Goal: Use online tool/utility: Use online tool/utility

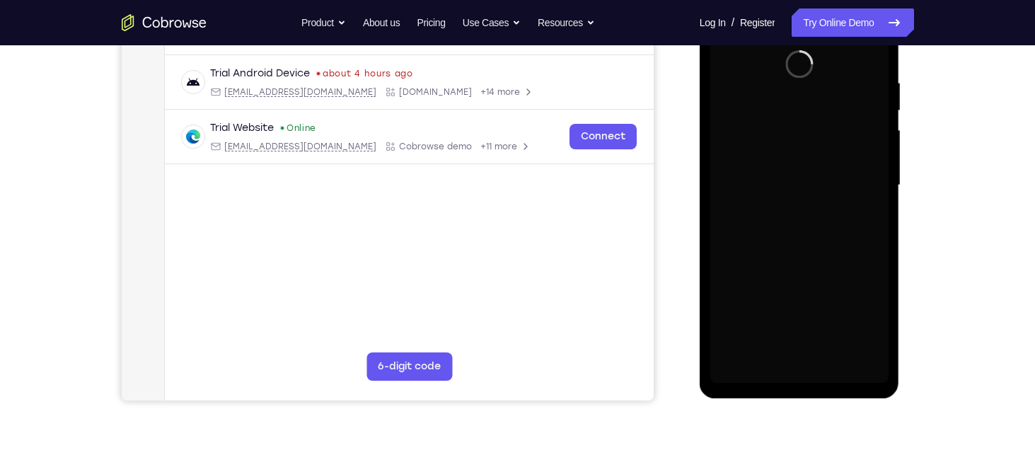
scroll to position [258, 0]
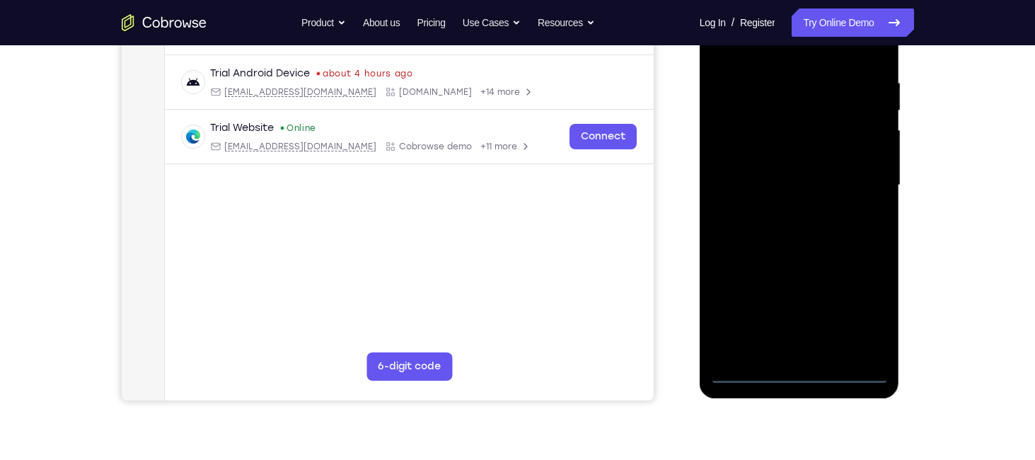
click at [805, 382] on div at bounding box center [799, 185] width 178 height 396
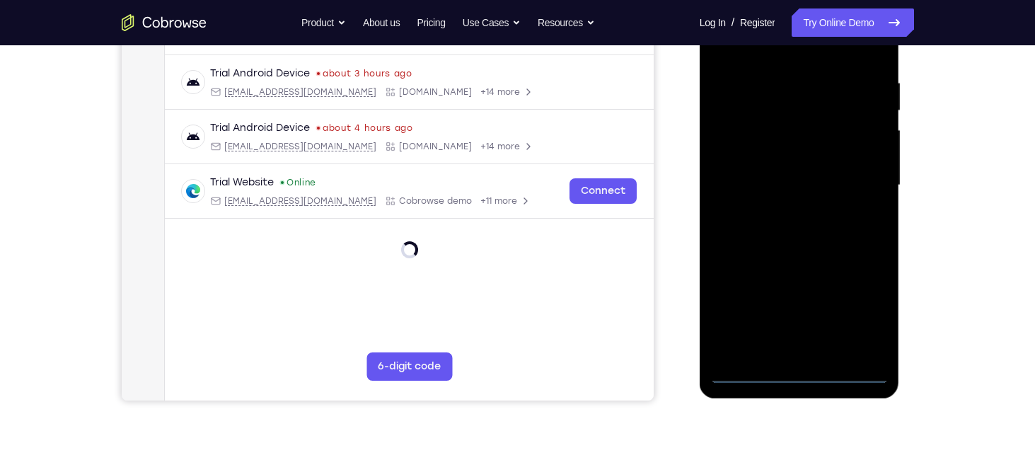
click at [861, 313] on div at bounding box center [799, 185] width 178 height 396
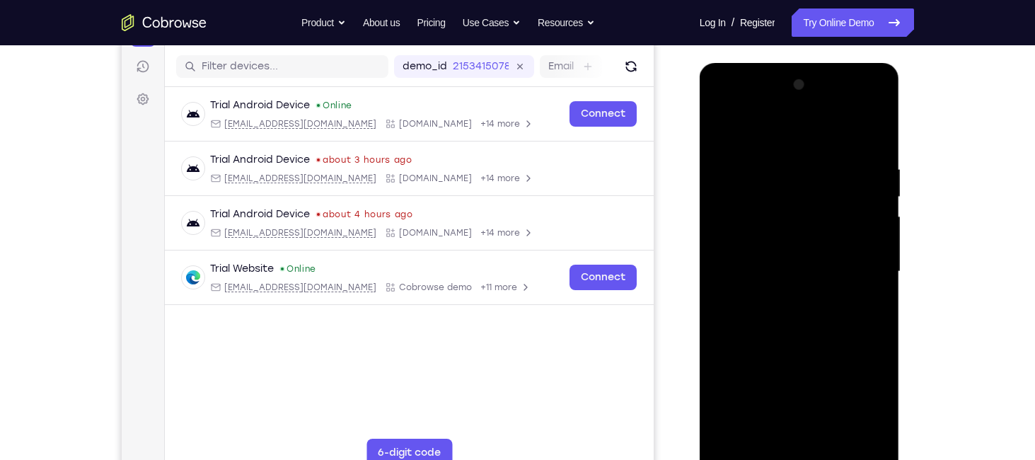
click at [764, 133] on div at bounding box center [799, 272] width 178 height 396
click at [857, 272] on div at bounding box center [799, 272] width 178 height 396
click at [782, 293] on div at bounding box center [799, 272] width 178 height 396
click at [773, 258] on div at bounding box center [799, 272] width 178 height 396
click at [773, 251] on div at bounding box center [799, 272] width 178 height 396
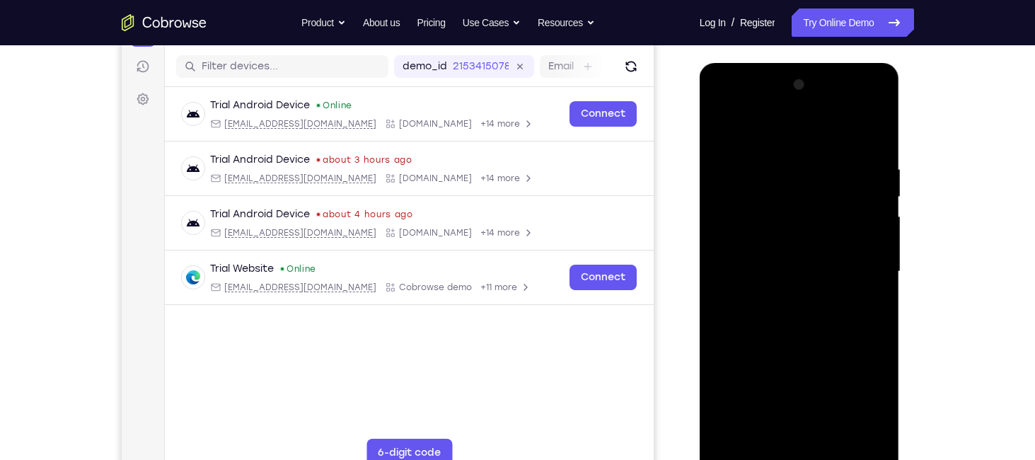
click at [773, 274] on div at bounding box center [799, 272] width 178 height 396
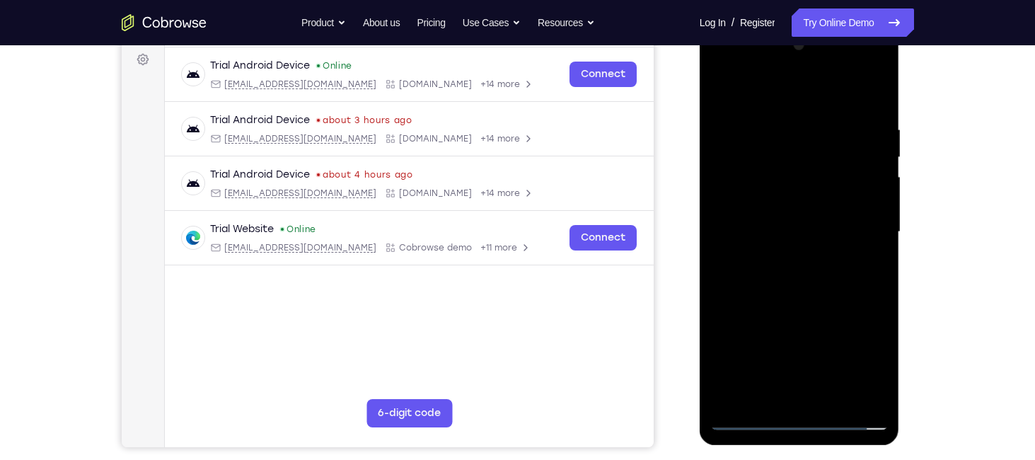
scroll to position [182, 0]
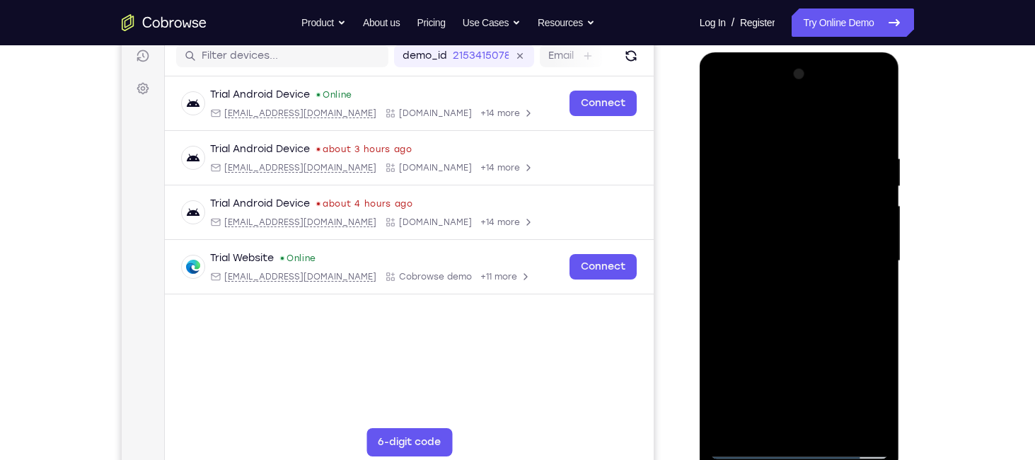
click at [792, 330] on div at bounding box center [799, 261] width 178 height 396
click at [833, 427] on div at bounding box center [799, 261] width 178 height 396
drag, startPoint x: 795, startPoint y: 131, endPoint x: 945, endPoint y: 137, distance: 150.1
click at [901, 137] on html "Online web based iOS Simulators and Android Emulators. Run iPhone, iPad, Mobile…" at bounding box center [801, 264] width 202 height 424
click at [790, 337] on div at bounding box center [799, 261] width 178 height 396
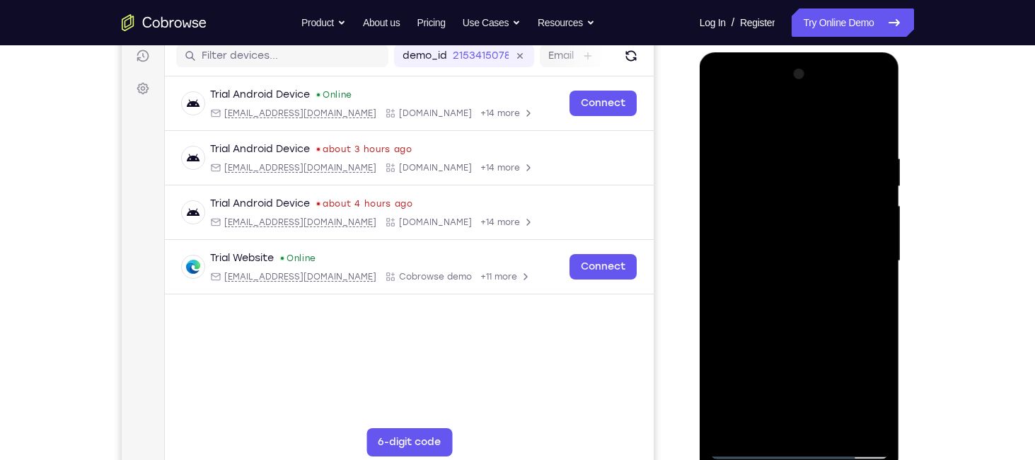
click at [777, 286] on div at bounding box center [799, 261] width 178 height 396
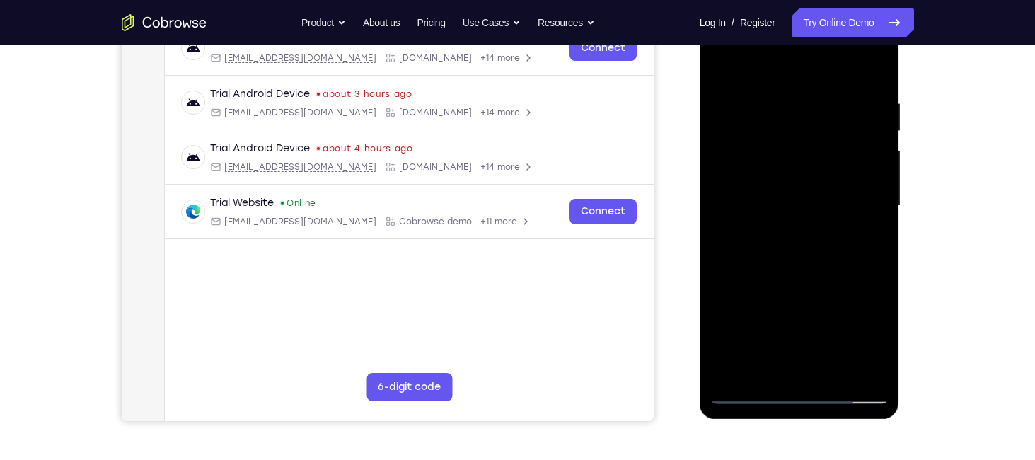
click at [756, 362] on div at bounding box center [799, 206] width 178 height 396
click at [826, 270] on div at bounding box center [799, 206] width 178 height 396
click at [781, 112] on div at bounding box center [799, 206] width 178 height 396
drag, startPoint x: 775, startPoint y: 264, endPoint x: 789, endPoint y: 99, distance: 165.4
click at [789, 99] on div at bounding box center [799, 206] width 178 height 396
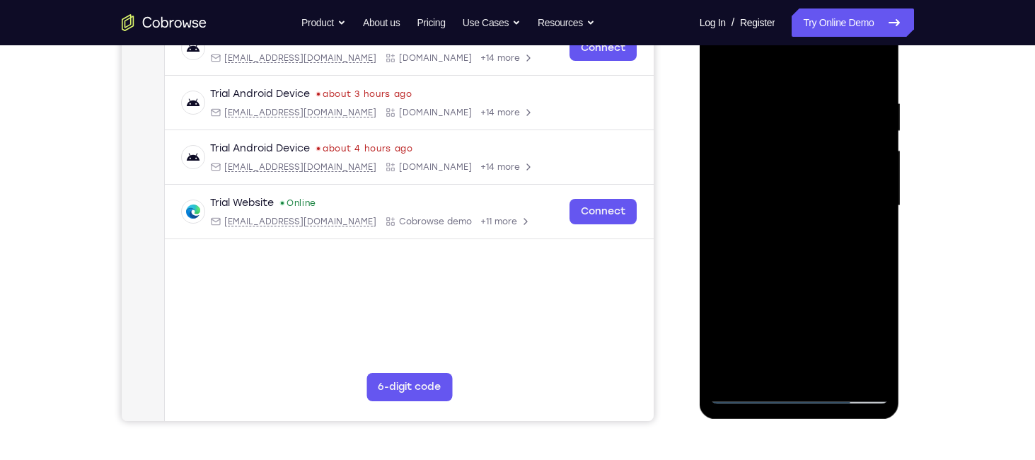
click at [764, 373] on div at bounding box center [799, 206] width 178 height 396
drag, startPoint x: 764, startPoint y: 371, endPoint x: 784, endPoint y: 204, distance: 168.8
click at [784, 204] on div at bounding box center [799, 206] width 178 height 396
drag, startPoint x: 750, startPoint y: 341, endPoint x: 769, endPoint y: 156, distance: 185.6
click at [769, 156] on div at bounding box center [799, 206] width 178 height 396
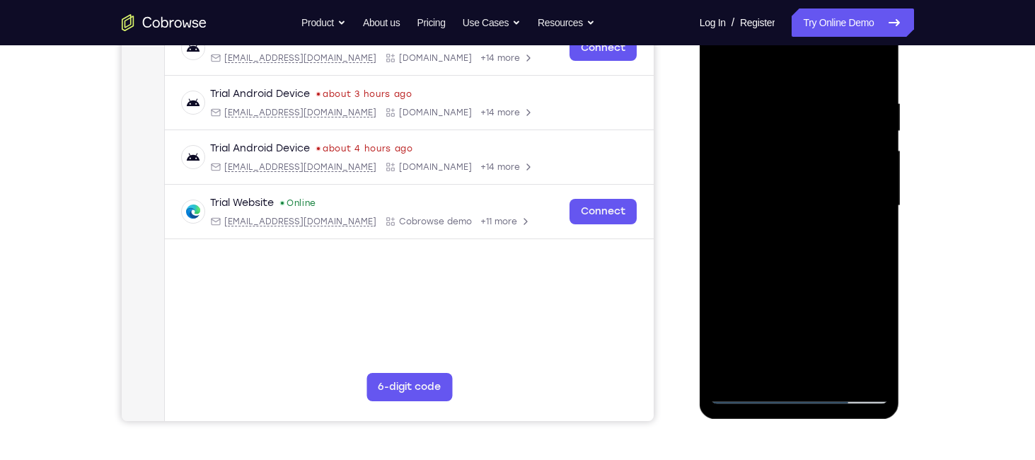
drag, startPoint x: 741, startPoint y: 330, endPoint x: 741, endPoint y: 231, distance: 98.3
click at [741, 231] on div at bounding box center [799, 206] width 178 height 396
click at [735, 315] on div at bounding box center [799, 206] width 178 height 396
click at [741, 191] on div at bounding box center [799, 206] width 178 height 396
click at [870, 370] on div at bounding box center [799, 206] width 178 height 396
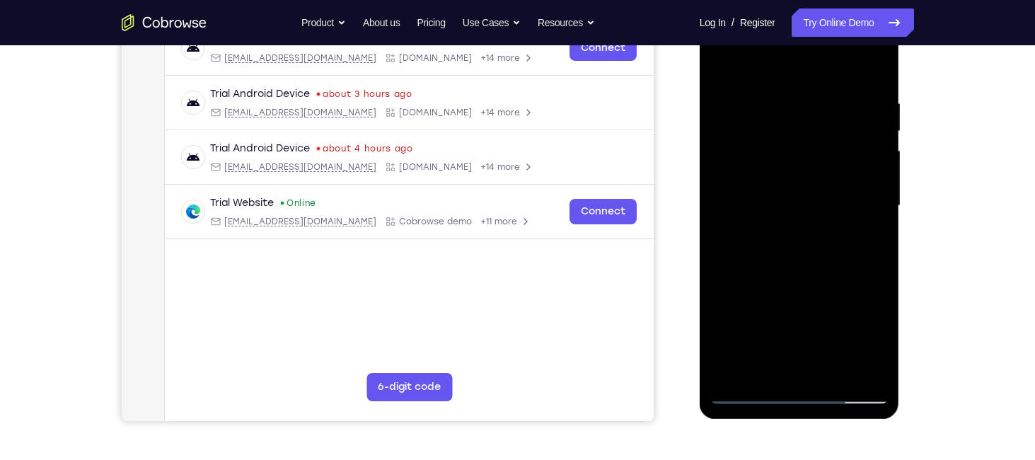
click at [753, 391] on div at bounding box center [799, 206] width 178 height 396
click at [796, 188] on div at bounding box center [799, 206] width 178 height 396
click at [869, 270] on div at bounding box center [799, 206] width 178 height 396
click at [744, 394] on div at bounding box center [799, 206] width 178 height 396
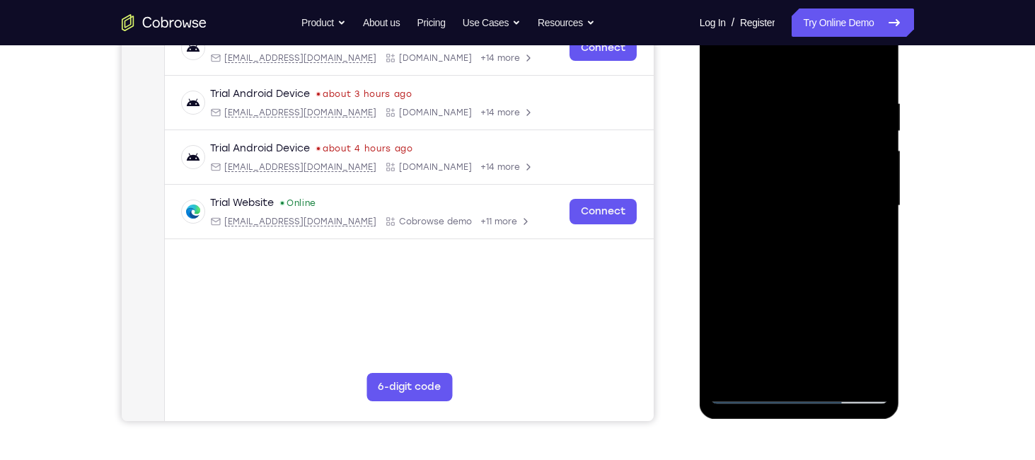
click at [766, 371] on div at bounding box center [799, 206] width 178 height 396
click at [806, 320] on div at bounding box center [799, 206] width 178 height 396
click at [834, 290] on div at bounding box center [799, 206] width 178 height 396
click at [814, 335] on div at bounding box center [799, 206] width 178 height 396
click at [807, 372] on div at bounding box center [799, 206] width 178 height 396
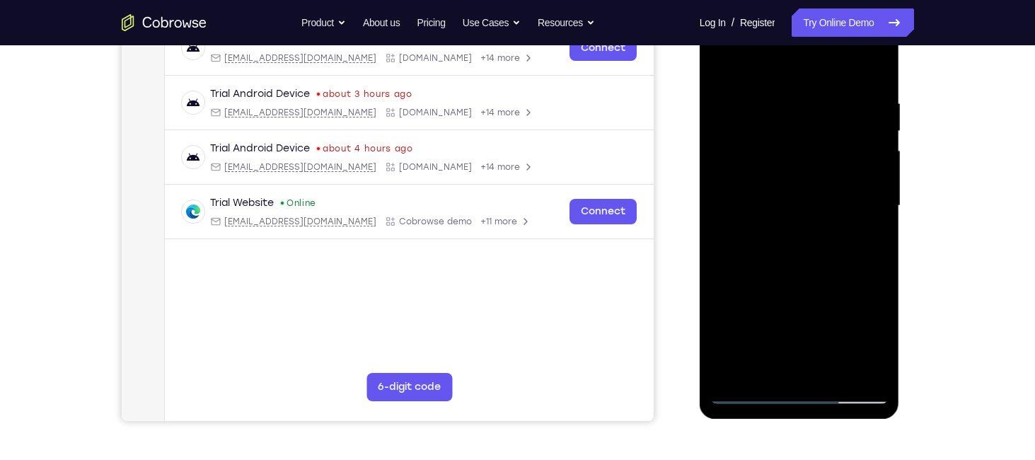
click at [846, 318] on div at bounding box center [799, 206] width 178 height 396
click at [799, 310] on div at bounding box center [799, 206] width 178 height 396
click at [718, 318] on div at bounding box center [799, 206] width 178 height 396
click at [747, 320] on div at bounding box center [799, 206] width 178 height 396
click at [827, 288] on div at bounding box center [799, 206] width 178 height 396
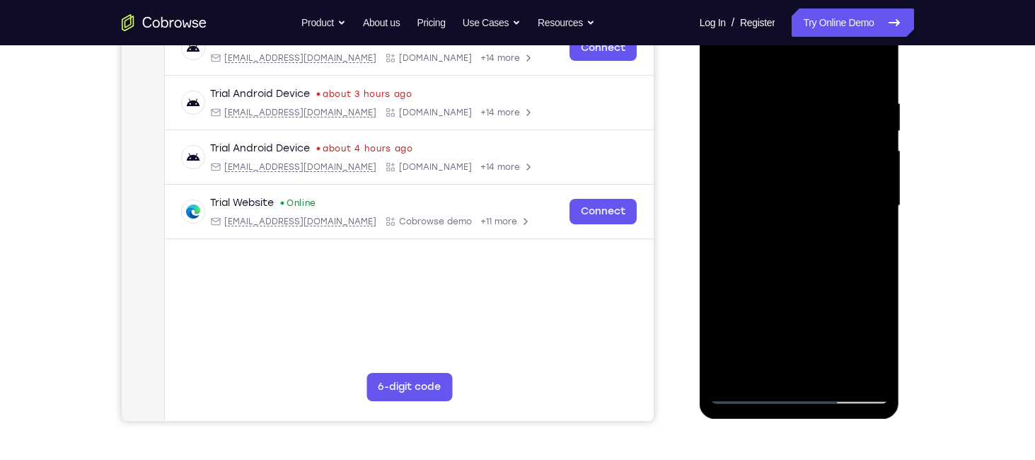
click at [808, 368] on div at bounding box center [799, 206] width 178 height 396
click at [880, 317] on div at bounding box center [799, 206] width 178 height 396
click at [797, 310] on div at bounding box center [799, 206] width 178 height 396
click at [782, 311] on div at bounding box center [799, 206] width 178 height 396
click at [811, 291] on div at bounding box center [799, 206] width 178 height 396
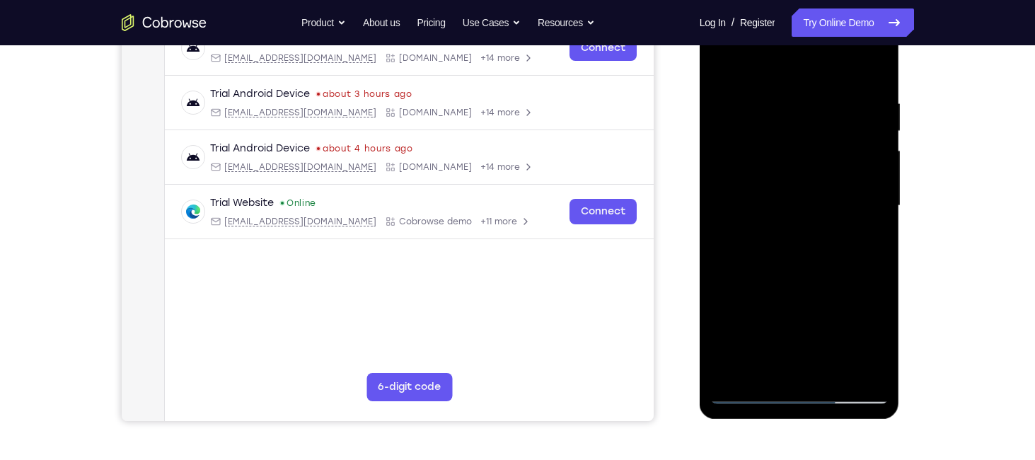
click at [804, 374] on div at bounding box center [799, 206] width 178 height 396
click at [809, 284] on div at bounding box center [799, 206] width 178 height 396
click at [752, 320] on div at bounding box center [799, 206] width 178 height 396
click at [826, 316] on div at bounding box center [799, 206] width 178 height 396
click at [784, 345] on div at bounding box center [799, 206] width 178 height 396
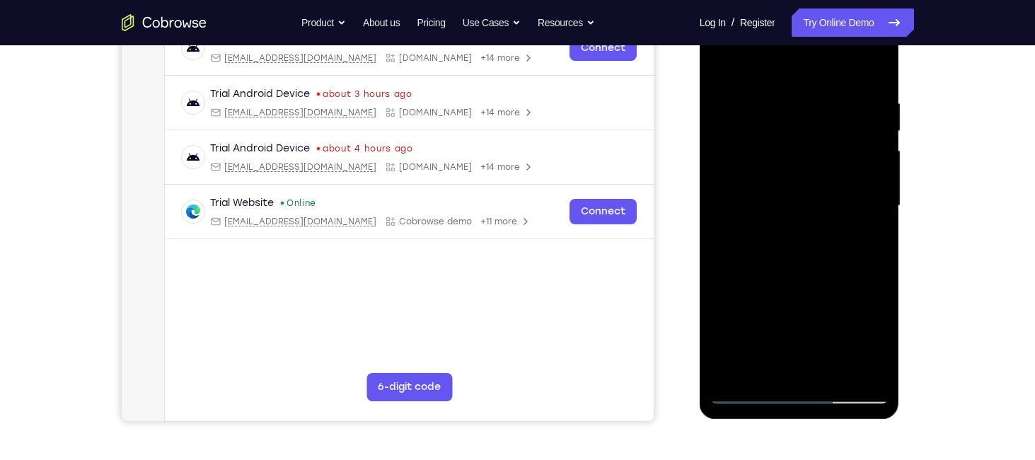
click at [790, 366] on div at bounding box center [799, 206] width 178 height 396
click at [788, 294] on div at bounding box center [799, 206] width 178 height 396
click at [787, 335] on div at bounding box center [799, 206] width 178 height 396
click at [786, 362] on div at bounding box center [799, 206] width 178 height 396
click at [804, 320] on div at bounding box center [799, 206] width 178 height 396
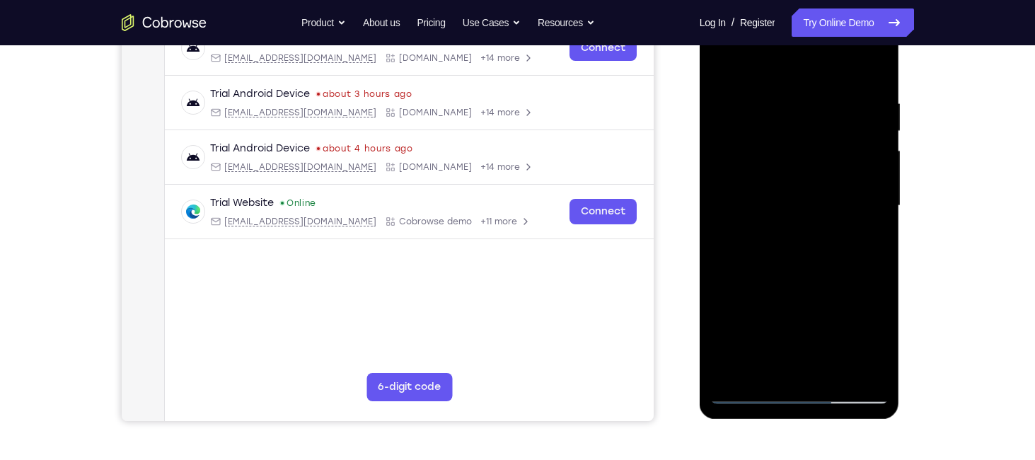
click at [781, 318] on div at bounding box center [799, 206] width 178 height 396
click at [794, 317] on div at bounding box center [799, 206] width 178 height 396
click at [877, 341] on div at bounding box center [799, 206] width 178 height 396
click at [790, 291] on div at bounding box center [799, 206] width 178 height 396
click at [799, 315] on div at bounding box center [799, 206] width 178 height 396
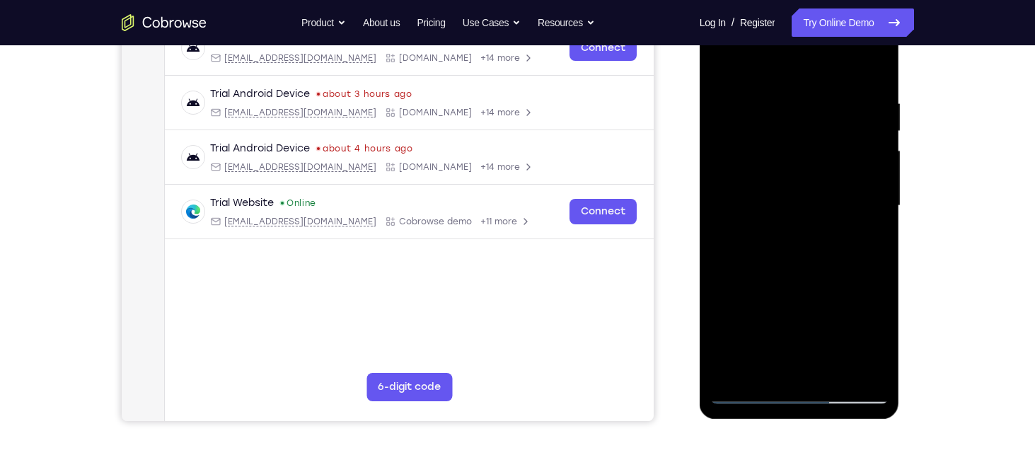
click at [751, 317] on div at bounding box center [799, 206] width 178 height 396
click at [826, 318] on div at bounding box center [799, 206] width 178 height 396
click at [787, 318] on div at bounding box center [799, 206] width 178 height 396
click at [786, 366] on div at bounding box center [799, 206] width 178 height 396
click at [811, 343] on div at bounding box center [799, 206] width 178 height 396
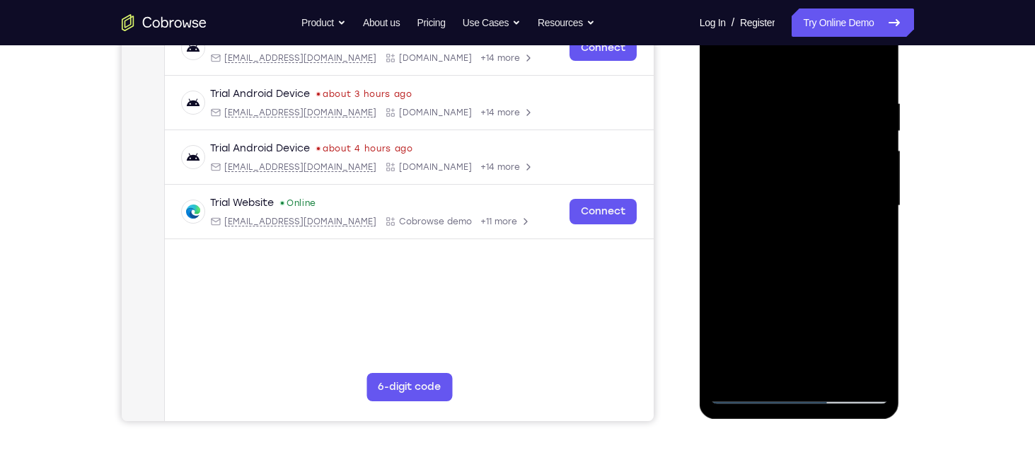
click at [797, 316] on div at bounding box center [799, 206] width 178 height 396
click at [787, 317] on div at bounding box center [799, 206] width 178 height 396
click at [795, 269] on div at bounding box center [799, 206] width 178 height 396
click at [867, 243] on div at bounding box center [799, 206] width 178 height 396
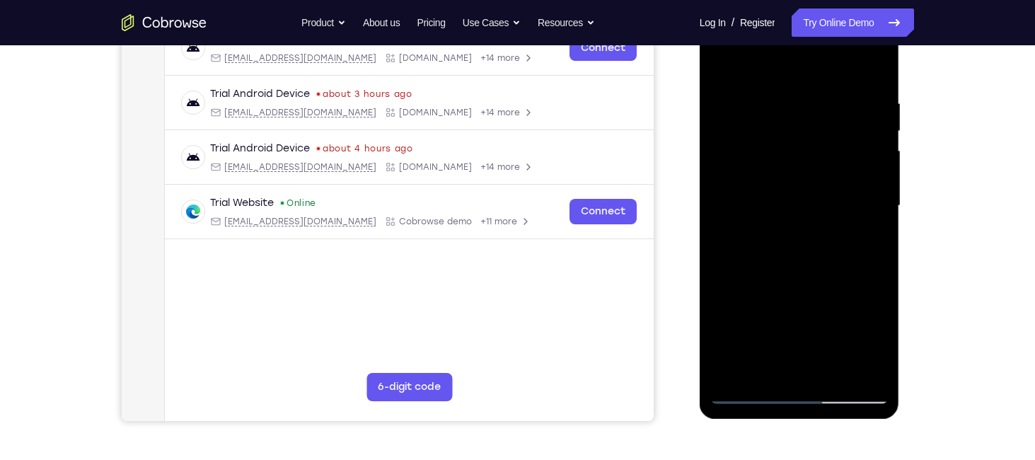
click at [748, 401] on div at bounding box center [799, 206] width 178 height 396
click at [755, 398] on div at bounding box center [799, 206] width 178 height 396
click at [770, 95] on div at bounding box center [799, 206] width 178 height 396
click at [868, 174] on div at bounding box center [799, 206] width 178 height 396
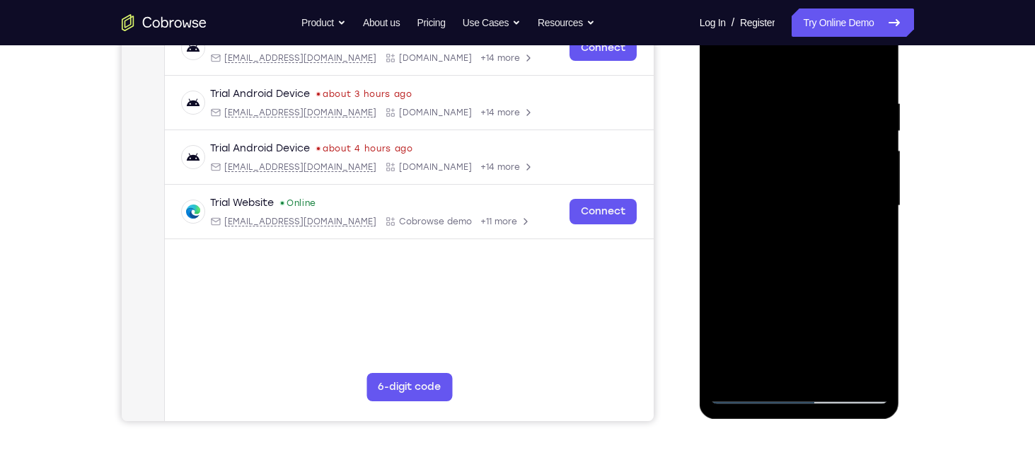
scroll to position [220, 0]
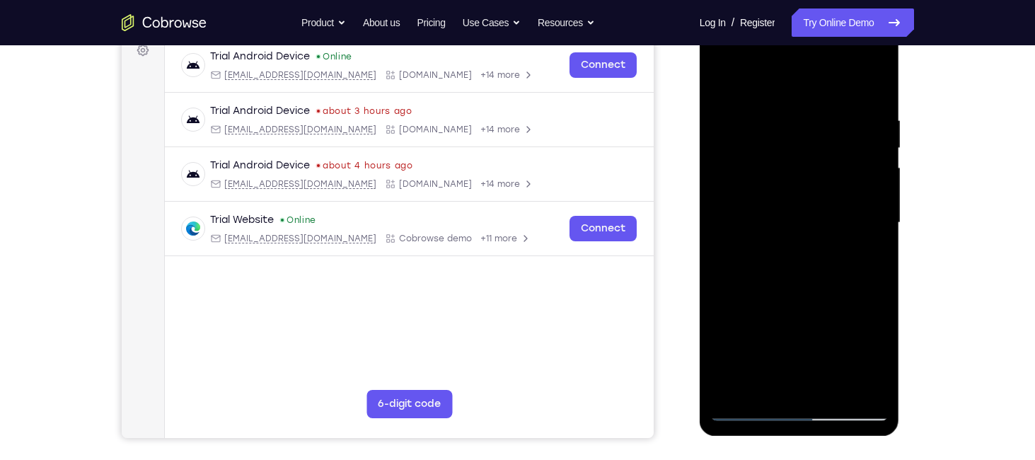
click at [878, 181] on div at bounding box center [799, 223] width 178 height 396
drag, startPoint x: 747, startPoint y: 200, endPoint x: 872, endPoint y: 213, distance: 125.2
click at [872, 213] on div at bounding box center [799, 223] width 178 height 396
drag, startPoint x: 863, startPoint y: 230, endPoint x: 715, endPoint y: 242, distance: 149.1
click at [715, 242] on div at bounding box center [799, 223] width 178 height 396
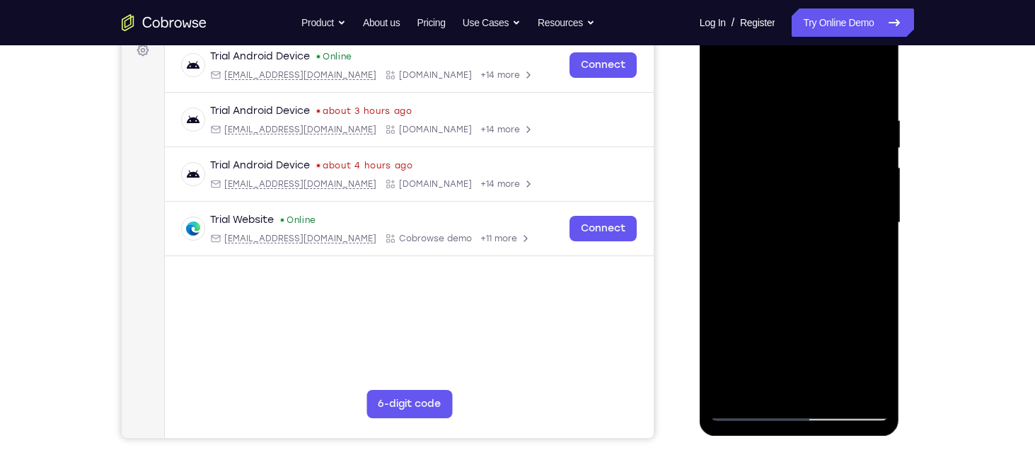
drag, startPoint x: 846, startPoint y: 236, endPoint x: 705, endPoint y: 238, distance: 141.5
click at [705, 238] on div at bounding box center [800, 225] width 200 height 422
click at [857, 191] on div at bounding box center [799, 223] width 178 height 396
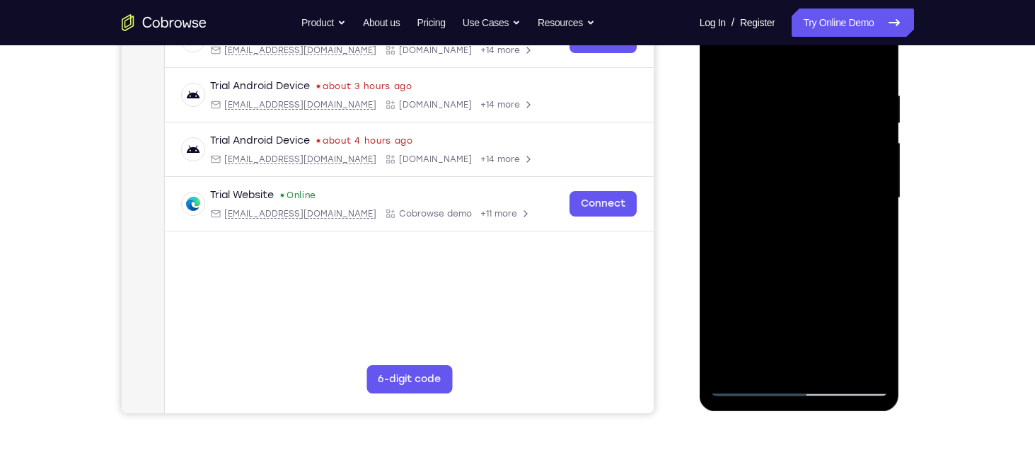
scroll to position [245, 0]
click at [871, 193] on div at bounding box center [799, 197] width 178 height 396
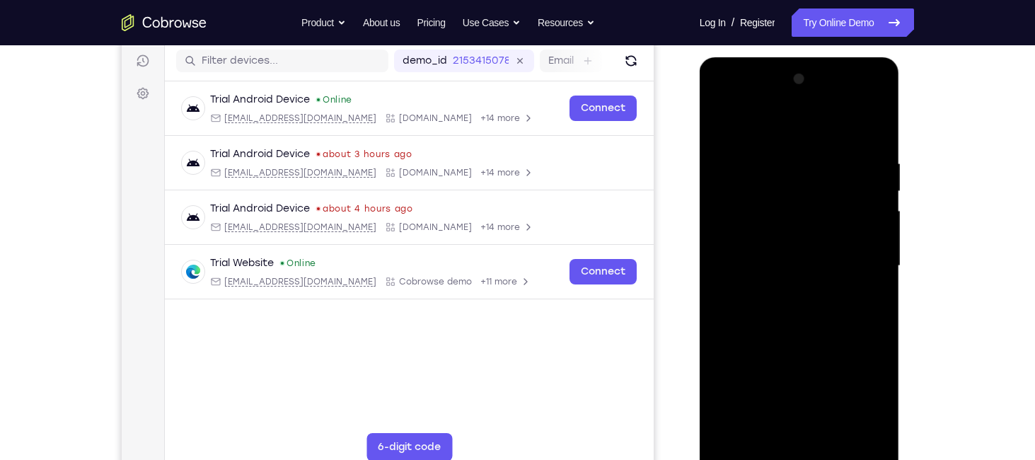
scroll to position [176, 0]
drag, startPoint x: 871, startPoint y: 262, endPoint x: 713, endPoint y: 207, distance: 167.4
click at [713, 207] on div at bounding box center [799, 267] width 178 height 396
drag, startPoint x: 772, startPoint y: 238, endPoint x: 927, endPoint y: 253, distance: 155.6
click at [901, 253] on html "Online web based iOS Simulators and Android Emulators. Run iPhone, iPad, Mobile…" at bounding box center [801, 270] width 202 height 424
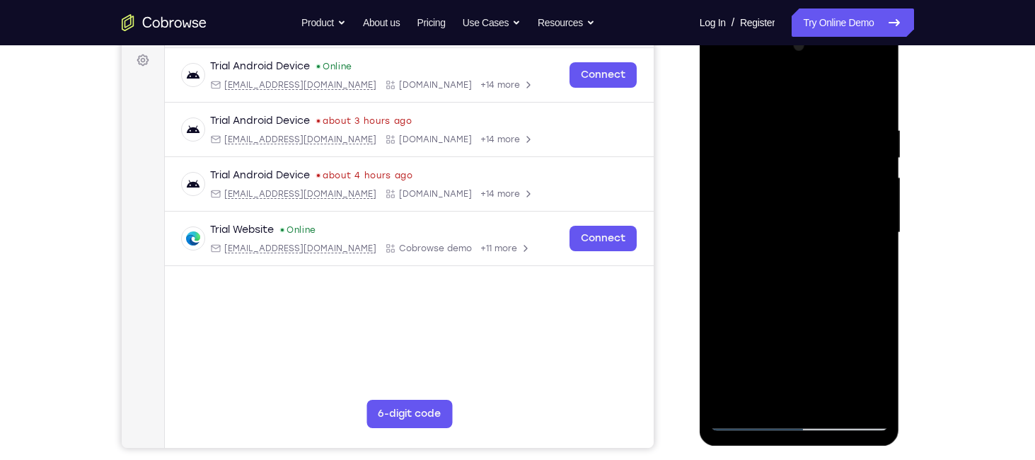
scroll to position [215, 0]
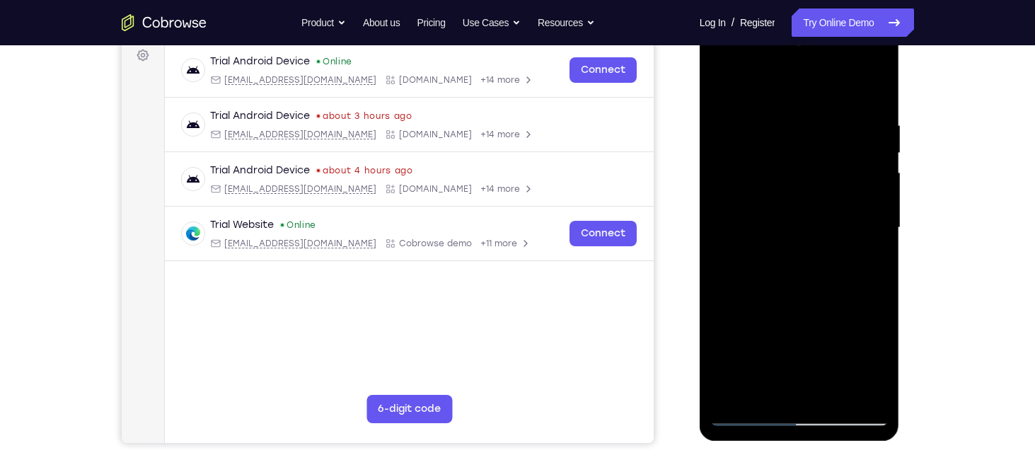
drag, startPoint x: 789, startPoint y: 294, endPoint x: 790, endPoint y: 212, distance: 82.1
click at [790, 212] on div at bounding box center [799, 228] width 178 height 396
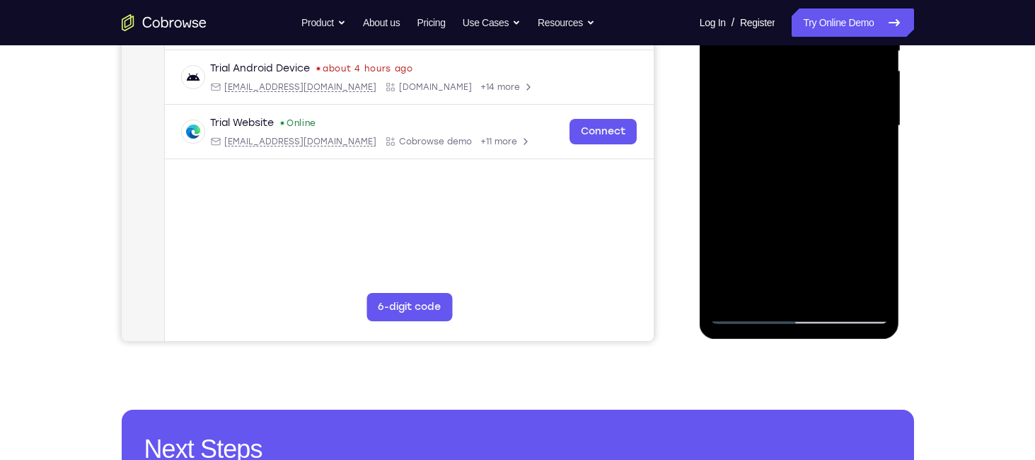
scroll to position [317, 0]
click at [750, 308] on div at bounding box center [799, 126] width 178 height 396
click at [742, 313] on div at bounding box center [799, 126] width 178 height 396
click at [833, 287] on div at bounding box center [799, 126] width 178 height 396
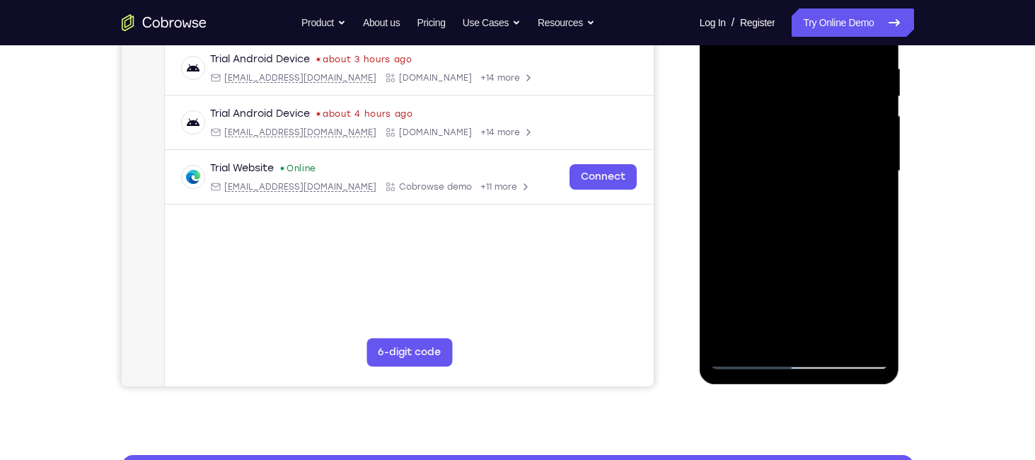
scroll to position [271, 0]
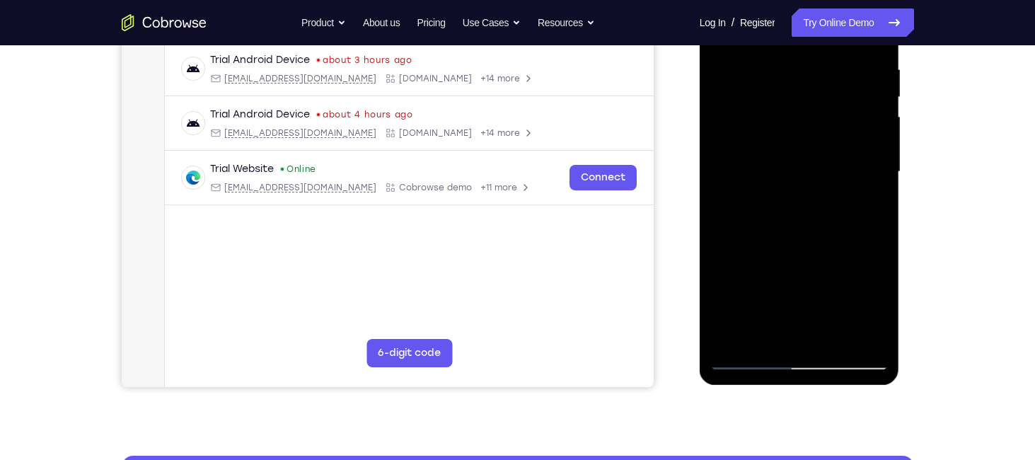
click at [829, 202] on div at bounding box center [799, 172] width 178 height 396
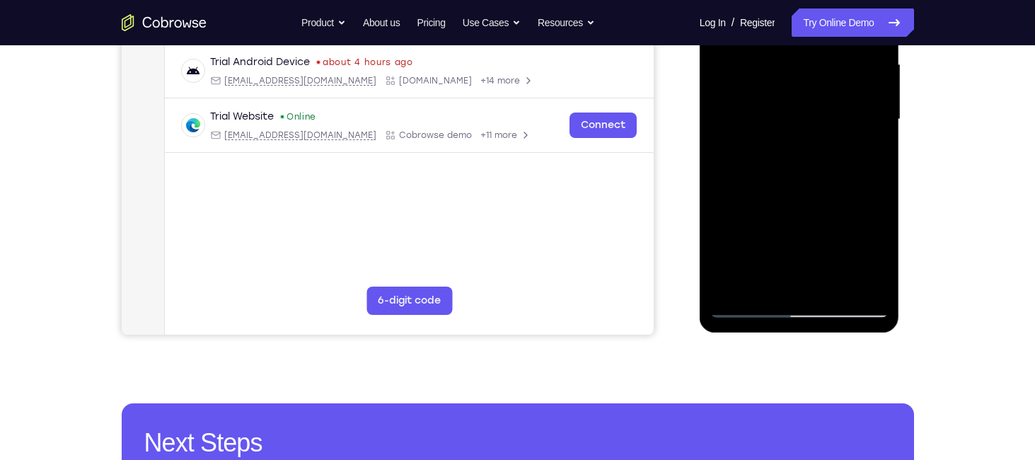
scroll to position [325, 0]
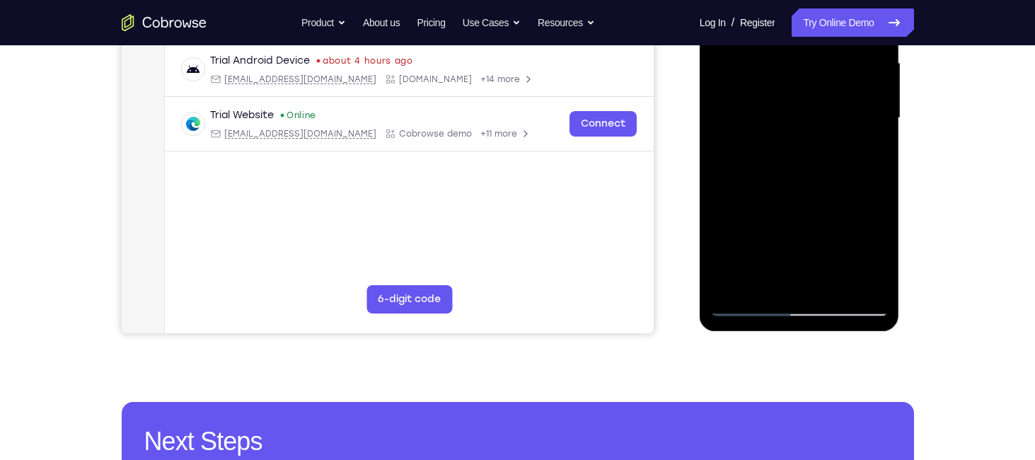
click at [774, 277] on div at bounding box center [799, 118] width 178 height 396
click at [830, 260] on div at bounding box center [799, 118] width 178 height 396
click at [861, 202] on div at bounding box center [799, 118] width 178 height 396
click at [843, 232] on div at bounding box center [799, 118] width 178 height 396
click at [828, 204] on div at bounding box center [799, 118] width 178 height 396
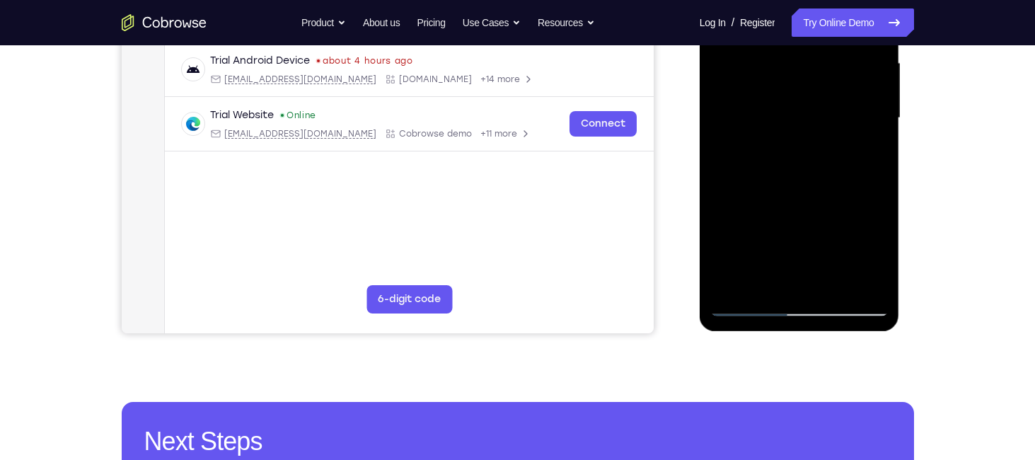
drag, startPoint x: 747, startPoint y: 283, endPoint x: 744, endPoint y: 262, distance: 21.5
click at [744, 262] on div at bounding box center [799, 118] width 178 height 396
click at [840, 239] on div at bounding box center [799, 118] width 178 height 396
click at [869, 141] on div at bounding box center [799, 118] width 178 height 396
click at [801, 231] on div at bounding box center [799, 118] width 178 height 396
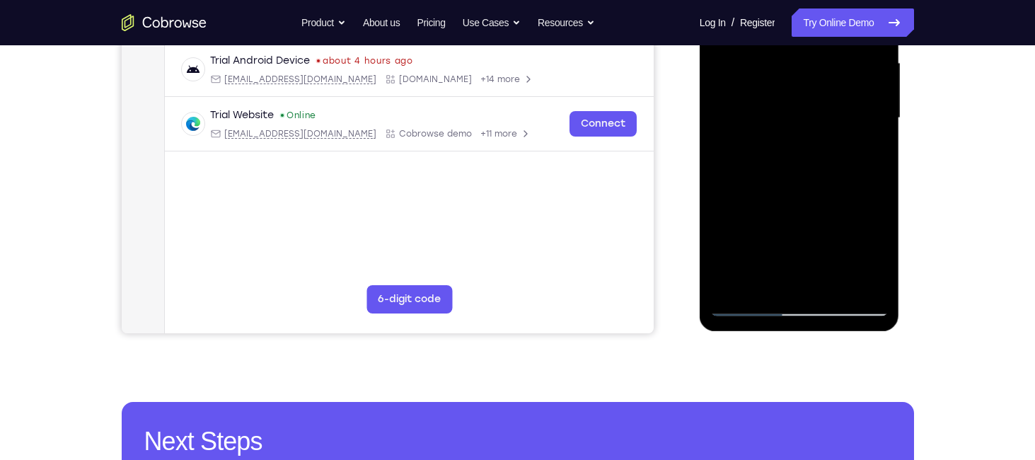
click at [832, 229] on div at bounding box center [799, 118] width 178 height 396
click at [790, 229] on div at bounding box center [799, 118] width 178 height 396
click at [792, 272] on div at bounding box center [799, 118] width 178 height 396
click at [849, 224] on div at bounding box center [799, 118] width 178 height 396
click at [730, 230] on div at bounding box center [799, 118] width 178 height 396
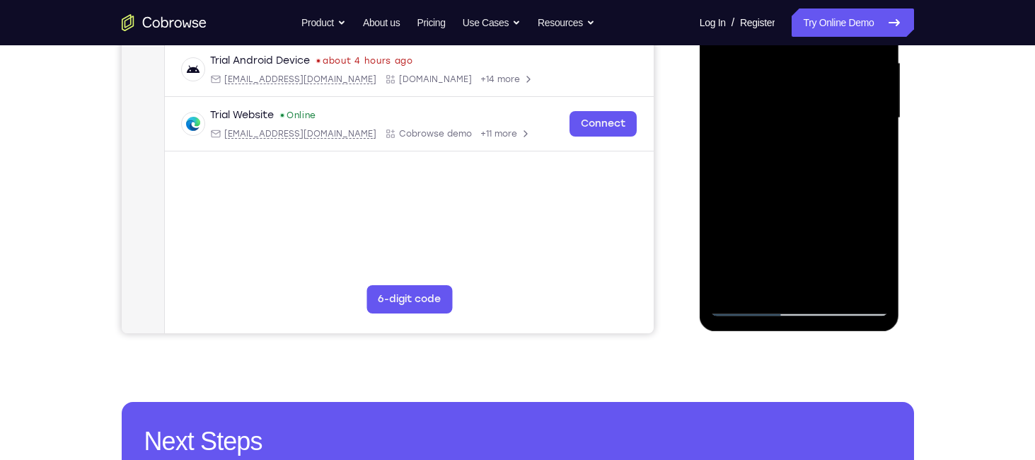
click at [815, 228] on div at bounding box center [799, 118] width 178 height 396
click at [826, 229] on div at bounding box center [799, 118] width 178 height 396
click at [783, 249] on div at bounding box center [799, 118] width 178 height 396
click at [783, 272] on div at bounding box center [799, 118] width 178 height 396
click at [799, 221] on div at bounding box center [799, 118] width 178 height 396
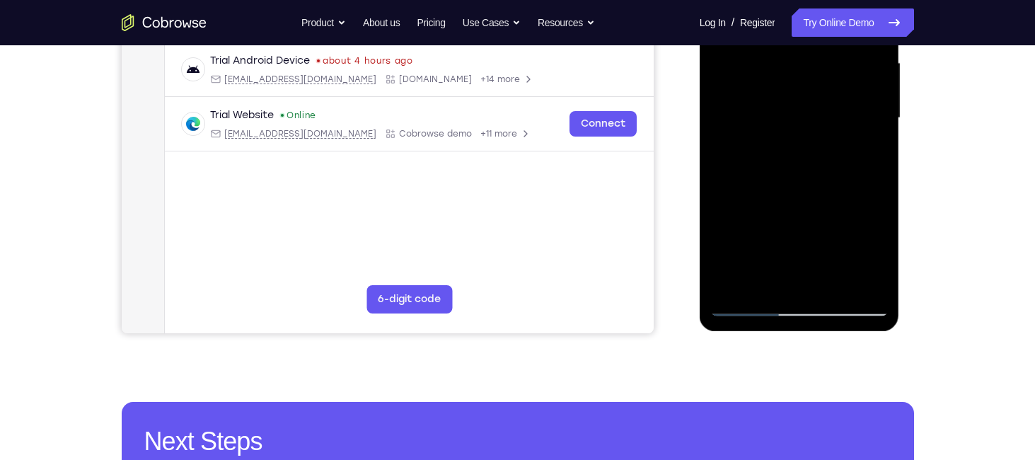
click at [848, 195] on div at bounding box center [799, 118] width 178 height 396
click at [788, 228] on div at bounding box center [799, 118] width 178 height 396
click at [733, 205] on div at bounding box center [799, 118] width 178 height 396
click at [791, 283] on div at bounding box center [799, 118] width 178 height 396
click at [802, 232] on div at bounding box center [799, 118] width 178 height 396
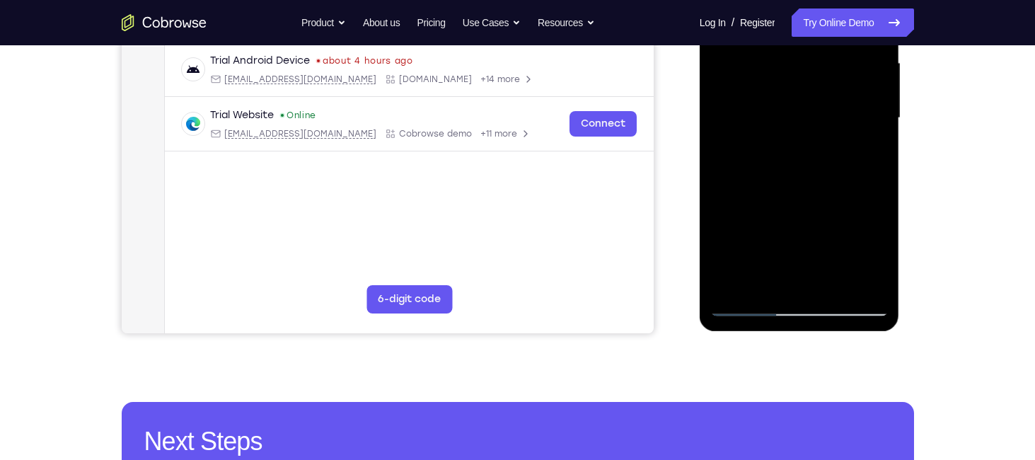
click at [845, 228] on div at bounding box center [799, 118] width 178 height 396
click at [814, 232] on div at bounding box center [799, 118] width 178 height 396
click at [865, 207] on div at bounding box center [799, 118] width 178 height 396
click at [799, 226] on div at bounding box center [799, 118] width 178 height 396
click at [835, 233] on div at bounding box center [799, 118] width 178 height 396
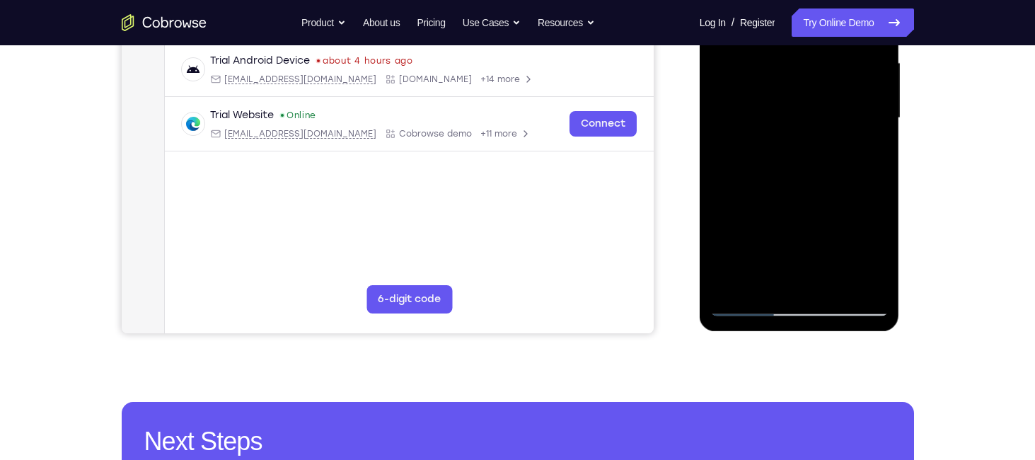
click at [804, 181] on div at bounding box center [799, 118] width 178 height 396
click at [811, 209] on div at bounding box center [799, 118] width 178 height 396
click at [726, 231] on div at bounding box center [799, 118] width 178 height 396
click at [795, 228] on div at bounding box center [799, 118] width 178 height 396
click at [838, 235] on div at bounding box center [799, 118] width 178 height 396
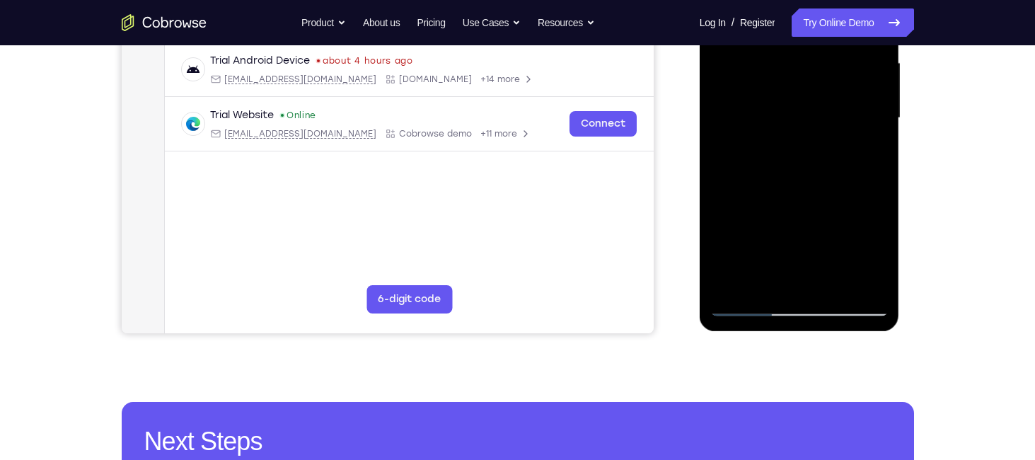
click at [806, 288] on div at bounding box center [799, 118] width 178 height 396
click at [800, 224] on div at bounding box center [799, 118] width 178 height 396
click at [766, 251] on div at bounding box center [799, 118] width 178 height 396
click at [817, 252] on div at bounding box center [799, 118] width 178 height 396
click at [860, 199] on div at bounding box center [799, 118] width 178 height 396
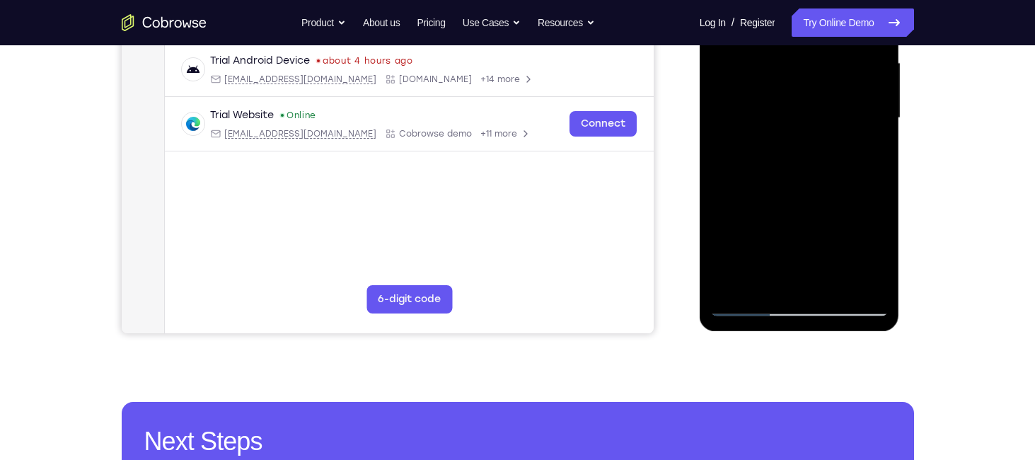
click at [799, 288] on div at bounding box center [799, 118] width 178 height 396
click at [863, 212] on div at bounding box center [799, 118] width 178 height 396
click at [817, 226] on div at bounding box center [799, 118] width 178 height 396
click at [830, 202] on div at bounding box center [799, 118] width 178 height 396
click at [799, 276] on div at bounding box center [799, 118] width 178 height 396
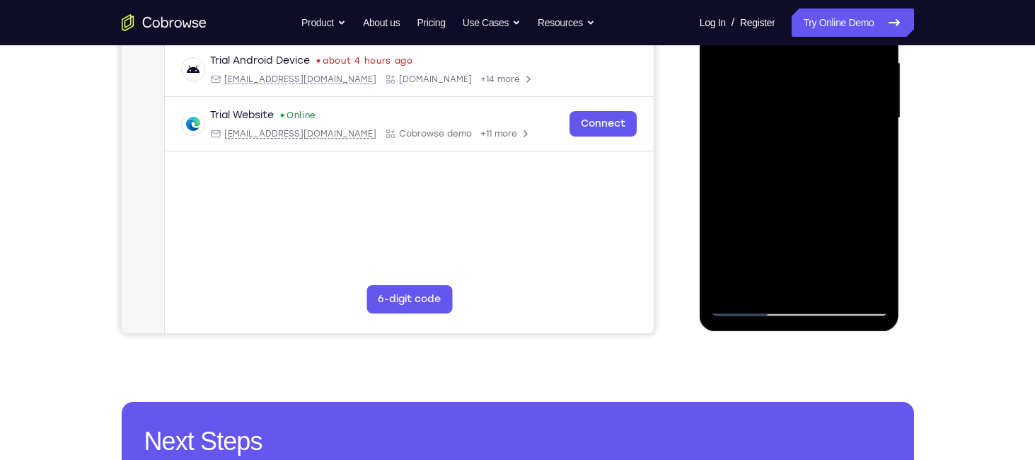
click at [833, 199] on div at bounding box center [799, 118] width 178 height 396
click at [799, 233] on div at bounding box center [799, 118] width 178 height 396
click at [872, 260] on div at bounding box center [799, 118] width 178 height 396
click at [806, 227] on div at bounding box center [799, 118] width 178 height 396
click at [864, 254] on div at bounding box center [799, 118] width 178 height 396
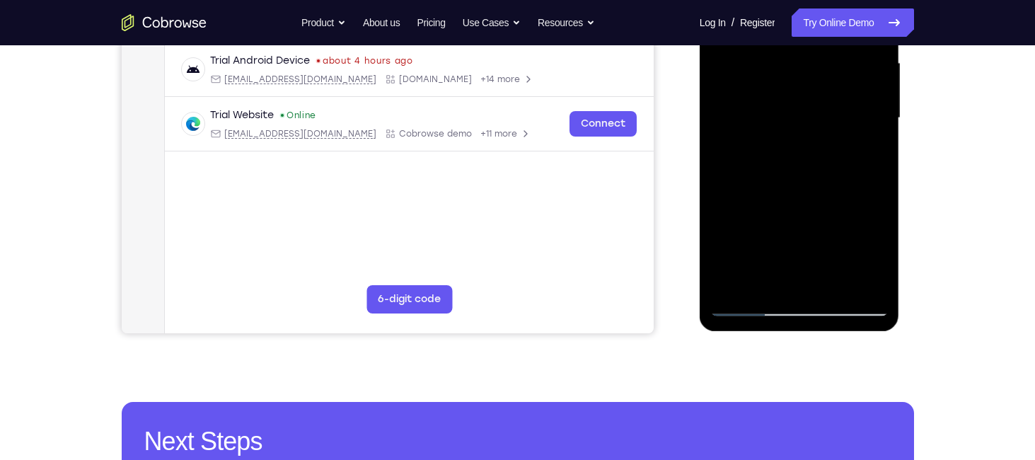
click at [753, 231] on div at bounding box center [799, 118] width 178 height 396
click at [830, 203] on div at bounding box center [799, 118] width 178 height 396
click at [801, 277] on div at bounding box center [799, 118] width 178 height 396
click at [799, 226] on div at bounding box center [799, 118] width 178 height 396
click at [763, 253] on div at bounding box center [799, 118] width 178 height 396
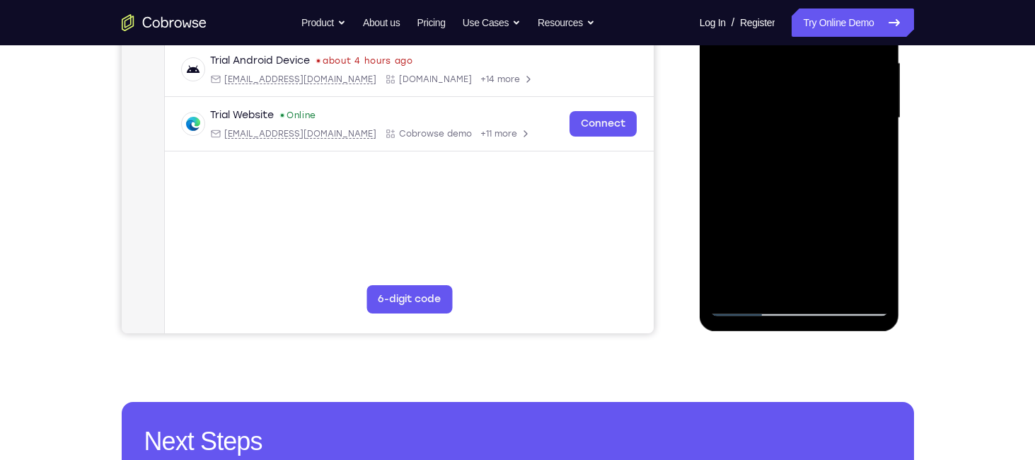
click at [816, 255] on div at bounding box center [799, 118] width 178 height 396
click at [762, 198] on div at bounding box center [799, 118] width 178 height 396
click at [787, 279] on div at bounding box center [799, 118] width 178 height 396
click at [765, 229] on div at bounding box center [799, 118] width 178 height 396
click at [801, 236] on div at bounding box center [799, 118] width 178 height 396
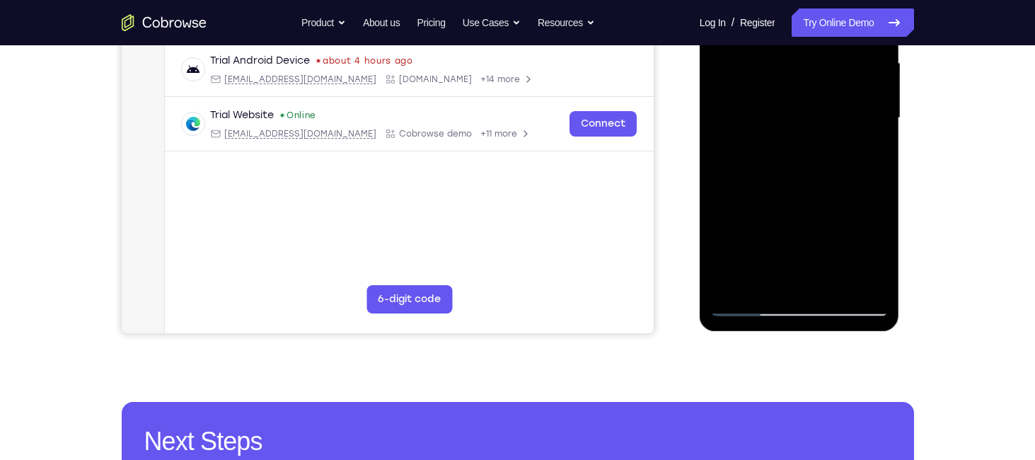
click at [785, 233] on div at bounding box center [799, 118] width 178 height 396
click at [778, 260] on div at bounding box center [799, 118] width 178 height 396
click at [804, 274] on div at bounding box center [799, 118] width 178 height 396
click at [881, 253] on div at bounding box center [799, 118] width 178 height 396
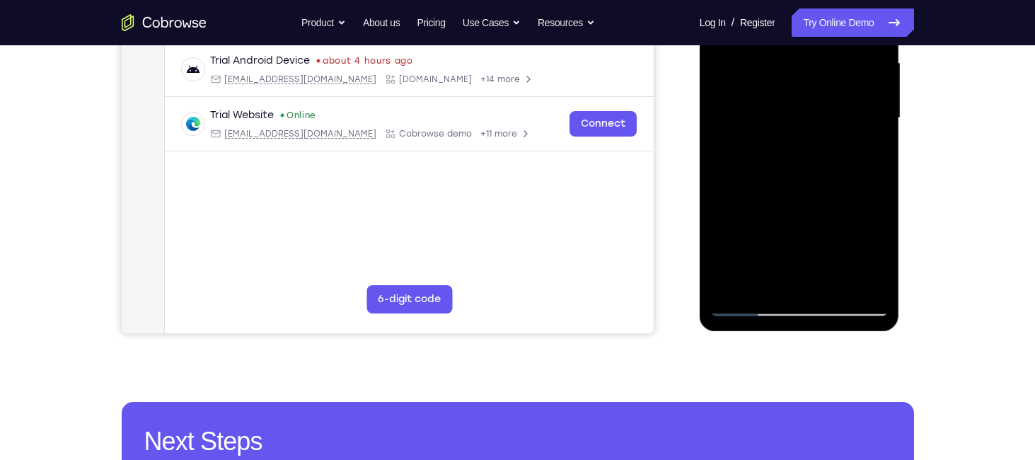
click at [881, 253] on div at bounding box center [799, 118] width 178 height 396
click at [881, 252] on div at bounding box center [799, 118] width 178 height 396
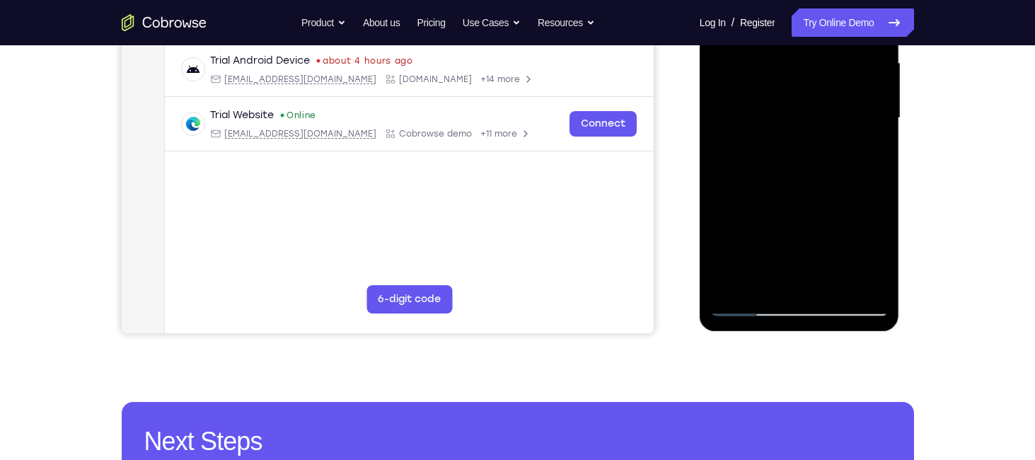
click at [881, 252] on div at bounding box center [799, 118] width 178 height 396
click at [785, 198] on div at bounding box center [799, 118] width 178 height 396
click at [733, 208] on div at bounding box center [799, 118] width 178 height 396
click at [781, 228] on div at bounding box center [799, 118] width 178 height 396
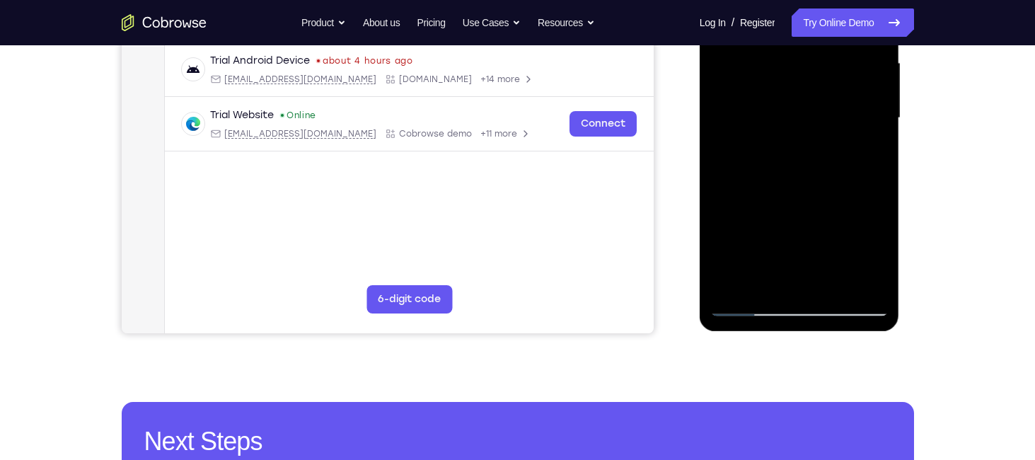
click at [787, 277] on div at bounding box center [799, 118] width 178 height 396
click at [782, 192] on div at bounding box center [799, 118] width 178 height 396
click at [748, 233] on div at bounding box center [799, 118] width 178 height 396
click at [834, 201] on div at bounding box center [799, 118] width 178 height 396
click at [799, 225] on div at bounding box center [799, 118] width 178 height 396
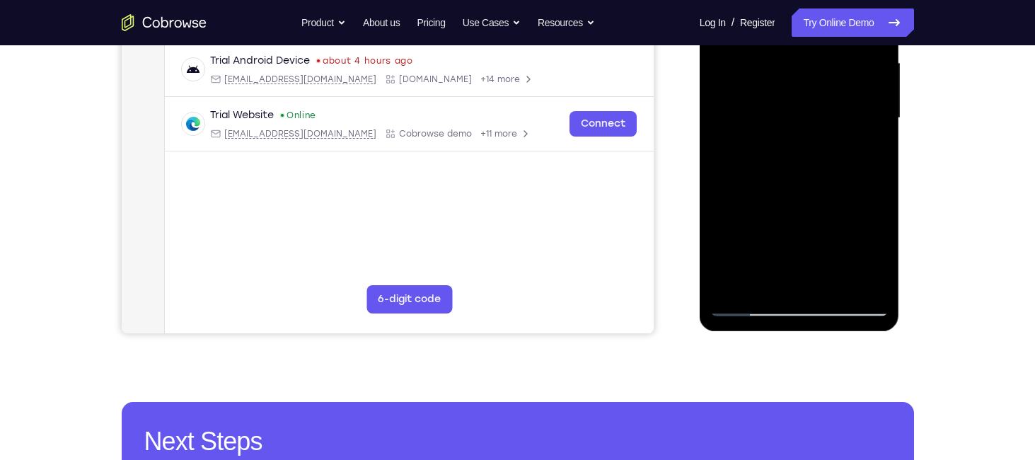
click at [859, 147] on div at bounding box center [799, 118] width 178 height 396
click at [860, 157] on div at bounding box center [799, 118] width 178 height 396
click at [858, 148] on div at bounding box center [799, 118] width 178 height 396
drag, startPoint x: 858, startPoint y: 156, endPoint x: 866, endPoint y: 151, distance: 9.2
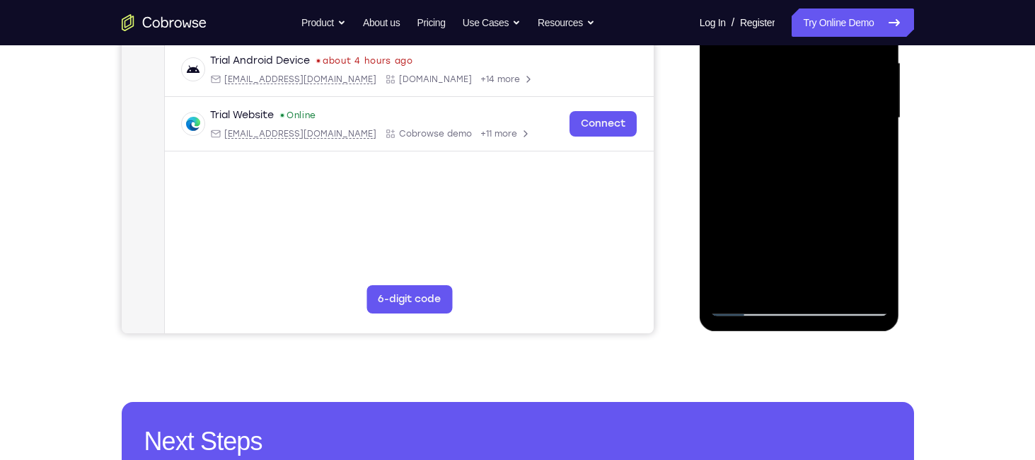
click at [866, 151] on div at bounding box center [799, 118] width 178 height 396
drag, startPoint x: 857, startPoint y: 154, endPoint x: 901, endPoint y: 155, distance: 43.9
click at [901, 155] on div at bounding box center [801, 121] width 202 height 424
click at [883, 253] on div at bounding box center [799, 118] width 178 height 396
click at [866, 255] on div at bounding box center [799, 118] width 178 height 396
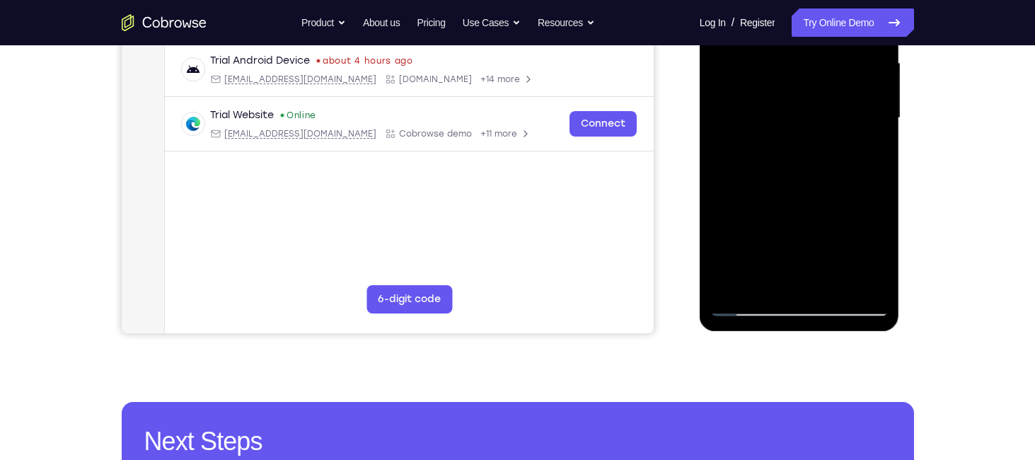
click at [828, 204] on div at bounding box center [799, 118] width 178 height 396
click at [816, 277] on div at bounding box center [799, 118] width 178 height 396
click at [811, 160] on div at bounding box center [799, 118] width 178 height 396
click at [804, 278] on div at bounding box center [799, 118] width 178 height 396
click at [865, 154] on div at bounding box center [799, 118] width 178 height 396
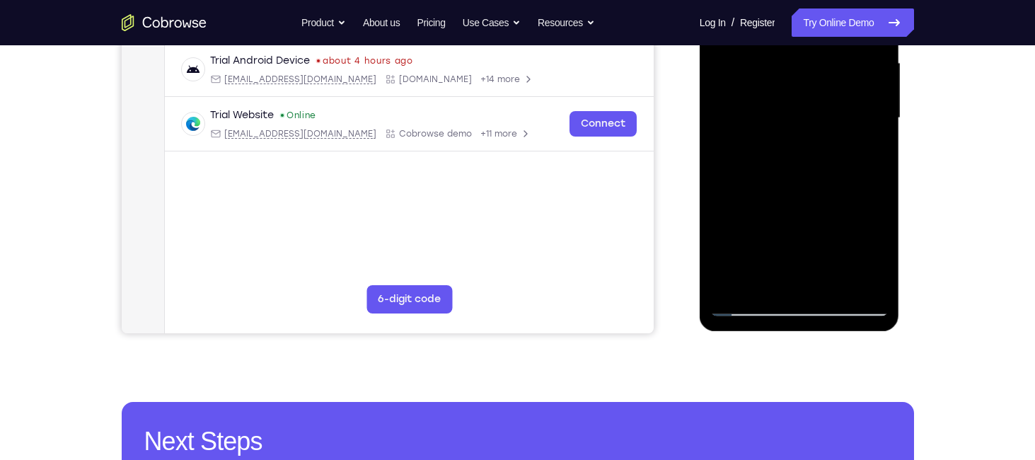
click at [747, 306] on div at bounding box center [799, 118] width 178 height 396
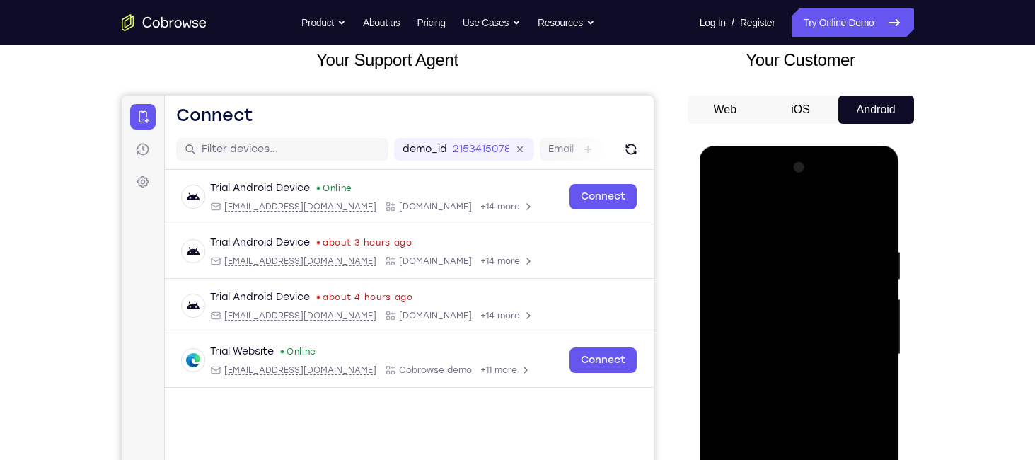
scroll to position [88, 0]
drag, startPoint x: 838, startPoint y: 247, endPoint x: 704, endPoint y: 255, distance: 134.0
click at [704, 255] on div at bounding box center [800, 357] width 200 height 422
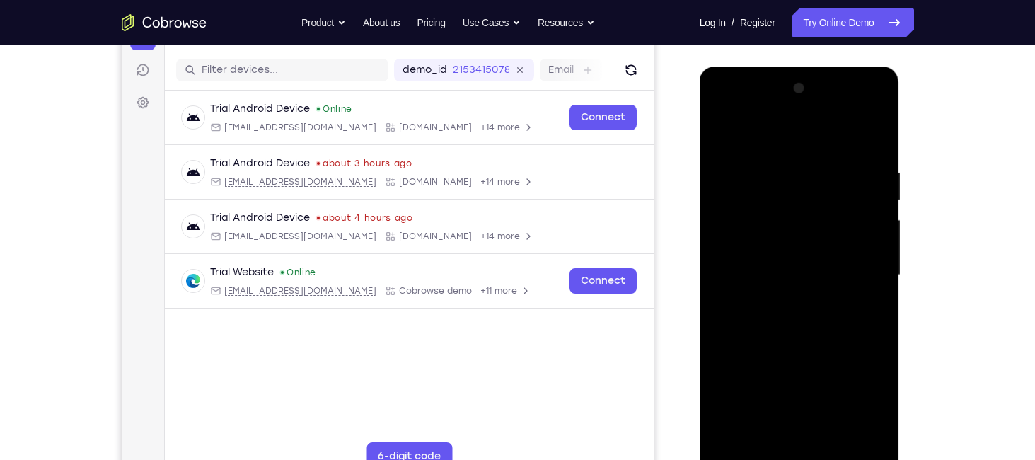
scroll to position [170, 0]
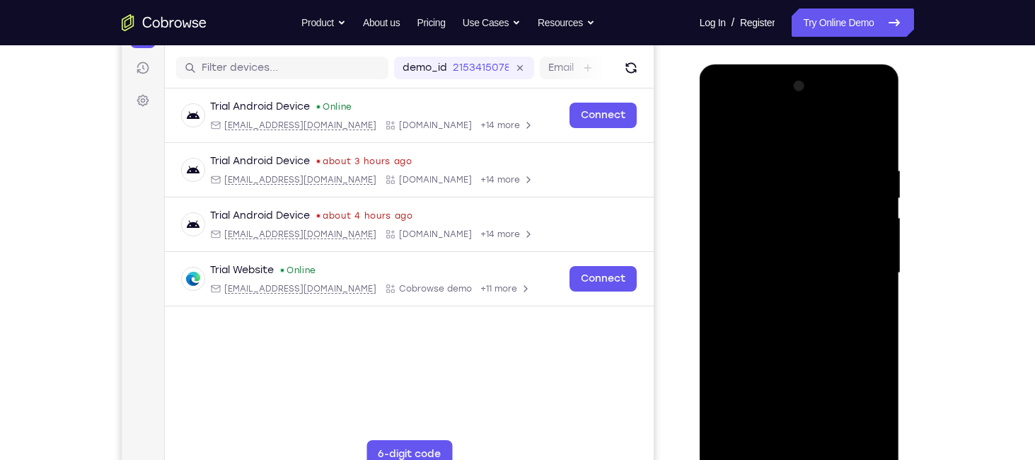
drag, startPoint x: 774, startPoint y: 161, endPoint x: 693, endPoint y: 178, distance: 82.3
click at [700, 178] on html "Online web based iOS Simulators and Android Emulators. Run iPhone, iPad, Mobile…" at bounding box center [801, 276] width 202 height 424
drag, startPoint x: 840, startPoint y: 168, endPoint x: 826, endPoint y: 163, distance: 15.5
click at [826, 163] on div at bounding box center [799, 273] width 178 height 396
click at [759, 156] on div at bounding box center [799, 273] width 178 height 396
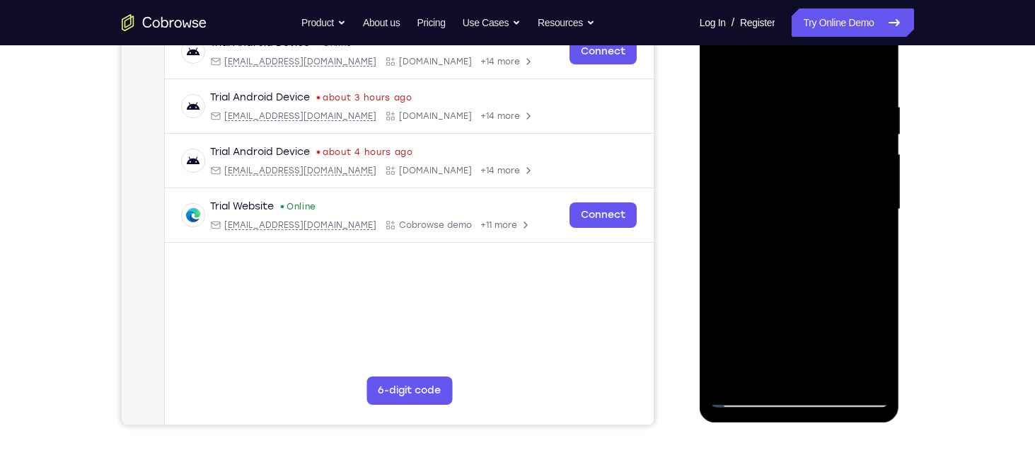
scroll to position [235, 0]
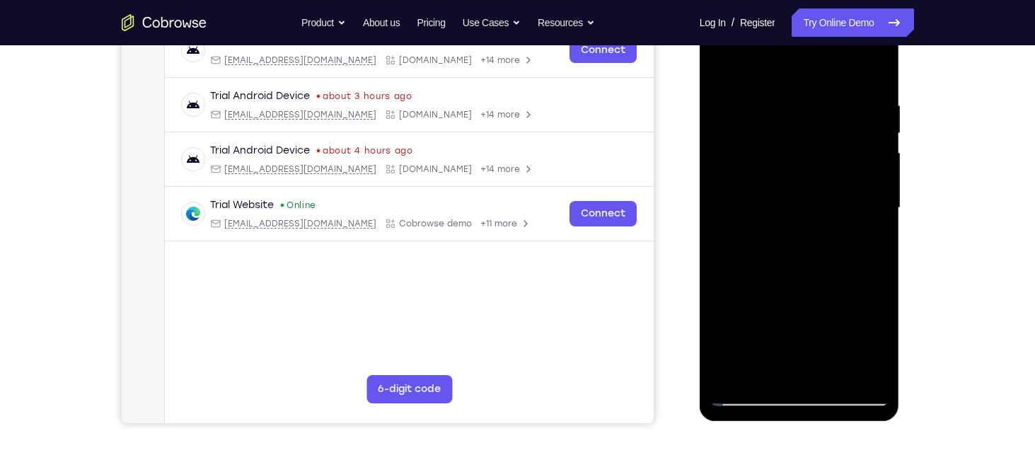
click at [872, 68] on div at bounding box center [799, 208] width 178 height 396
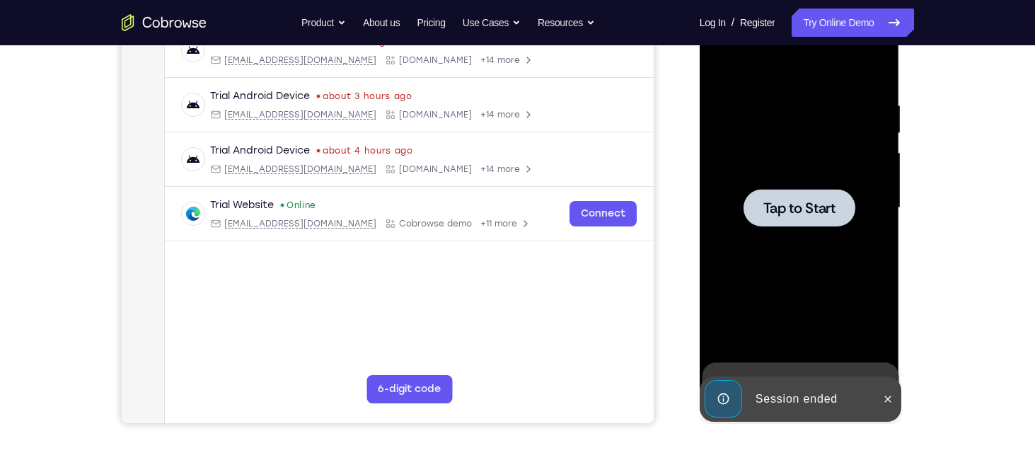
click at [785, 201] on span "Tap to Start" at bounding box center [799, 208] width 72 height 14
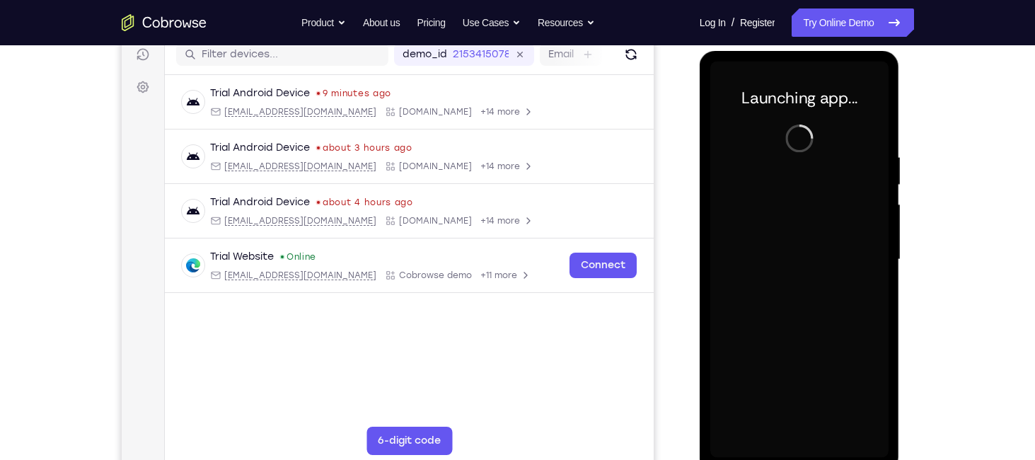
scroll to position [207, 0]
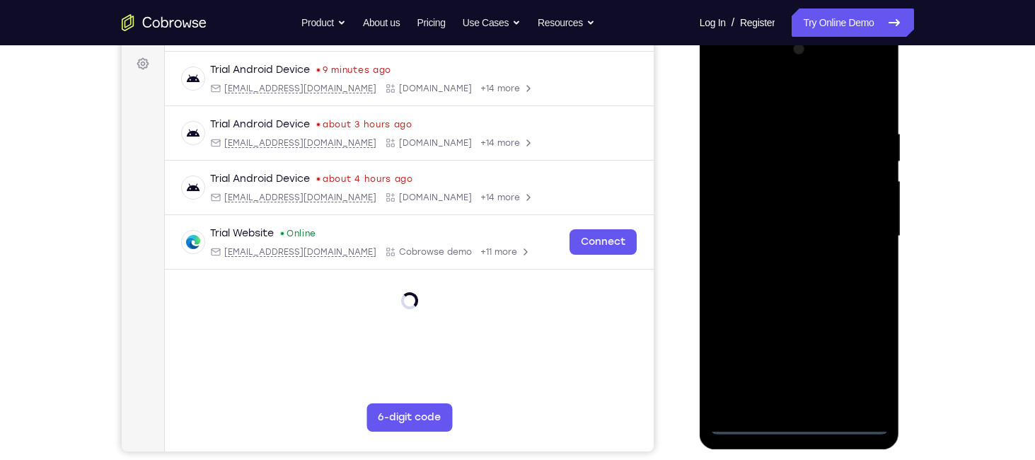
click at [799, 420] on div at bounding box center [799, 236] width 178 height 396
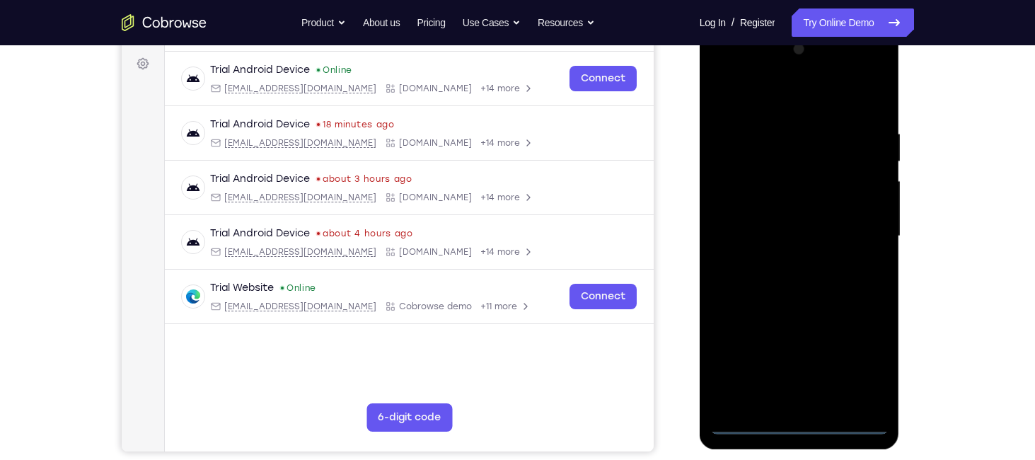
click at [858, 364] on div at bounding box center [799, 236] width 178 height 396
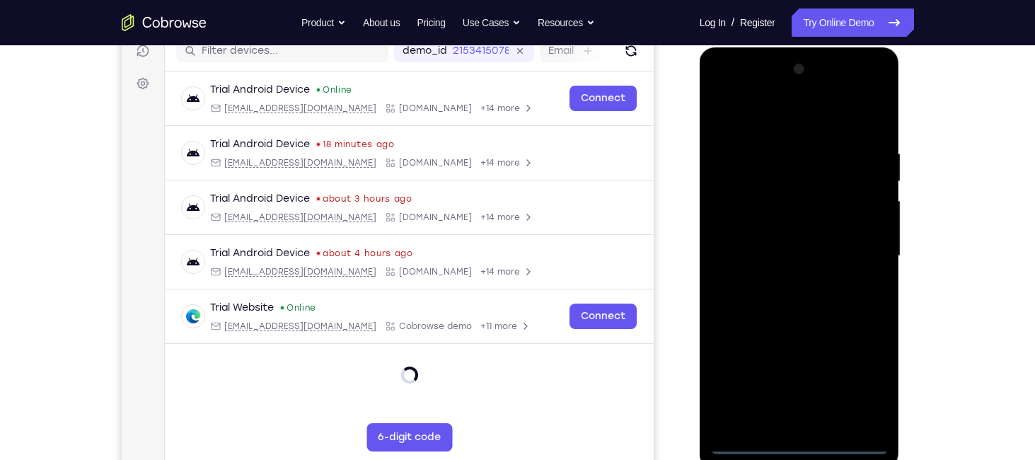
scroll to position [186, 0]
click at [758, 114] on div at bounding box center [799, 257] width 178 height 396
click at [860, 261] on div at bounding box center [799, 257] width 178 height 396
click at [811, 423] on div at bounding box center [799, 257] width 178 height 396
click at [775, 228] on div at bounding box center [799, 257] width 178 height 396
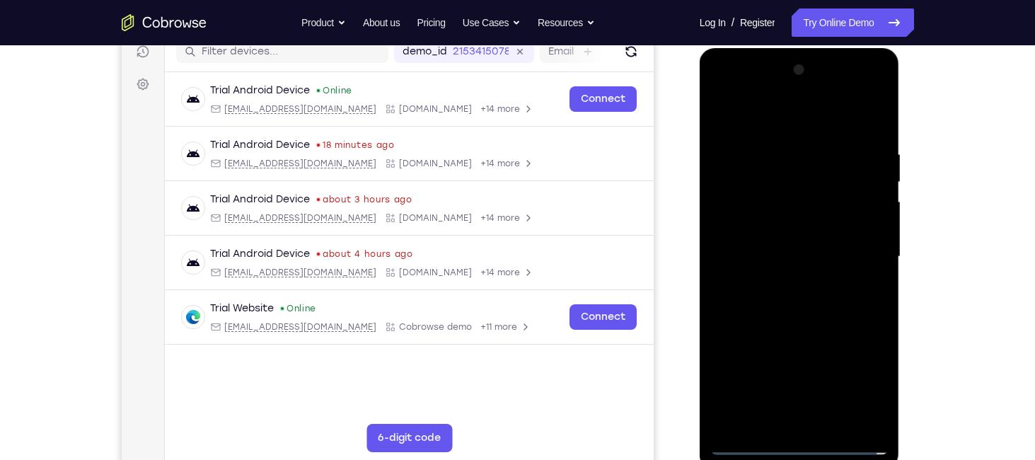
click at [787, 248] on div at bounding box center [799, 257] width 178 height 396
drag, startPoint x: 772, startPoint y: 120, endPoint x: 1013, endPoint y: 150, distance: 243.1
click at [901, 150] on html "Online web based iOS Simulators and Android Emulators. Run iPhone, iPad, Mobile…" at bounding box center [801, 260] width 202 height 424
click at [799, 217] on div at bounding box center [799, 257] width 178 height 396
click at [806, 431] on div at bounding box center [799, 257] width 178 height 396
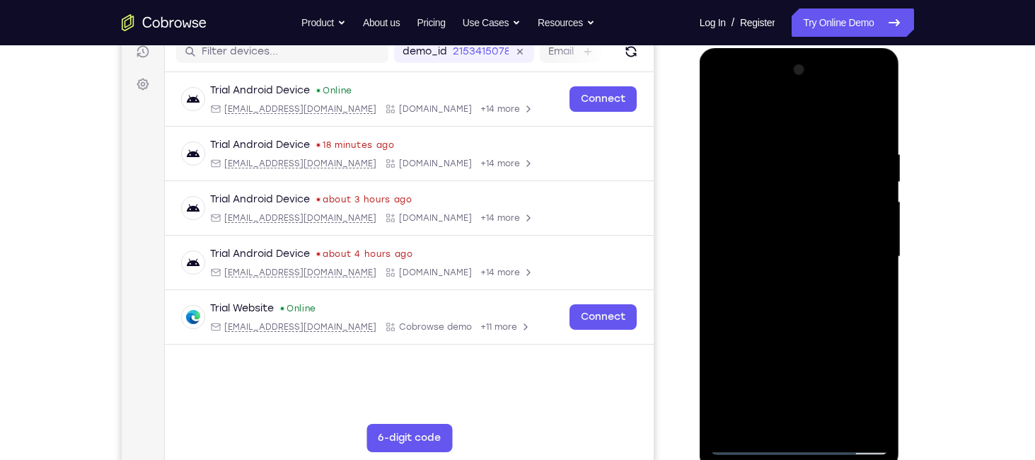
drag, startPoint x: 800, startPoint y: 303, endPoint x: 796, endPoint y: 184, distance: 119.6
click at [796, 184] on div at bounding box center [799, 257] width 178 height 396
drag, startPoint x: 823, startPoint y: 375, endPoint x: 794, endPoint y: 10, distance: 366.1
click at [794, 48] on html "Online web based iOS Simulators and Android Emulators. Run iPhone, iPad, Mobile…" at bounding box center [801, 260] width 202 height 424
drag, startPoint x: 829, startPoint y: 354, endPoint x: 828, endPoint y: 173, distance: 180.4
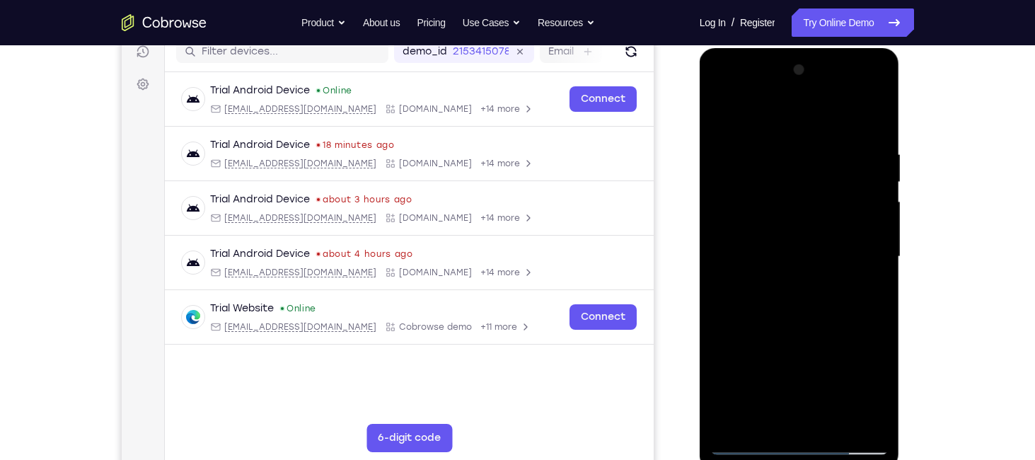
click at [828, 173] on div at bounding box center [799, 257] width 178 height 396
drag, startPoint x: 802, startPoint y: 323, endPoint x: 807, endPoint y: 132, distance: 191.8
click at [807, 132] on div at bounding box center [799, 257] width 178 height 396
drag, startPoint x: 813, startPoint y: 199, endPoint x: 794, endPoint y: 357, distance: 159.6
click at [794, 357] on div at bounding box center [799, 257] width 178 height 396
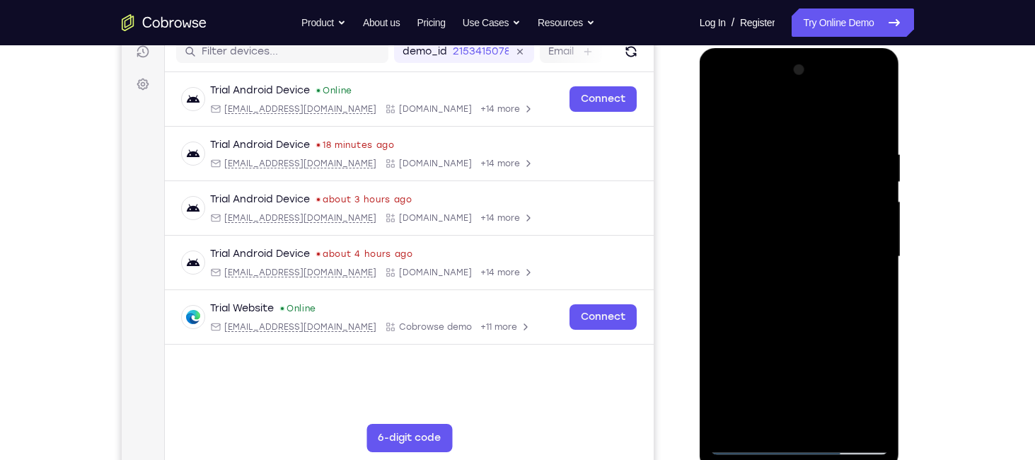
click at [876, 374] on div at bounding box center [799, 257] width 178 height 396
click at [838, 185] on div at bounding box center [799, 257] width 178 height 396
click at [881, 376] on div at bounding box center [799, 257] width 178 height 396
click at [823, 167] on div at bounding box center [799, 257] width 178 height 396
drag, startPoint x: 794, startPoint y: 328, endPoint x: 789, endPoint y: 174, distance: 154.3
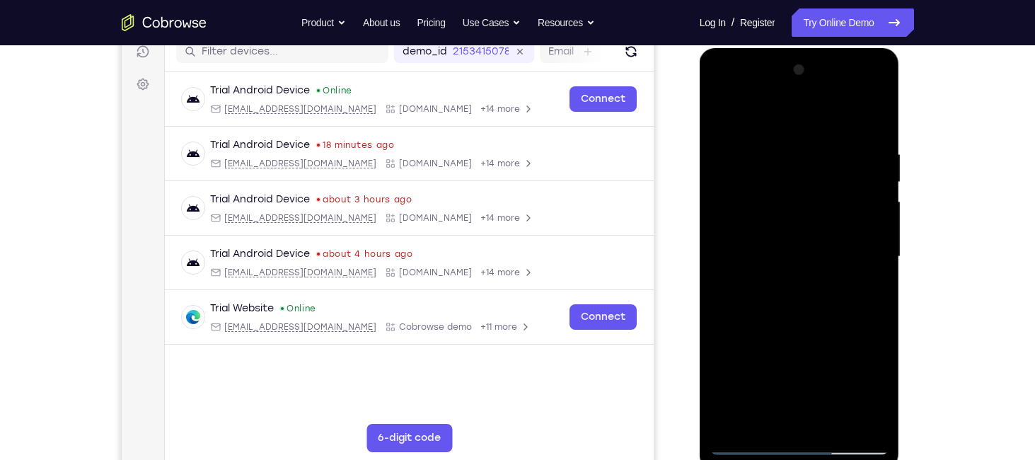
click at [789, 174] on div at bounding box center [799, 257] width 178 height 396
click at [833, 424] on div at bounding box center [799, 257] width 178 height 396
click at [813, 332] on div at bounding box center [799, 257] width 178 height 396
click at [801, 255] on div at bounding box center [799, 257] width 178 height 396
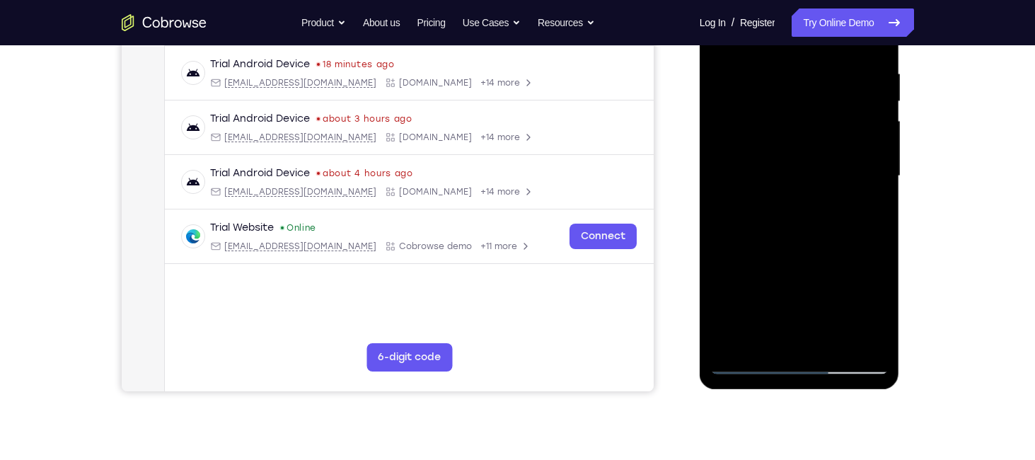
scroll to position [274, 0]
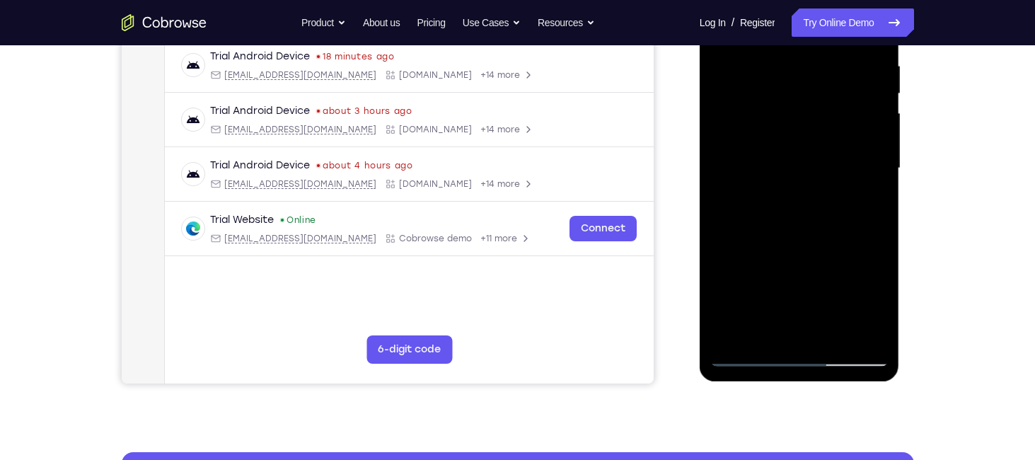
click at [747, 355] on div at bounding box center [799, 168] width 178 height 396
click at [769, 340] on div at bounding box center [799, 168] width 178 height 396
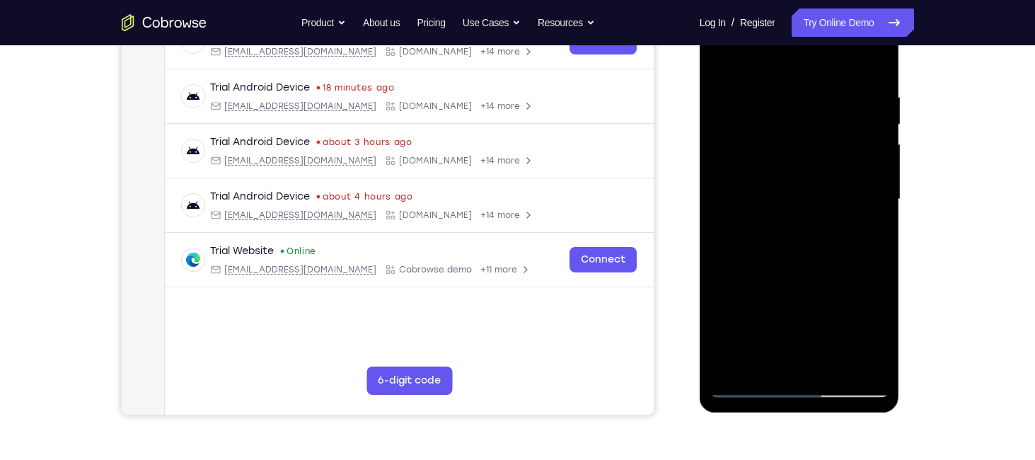
click at [760, 206] on div at bounding box center [799, 199] width 178 height 396
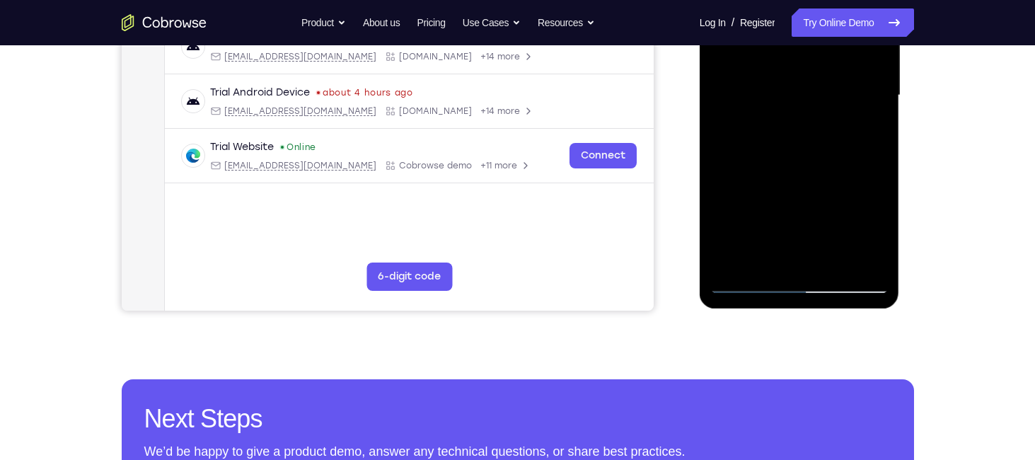
scroll to position [307, 0]
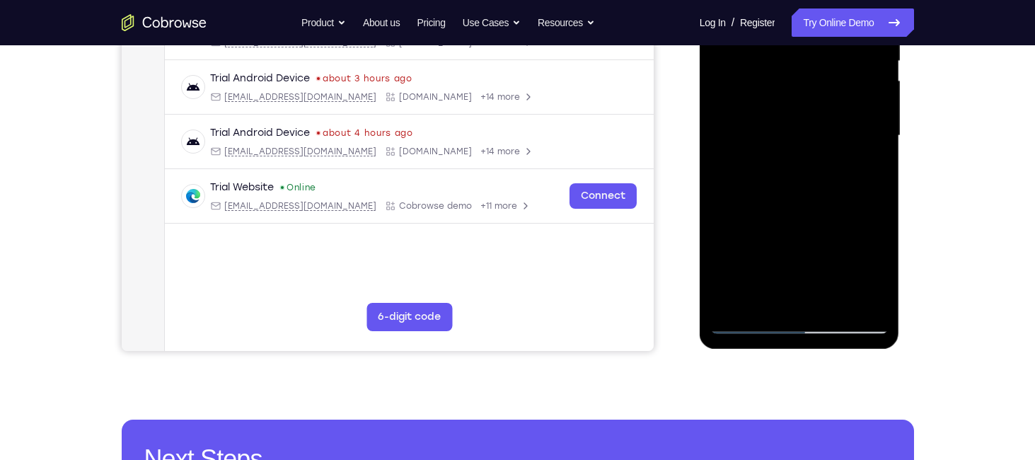
click at [734, 306] on div at bounding box center [799, 136] width 178 height 396
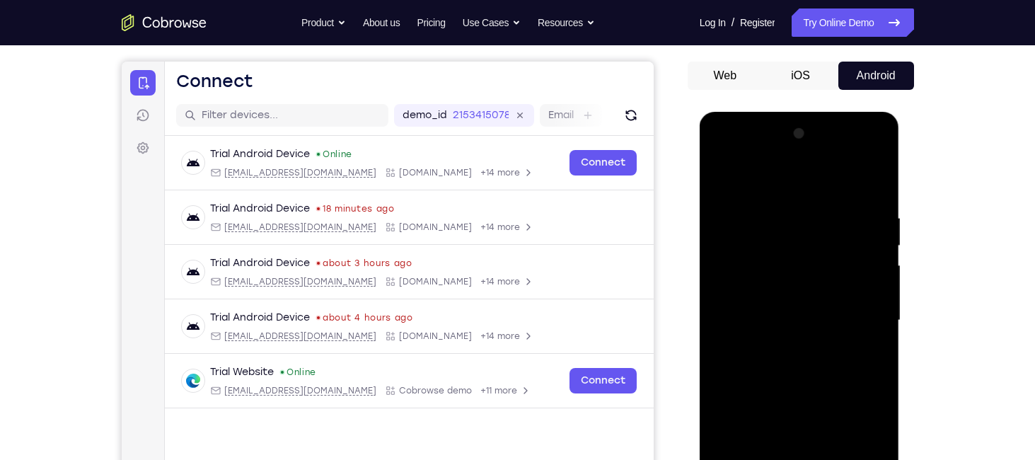
scroll to position [127, 0]
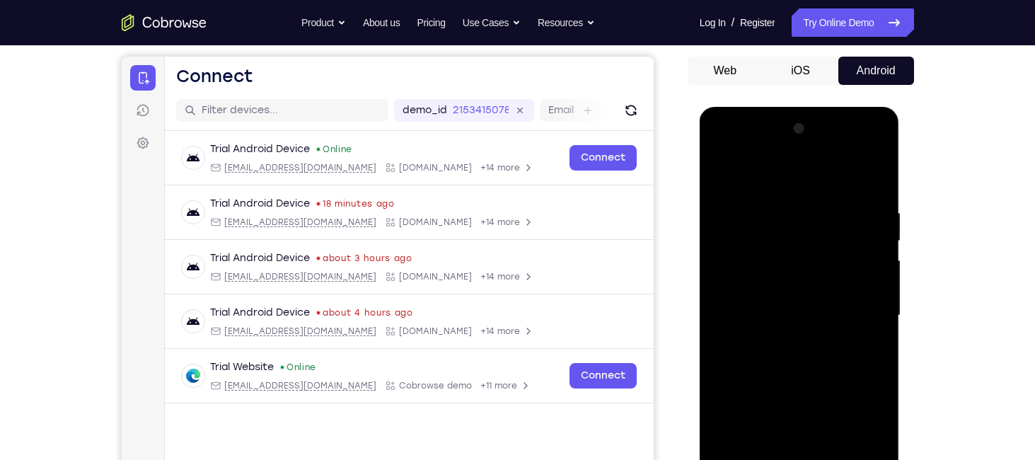
click at [785, 202] on div at bounding box center [799, 315] width 178 height 396
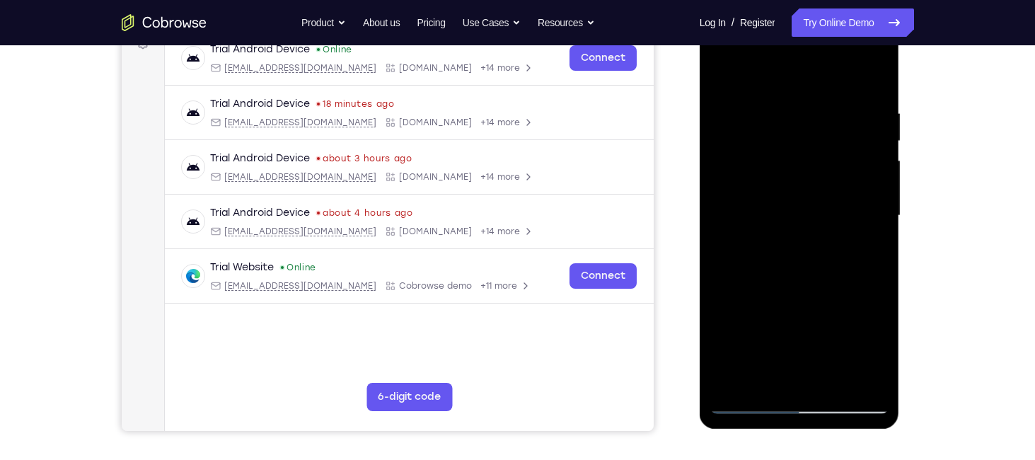
scroll to position [220, 0]
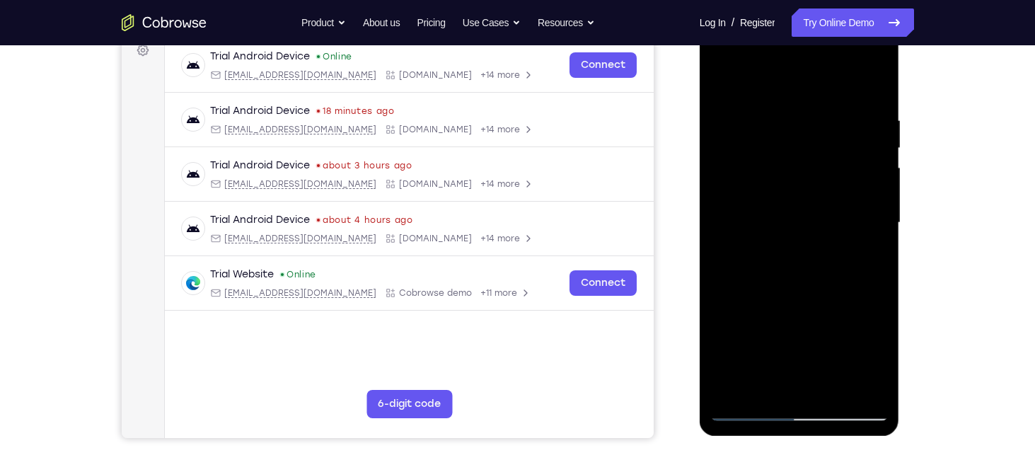
click at [722, 220] on div at bounding box center [799, 223] width 178 height 396
drag, startPoint x: 846, startPoint y: 226, endPoint x: 707, endPoint y: 231, distance: 139.5
click at [707, 231] on div at bounding box center [800, 225] width 200 height 422
click at [868, 212] on div at bounding box center [799, 223] width 178 height 396
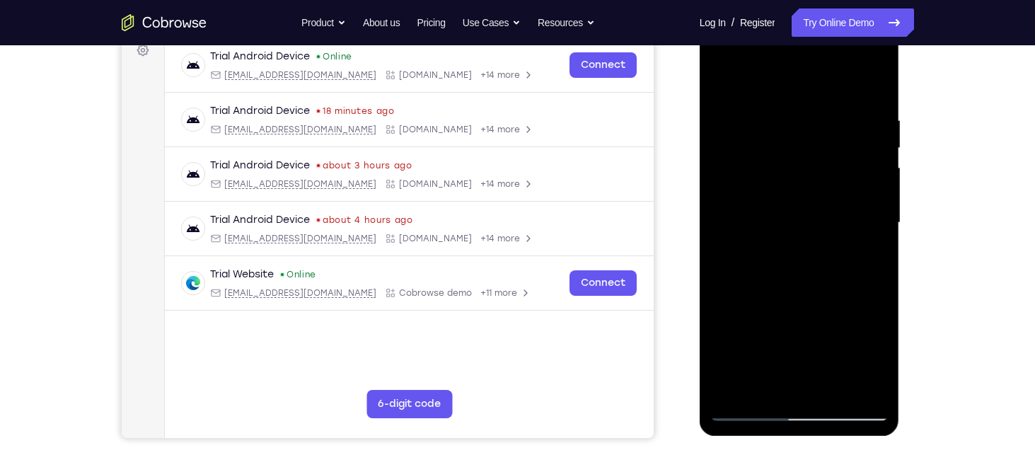
click at [868, 212] on div at bounding box center [799, 223] width 178 height 396
drag, startPoint x: 868, startPoint y: 212, endPoint x: 700, endPoint y: 195, distance: 169.2
click at [700, 195] on div at bounding box center [800, 225] width 200 height 422
drag, startPoint x: 867, startPoint y: 240, endPoint x: 705, endPoint y: 238, distance: 162.0
click at [705, 238] on div at bounding box center [800, 225] width 200 height 422
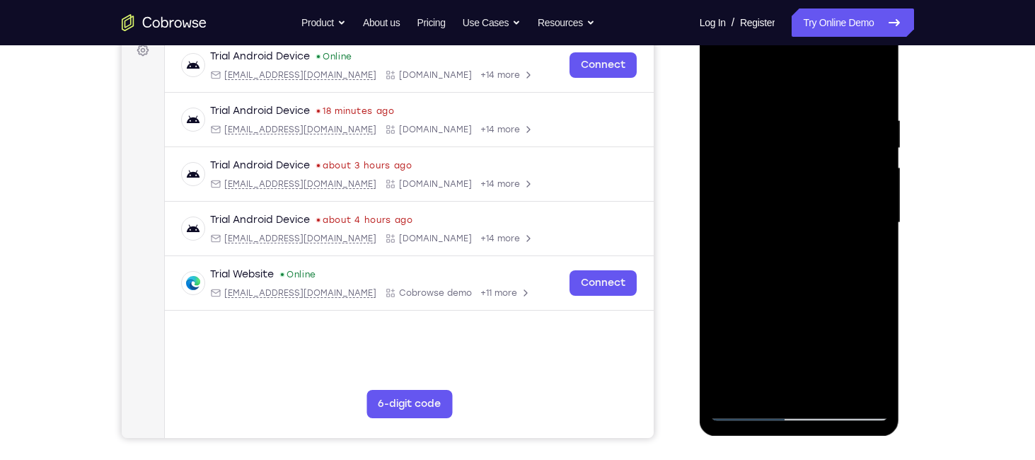
drag, startPoint x: 857, startPoint y: 208, endPoint x: 685, endPoint y: 248, distance: 177.3
click at [700, 248] on html "Online web based iOS Simulators and Android Emulators. Run iPhone, iPad, Mobile…" at bounding box center [801, 226] width 202 height 424
drag, startPoint x: 867, startPoint y: 153, endPoint x: 680, endPoint y: 185, distance: 189.5
click at [700, 185] on html "Online web based iOS Simulators and Android Emulators. Run iPhone, iPad, Mobile…" at bounding box center [801, 226] width 202 height 424
click at [869, 79] on div at bounding box center [799, 223] width 178 height 396
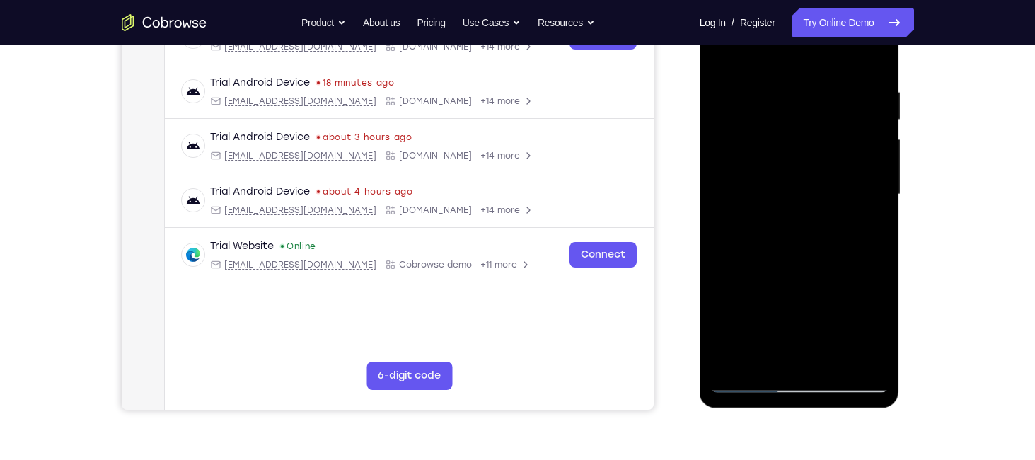
scroll to position [249, 0]
drag, startPoint x: 809, startPoint y: 277, endPoint x: 804, endPoint y: 186, distance: 90.7
click at [804, 186] on div at bounding box center [799, 194] width 178 height 396
drag, startPoint x: 811, startPoint y: 308, endPoint x: 823, endPoint y: 156, distance: 153.3
click at [823, 171] on div at bounding box center [799, 194] width 178 height 396
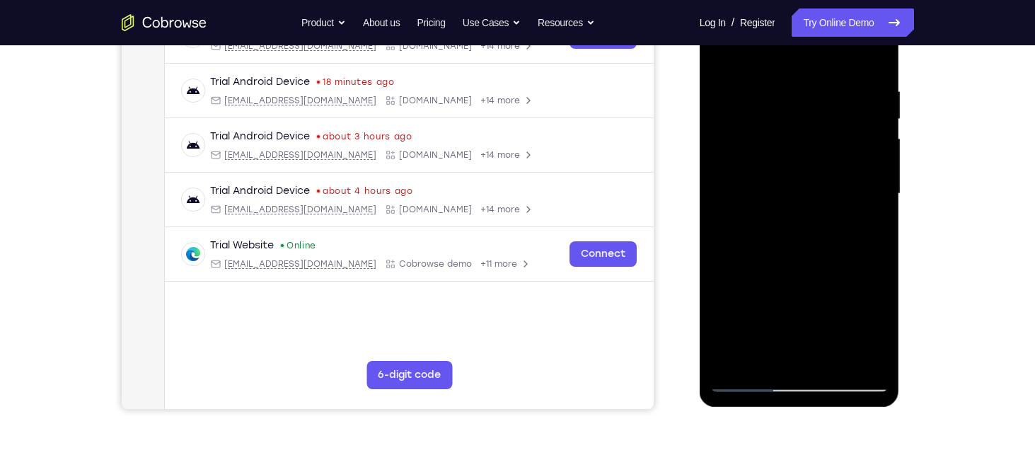
drag, startPoint x: 812, startPoint y: 234, endPoint x: 806, endPoint y: 119, distance: 115.5
click at [806, 119] on div at bounding box center [799, 194] width 178 height 396
drag, startPoint x: 815, startPoint y: 174, endPoint x: 819, endPoint y: 205, distance: 31.4
click at [819, 205] on div at bounding box center [799, 194] width 178 height 396
click at [875, 214] on div at bounding box center [799, 194] width 178 height 396
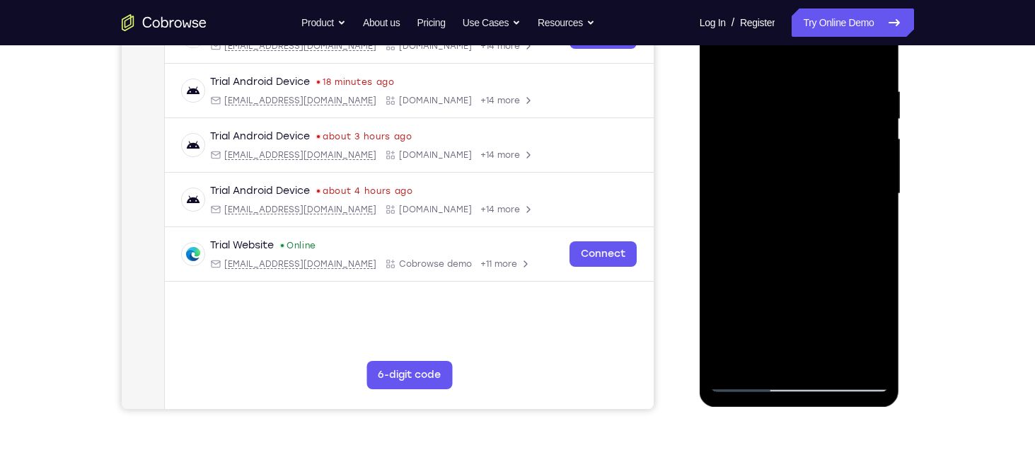
click at [875, 214] on div at bounding box center [799, 194] width 178 height 396
click at [738, 83] on div at bounding box center [799, 194] width 178 height 396
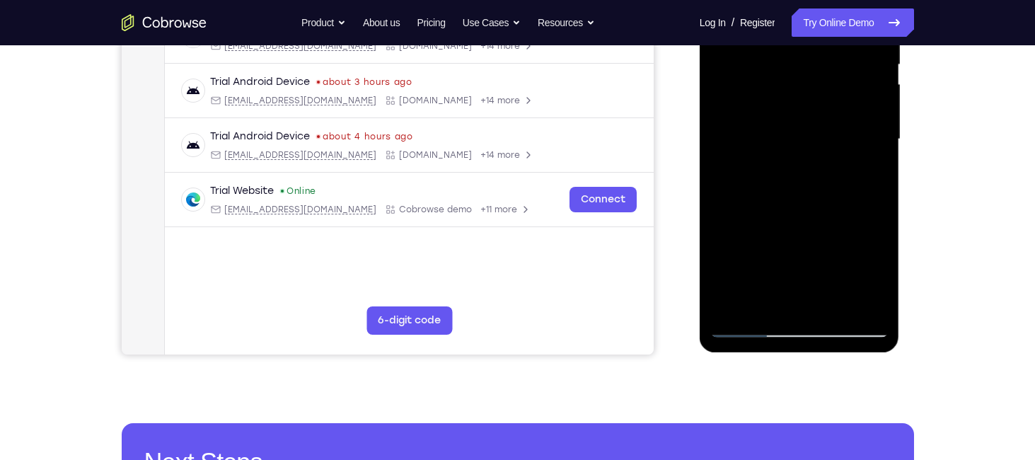
scroll to position [248, 0]
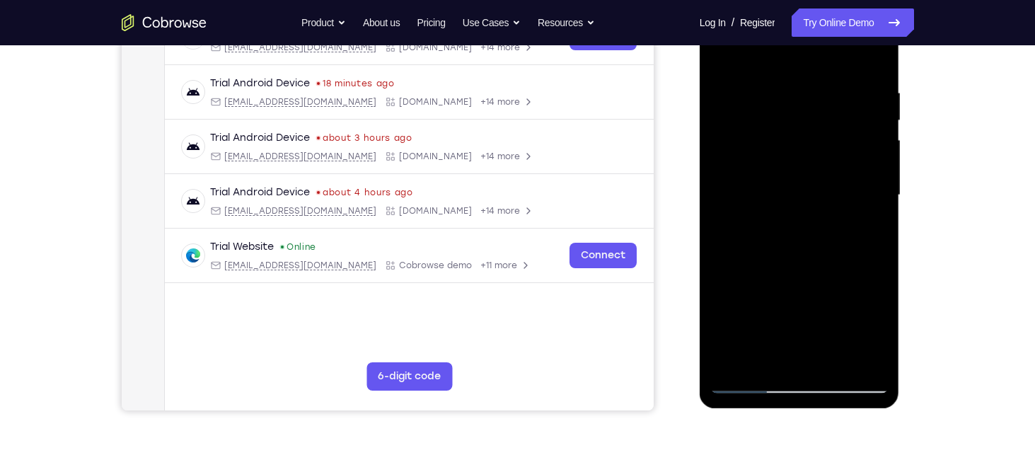
click at [791, 204] on div at bounding box center [799, 195] width 178 height 396
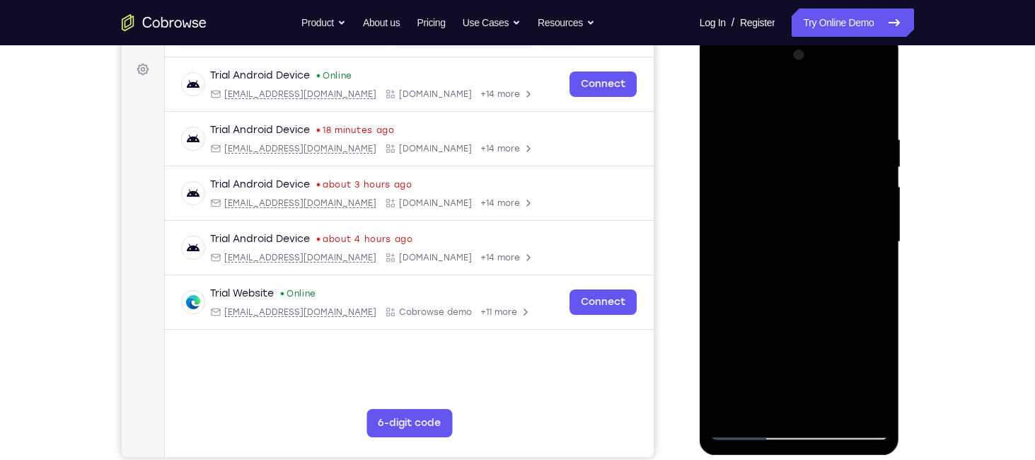
scroll to position [195, 0]
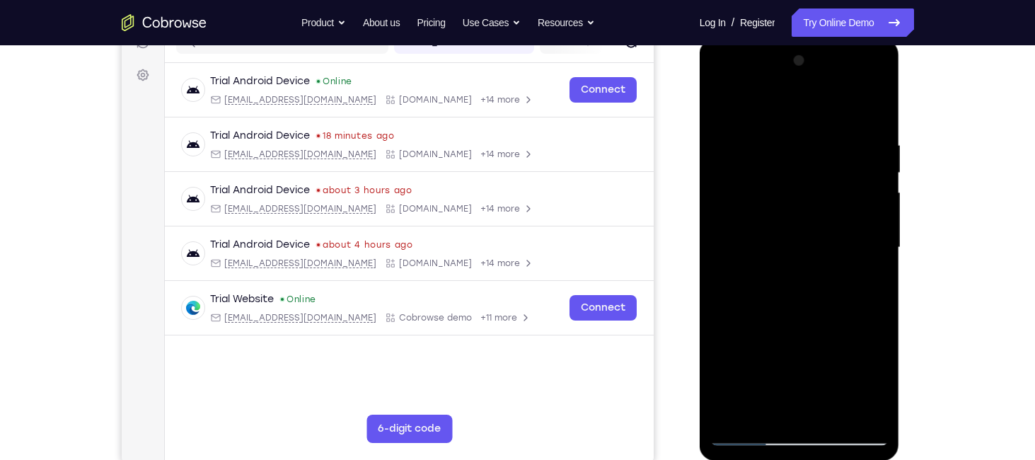
click at [881, 213] on div at bounding box center [799, 248] width 178 height 396
click at [723, 106] on div at bounding box center [799, 248] width 178 height 396
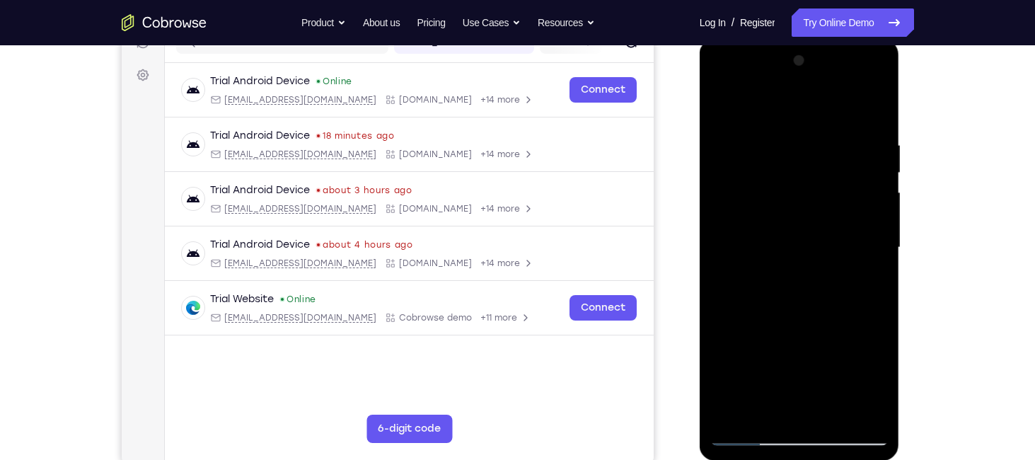
drag, startPoint x: 767, startPoint y: 166, endPoint x: 764, endPoint y: 227, distance: 60.9
click at [764, 227] on div at bounding box center [799, 248] width 178 height 396
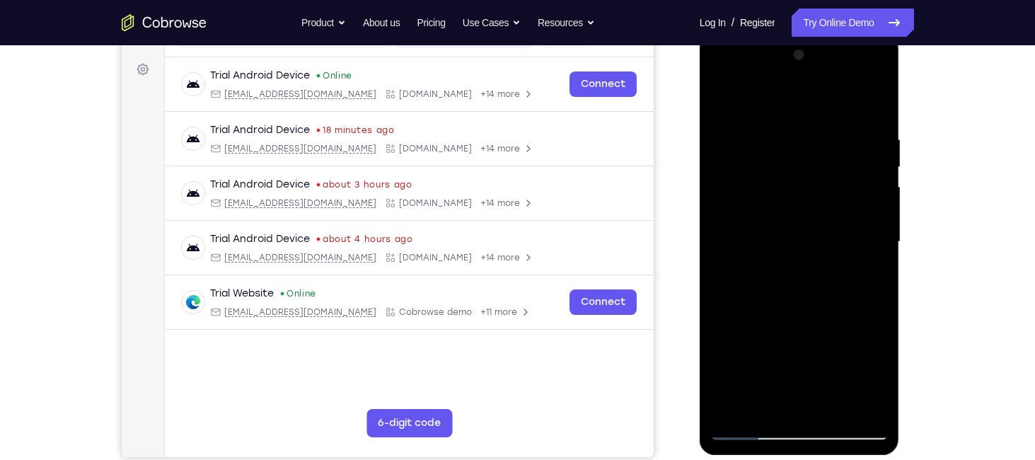
click at [846, 175] on div at bounding box center [799, 242] width 178 height 396
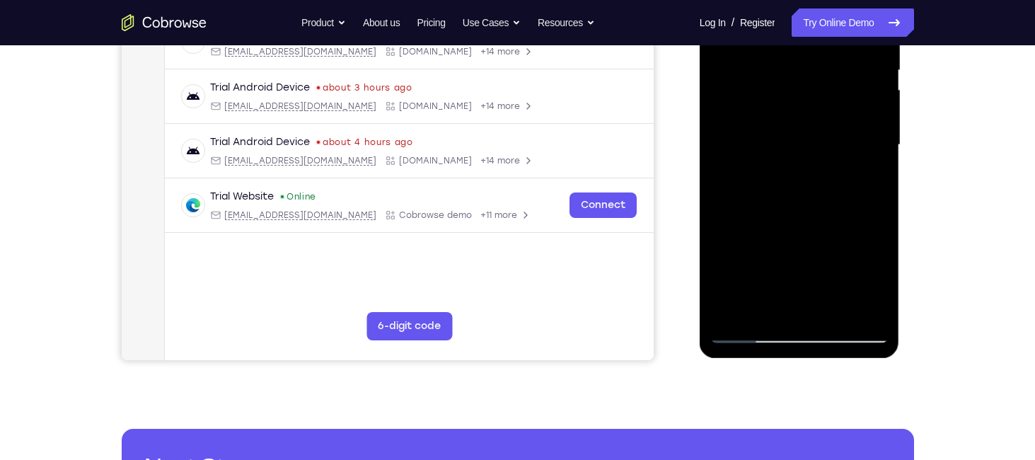
scroll to position [185, 0]
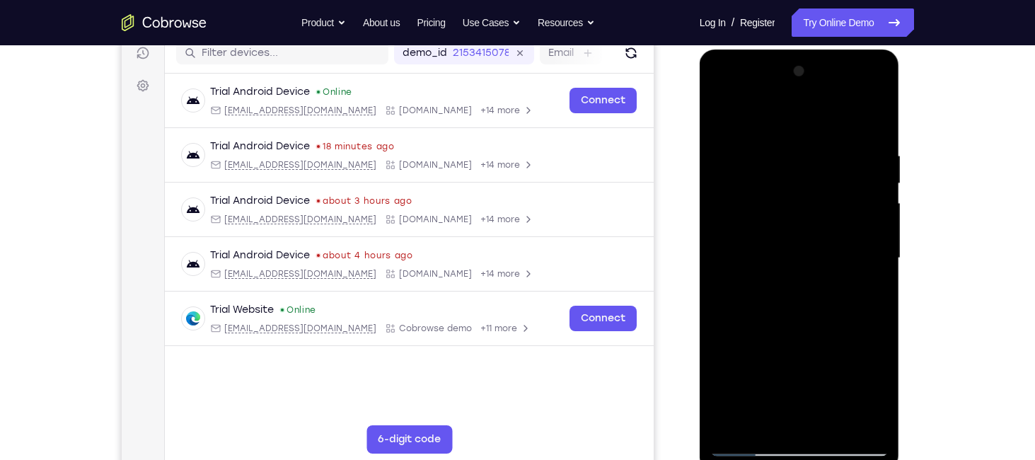
click at [806, 238] on div at bounding box center [799, 258] width 178 height 396
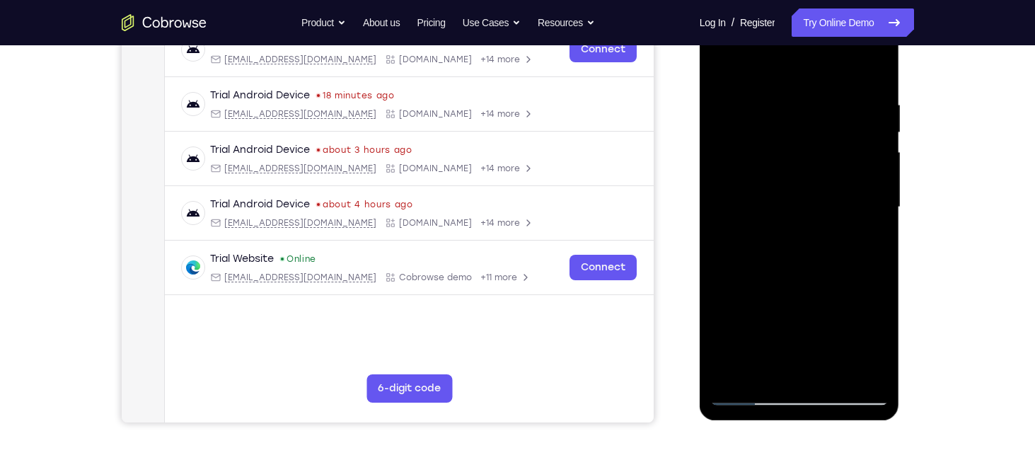
scroll to position [243, 0]
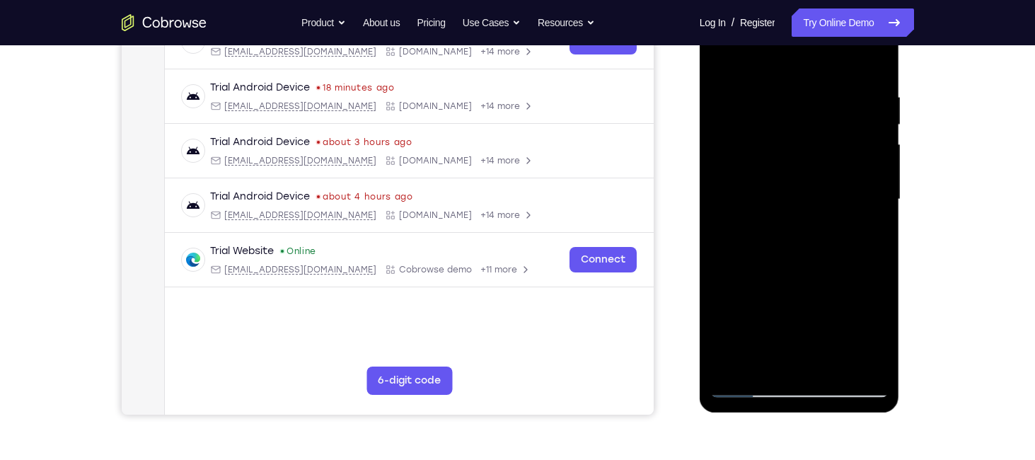
drag, startPoint x: 817, startPoint y: 310, endPoint x: 818, endPoint y: 231, distance: 78.5
click at [818, 231] on div at bounding box center [799, 199] width 178 height 396
drag, startPoint x: 818, startPoint y: 318, endPoint x: 813, endPoint y: 200, distance: 118.2
click at [813, 200] on div at bounding box center [799, 199] width 178 height 396
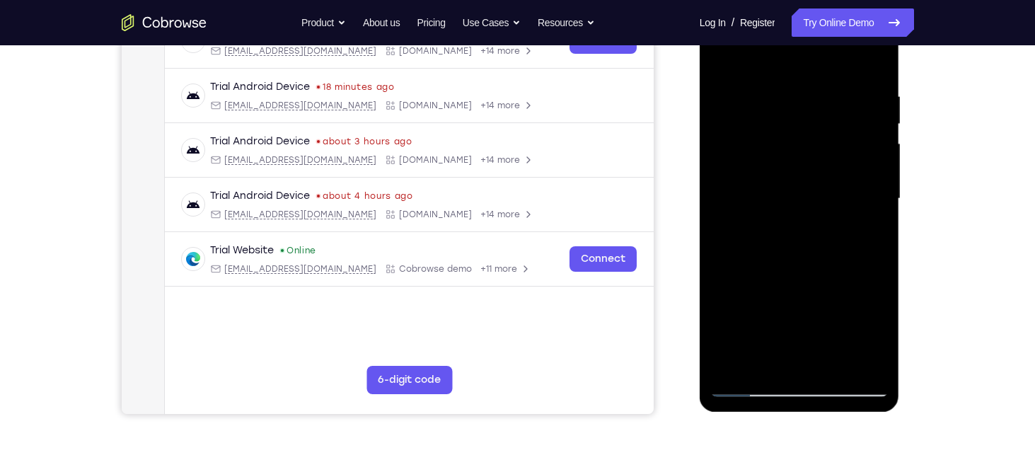
click at [757, 285] on div at bounding box center [799, 199] width 178 height 396
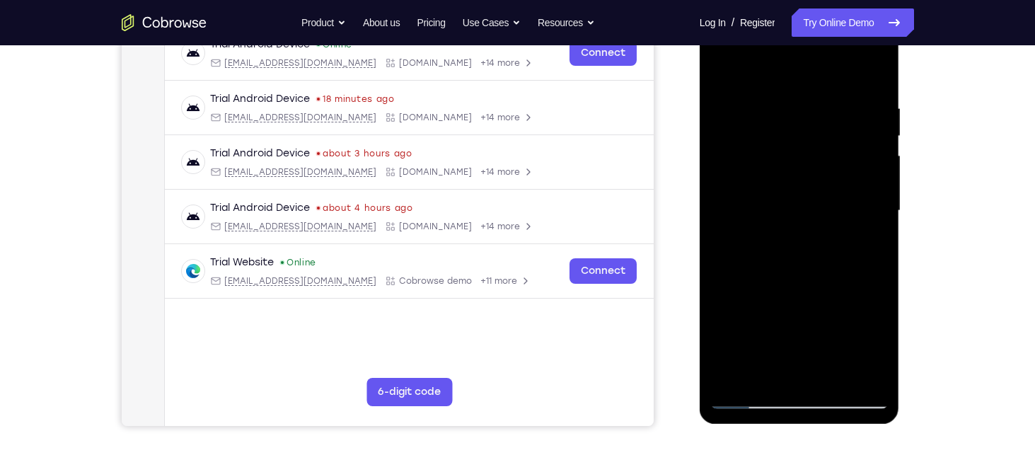
scroll to position [231, 0]
click at [800, 204] on div at bounding box center [799, 211] width 178 height 396
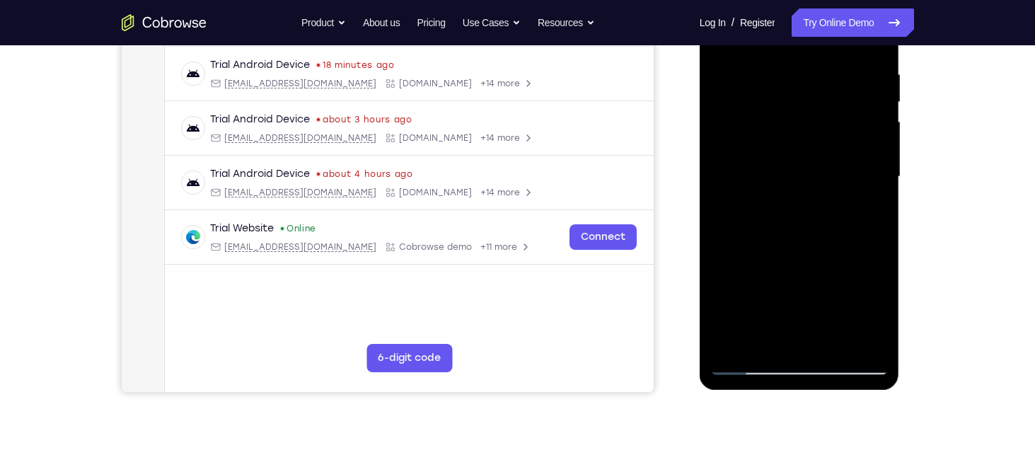
scroll to position [291, 0]
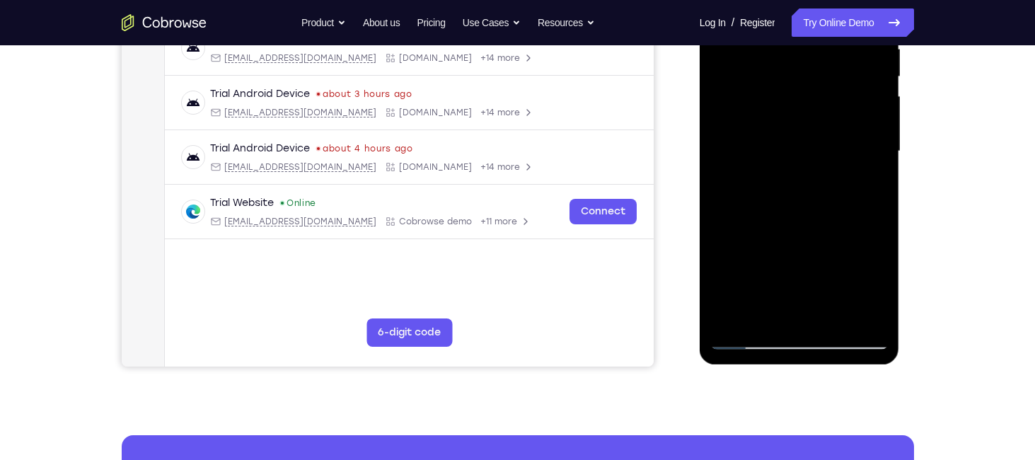
drag, startPoint x: 811, startPoint y: 164, endPoint x: 787, endPoint y: 273, distance: 111.4
click at [787, 273] on div at bounding box center [799, 151] width 178 height 396
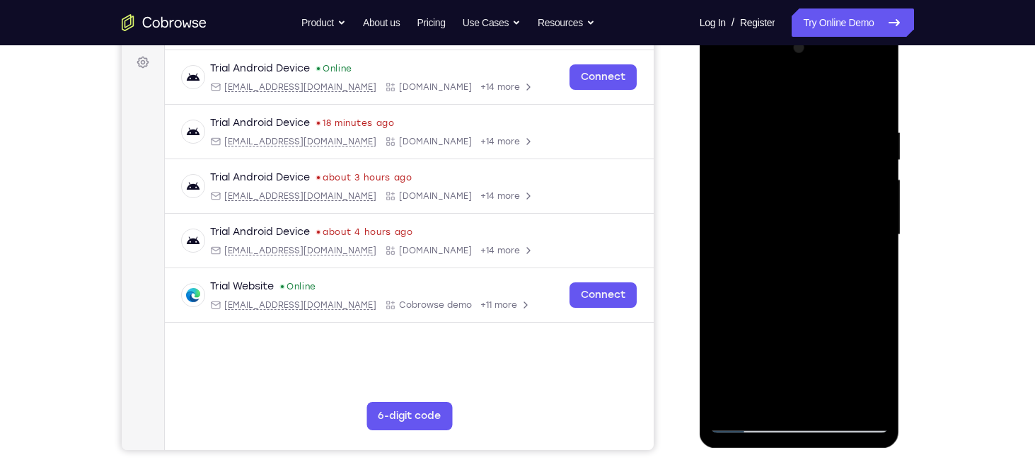
scroll to position [200, 0]
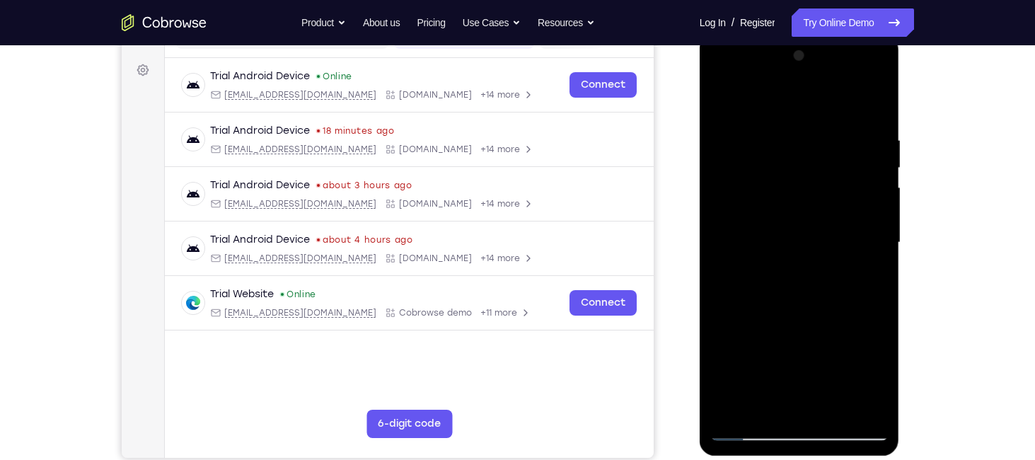
click at [775, 120] on div at bounding box center [799, 243] width 178 height 396
click at [852, 169] on div at bounding box center [799, 243] width 178 height 396
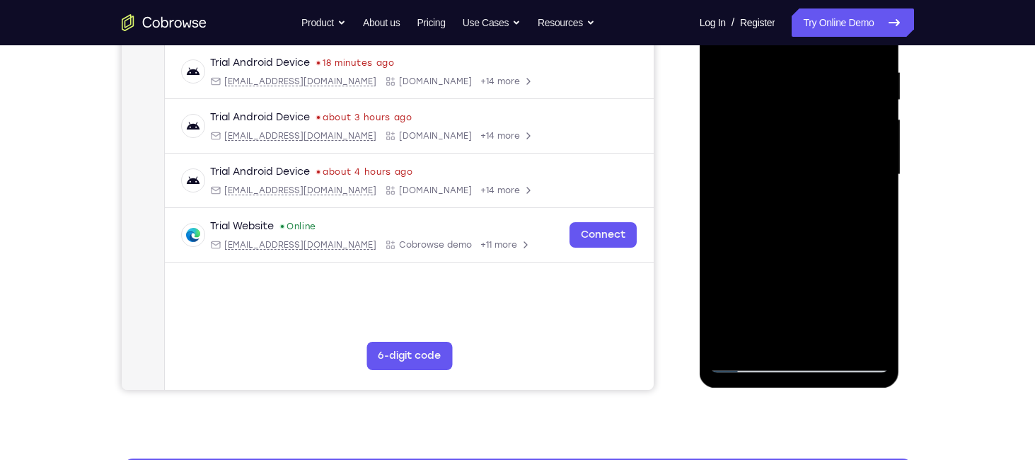
scroll to position [299, 0]
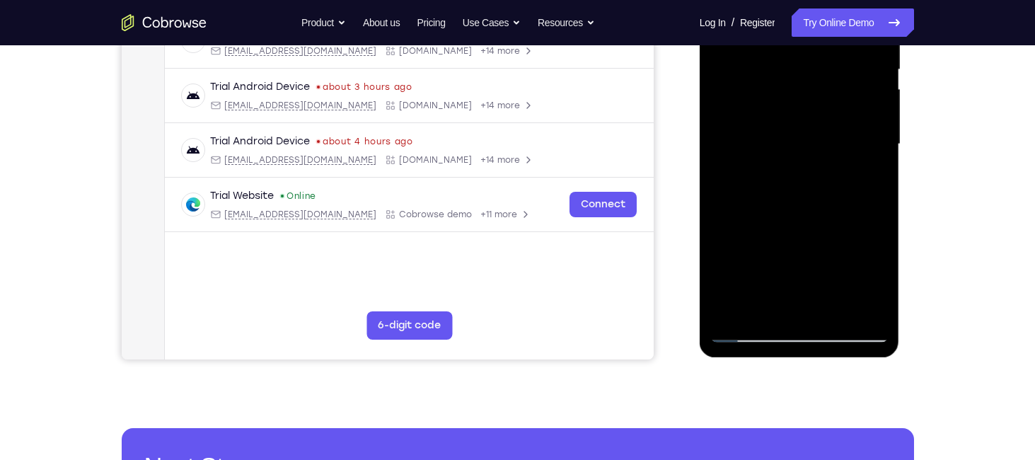
click at [793, 171] on div at bounding box center [799, 144] width 178 height 396
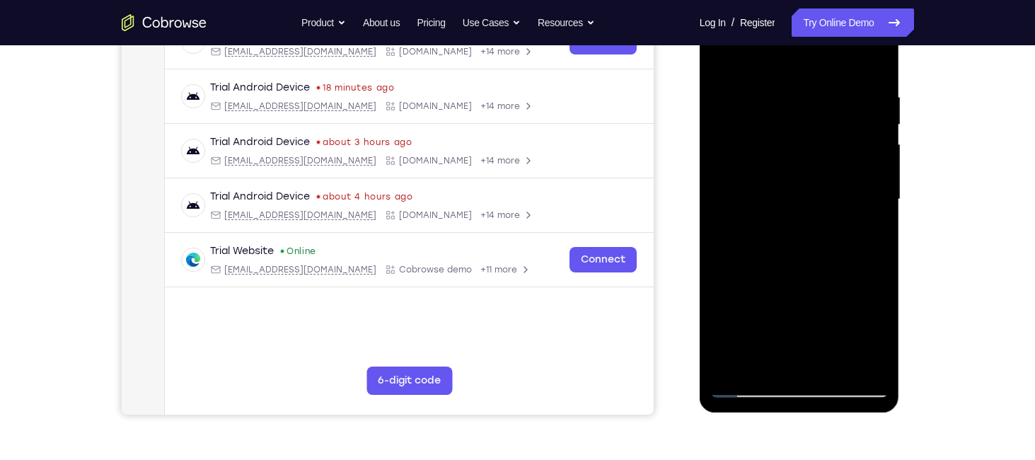
scroll to position [243, 0]
click at [785, 76] on div at bounding box center [799, 199] width 178 height 396
drag, startPoint x: 810, startPoint y: 170, endPoint x: 815, endPoint y: 95, distance: 75.9
click at [815, 95] on div at bounding box center [799, 199] width 178 height 396
drag, startPoint x: 804, startPoint y: 129, endPoint x: 787, endPoint y: 192, distance: 65.9
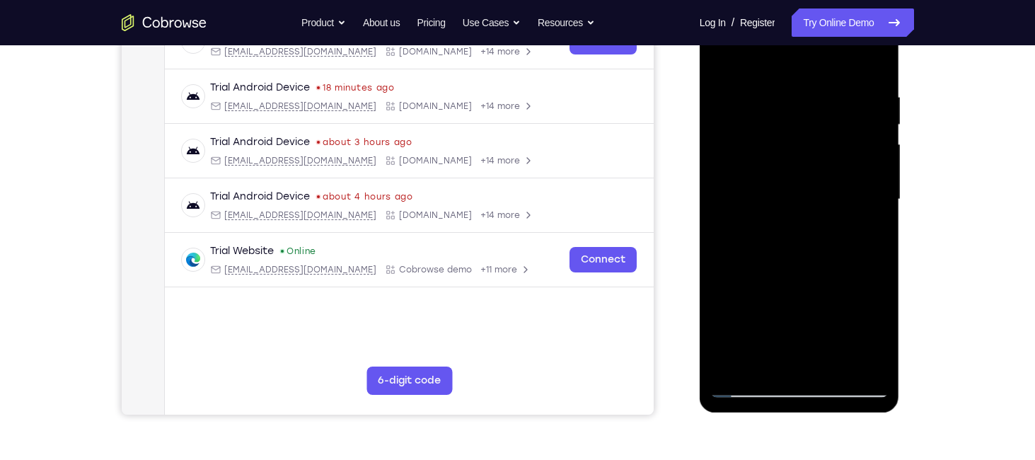
click at [787, 192] on div at bounding box center [799, 199] width 178 height 396
drag, startPoint x: 804, startPoint y: 163, endPoint x: 801, endPoint y: 134, distance: 29.2
click at [801, 134] on div at bounding box center [799, 199] width 178 height 396
drag, startPoint x: 792, startPoint y: 156, endPoint x: 797, endPoint y: 98, distance: 58.2
click at [797, 98] on div at bounding box center [799, 199] width 178 height 396
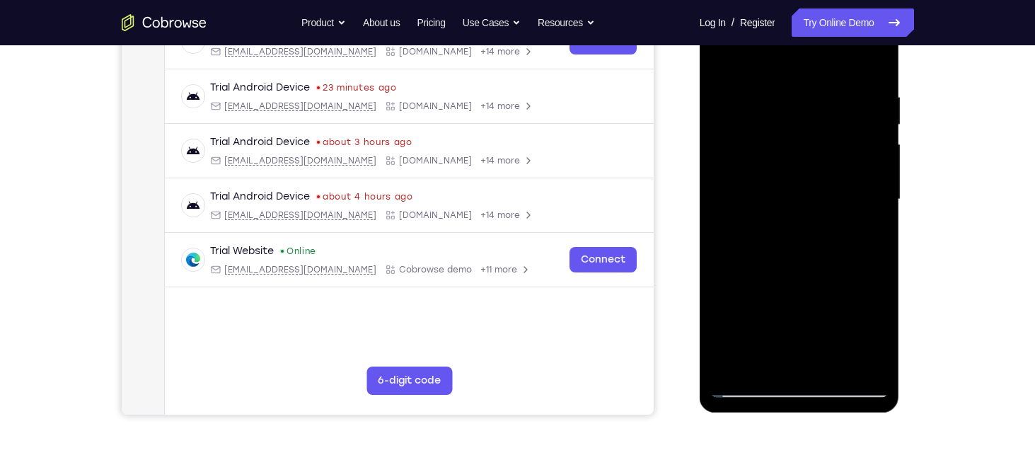
click at [846, 173] on div at bounding box center [799, 199] width 178 height 396
click at [848, 204] on div at bounding box center [799, 199] width 178 height 396
click at [804, 218] on div at bounding box center [799, 199] width 178 height 396
click at [724, 232] on div at bounding box center [799, 199] width 178 height 396
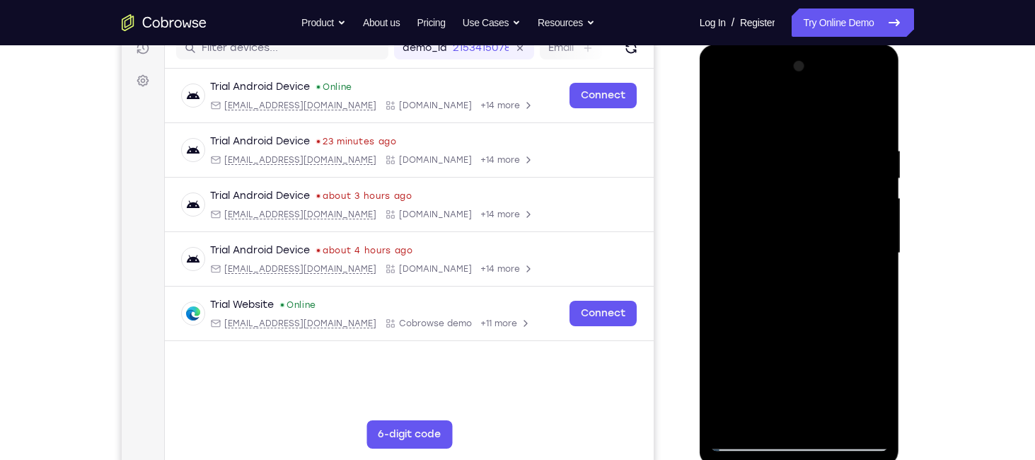
scroll to position [190, 0]
drag, startPoint x: 755, startPoint y: 155, endPoint x: 746, endPoint y: 191, distance: 37.2
click at [746, 191] on div at bounding box center [799, 253] width 178 height 396
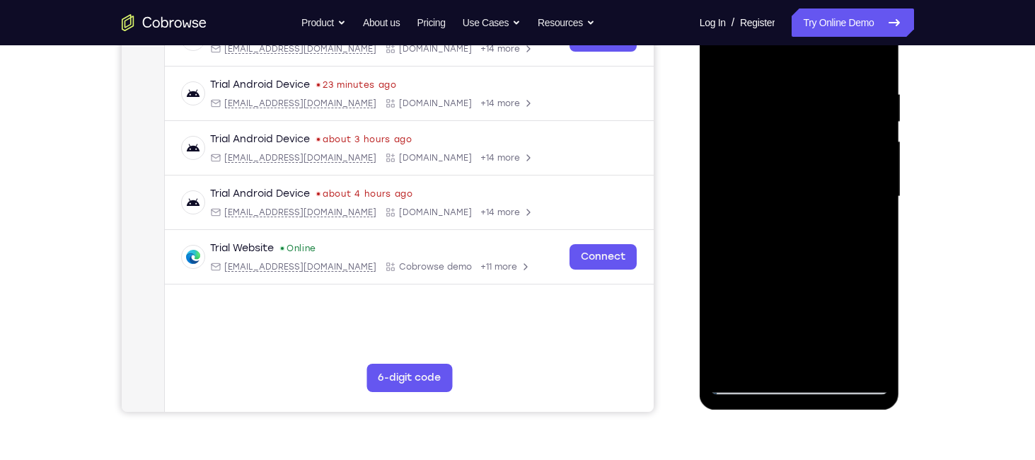
scroll to position [248, 0]
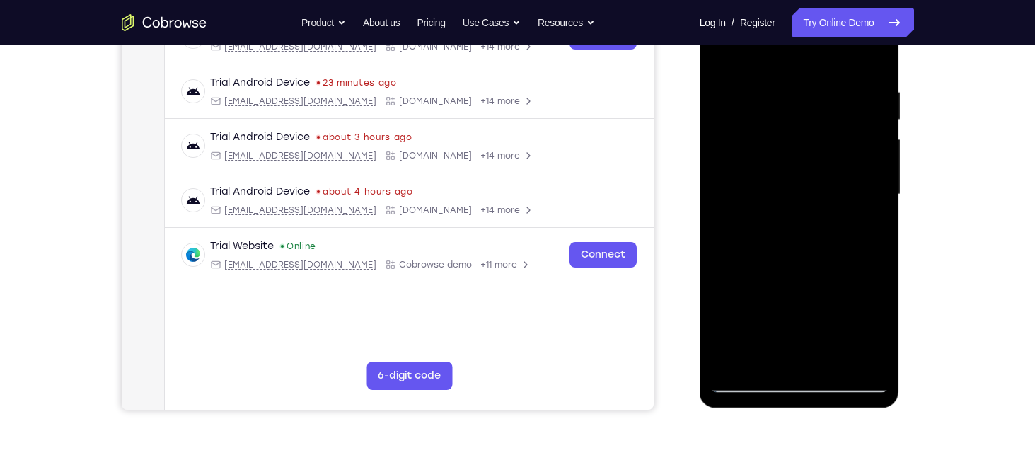
click at [843, 163] on div at bounding box center [799, 194] width 178 height 396
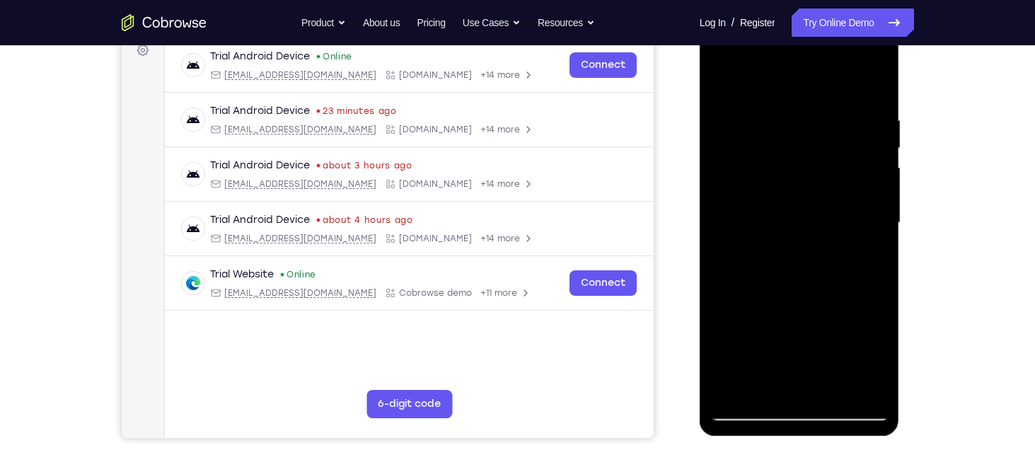
scroll to position [218, 0]
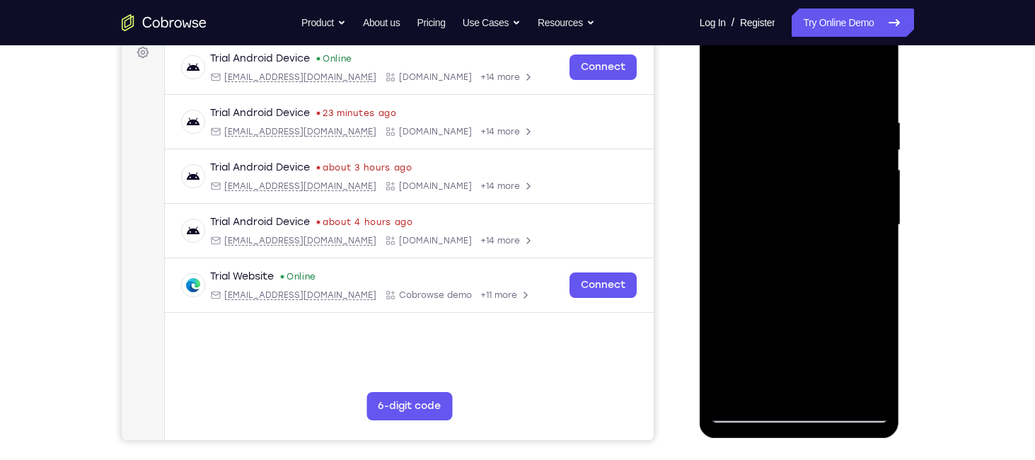
click at [722, 79] on div at bounding box center [799, 225] width 178 height 396
click at [722, 81] on div at bounding box center [799, 225] width 178 height 396
click at [774, 104] on div at bounding box center [799, 225] width 178 height 396
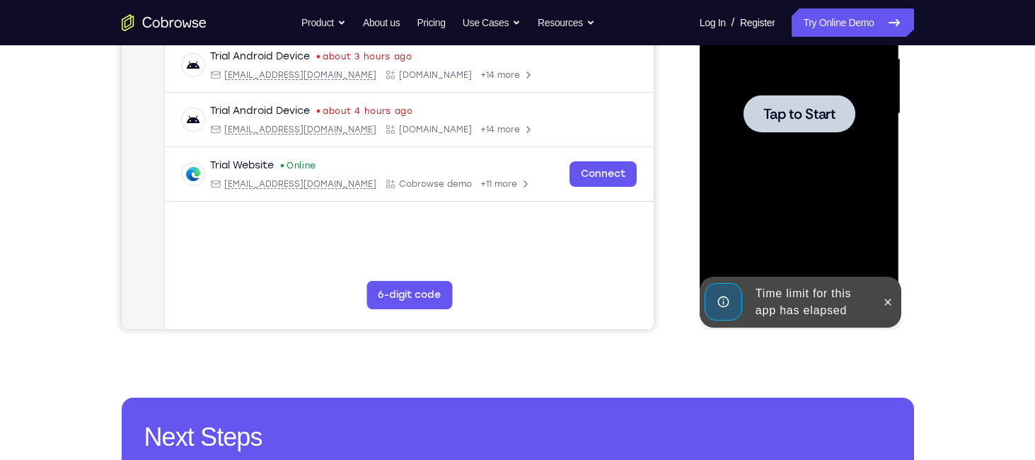
scroll to position [346, 0]
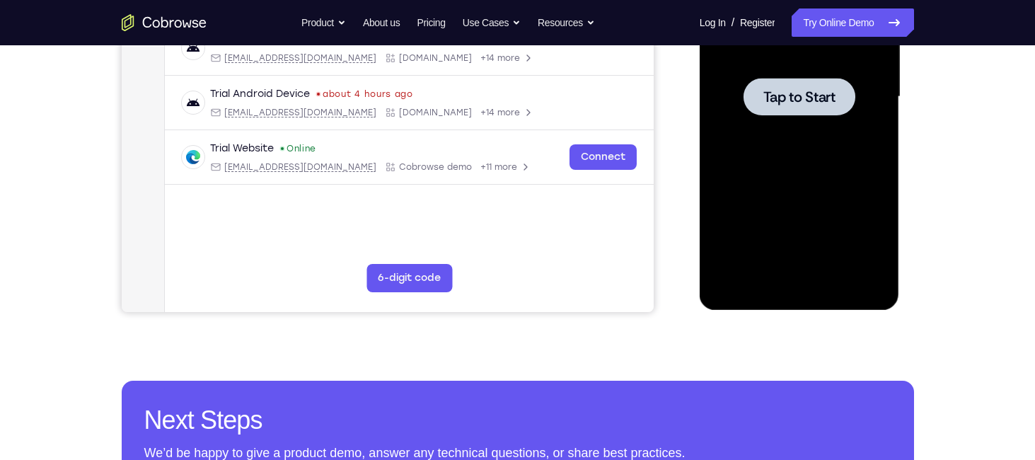
click at [787, 111] on div at bounding box center [800, 96] width 112 height 37
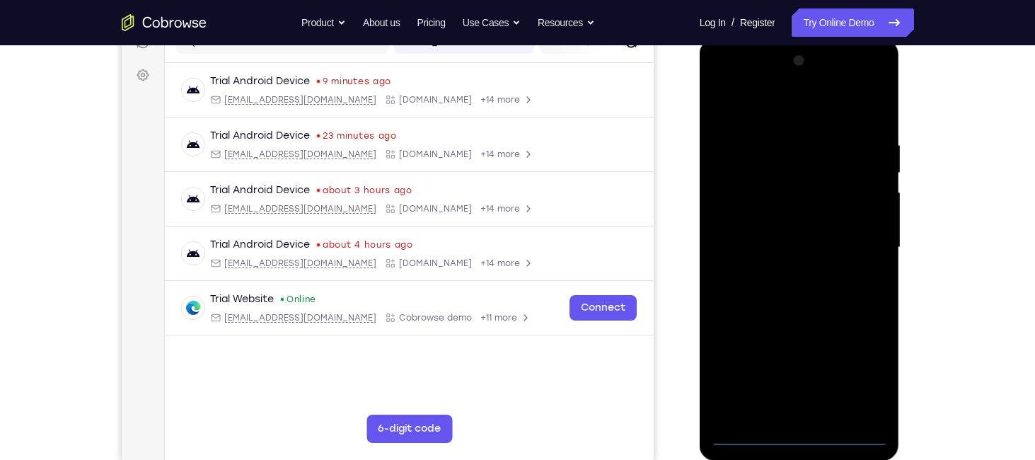
scroll to position [195, 0]
click at [798, 446] on div at bounding box center [800, 251] width 200 height 422
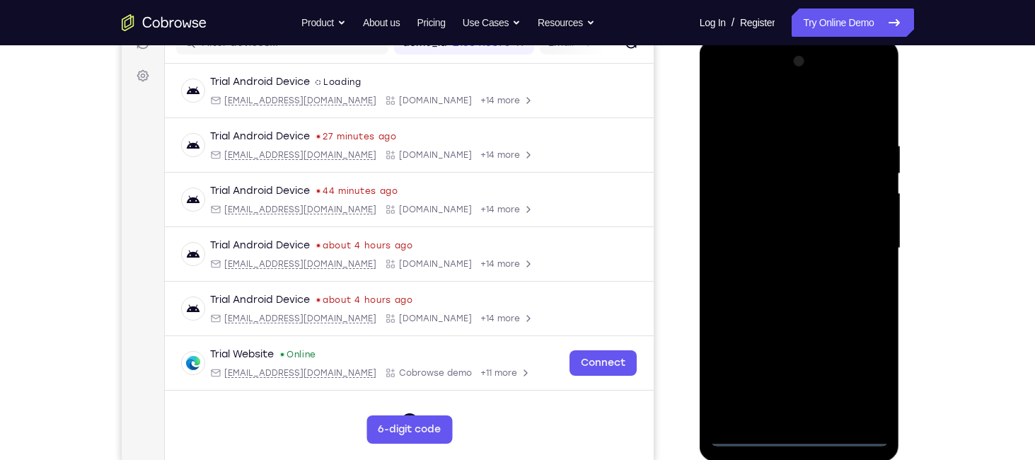
click at [798, 443] on div at bounding box center [799, 248] width 178 height 396
click at [860, 386] on div at bounding box center [799, 248] width 178 height 396
click at [747, 103] on div at bounding box center [799, 248] width 178 height 396
click at [857, 233] on div at bounding box center [799, 248] width 178 height 396
click at [785, 272] on div at bounding box center [799, 248] width 178 height 396
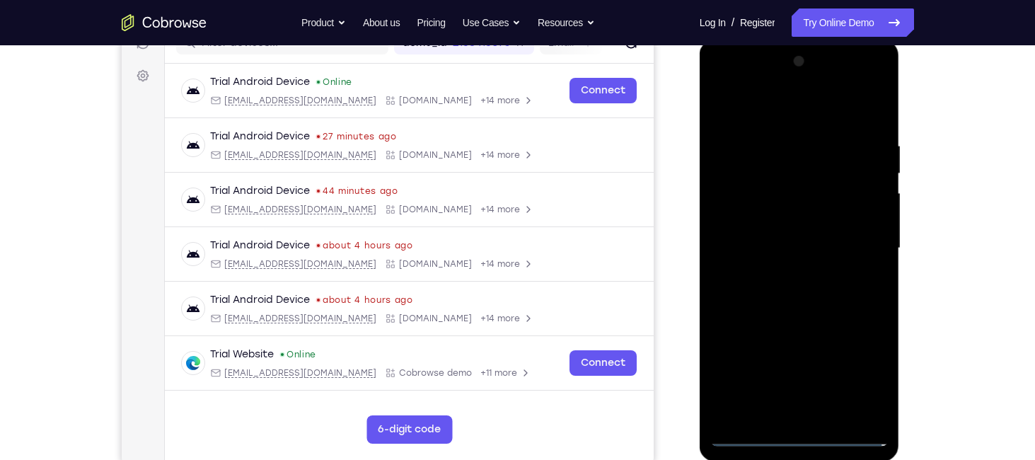
click at [787, 219] on div at bounding box center [799, 248] width 178 height 396
click at [787, 241] on div at bounding box center [799, 248] width 178 height 396
drag, startPoint x: 863, startPoint y: 254, endPoint x: 861, endPoint y: 183, distance: 71.5
drag, startPoint x: 149, startPoint y: 178, endPoint x: 929, endPoint y: 193, distance: 780.5
click at [929, 193] on div "Your Support Agent Your Customer Web iOS Android Next Steps We’d be happy to gi…" at bounding box center [518, 317] width 906 height 933
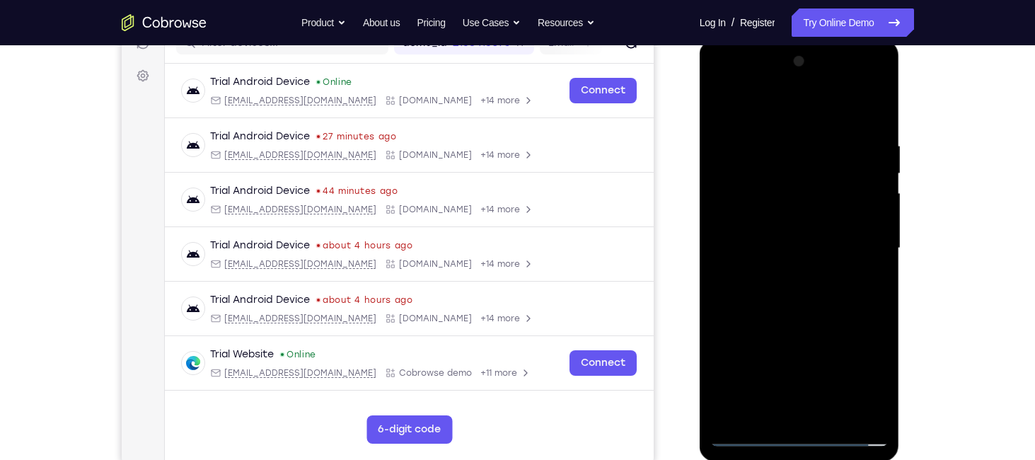
click at [807, 206] on div at bounding box center [799, 248] width 178 height 396
drag, startPoint x: 776, startPoint y: 98, endPoint x: 1012, endPoint y: 123, distance: 237.0
click at [901, 123] on html "Online web based iOS Simulators and Android Emulators. Run iPhone, iPad, Mobile…" at bounding box center [801, 252] width 202 height 424
click at [876, 310] on div at bounding box center [799, 248] width 178 height 396
drag, startPoint x: 821, startPoint y: 332, endPoint x: 815, endPoint y: 267, distance: 64.6
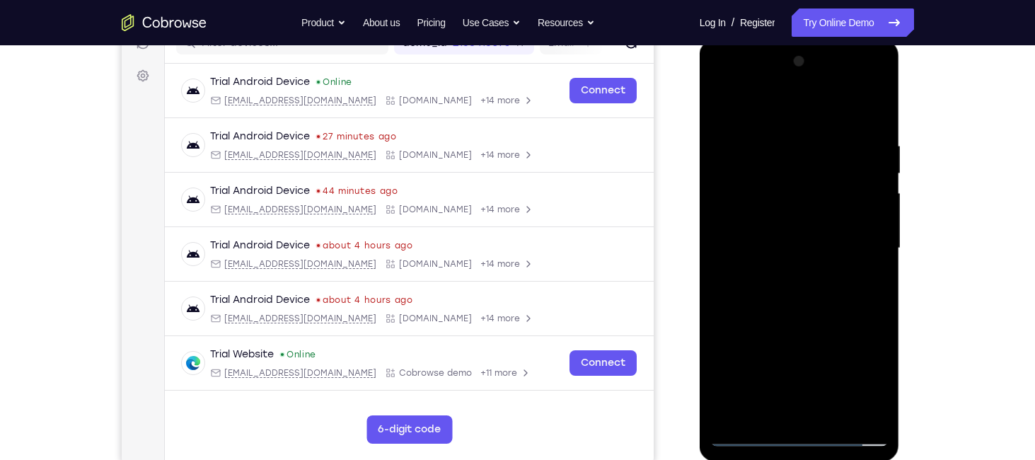
click at [815, 267] on div at bounding box center [799, 248] width 178 height 396
click at [879, 250] on div at bounding box center [799, 248] width 178 height 396
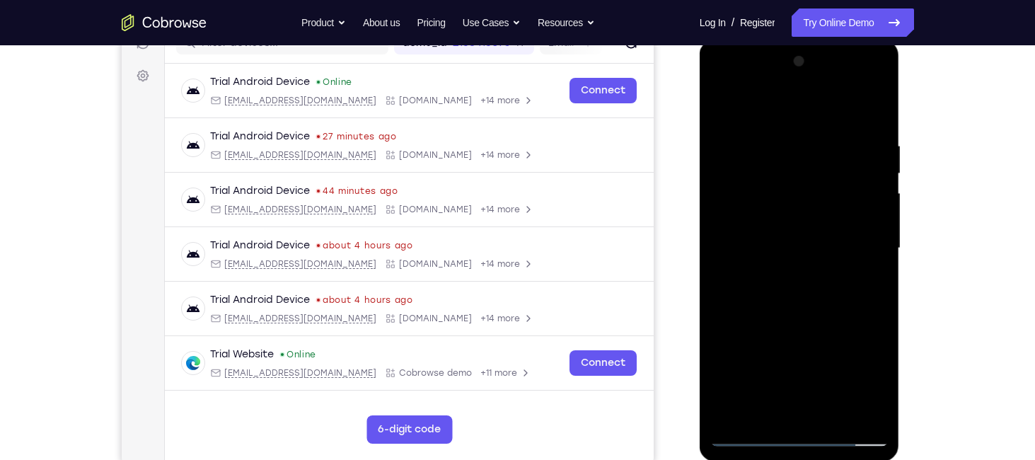
click at [879, 250] on div at bounding box center [799, 248] width 178 height 396
click at [756, 381] on div at bounding box center [799, 248] width 178 height 396
click at [805, 235] on div at bounding box center [799, 248] width 178 height 396
drag, startPoint x: 787, startPoint y: 415, endPoint x: 787, endPoint y: 394, distance: 20.5
click at [787, 394] on div at bounding box center [799, 248] width 178 height 396
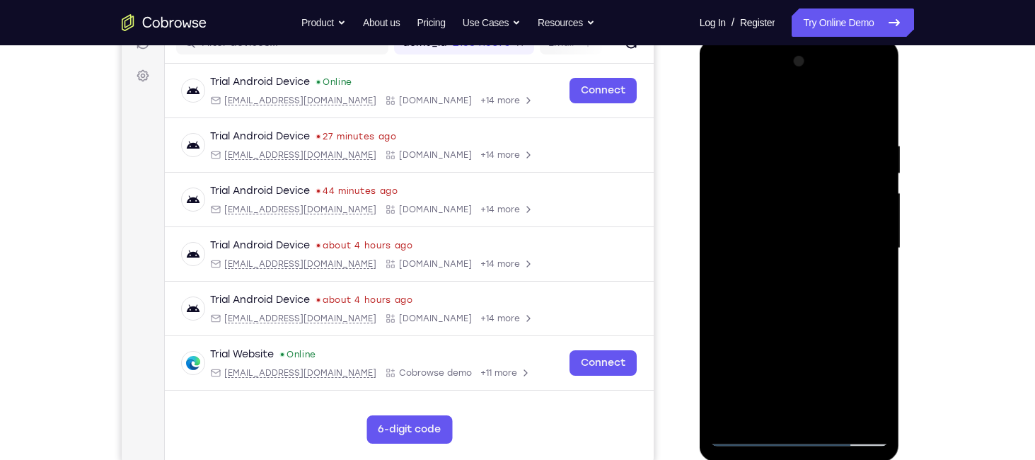
click at [788, 412] on div at bounding box center [799, 248] width 178 height 396
drag, startPoint x: 809, startPoint y: 313, endPoint x: 802, endPoint y: 158, distance: 155.1
click at [802, 158] on div at bounding box center [799, 248] width 178 height 396
drag, startPoint x: 769, startPoint y: 349, endPoint x: 777, endPoint y: 72, distance: 276.7
click at [777, 72] on div at bounding box center [799, 248] width 178 height 396
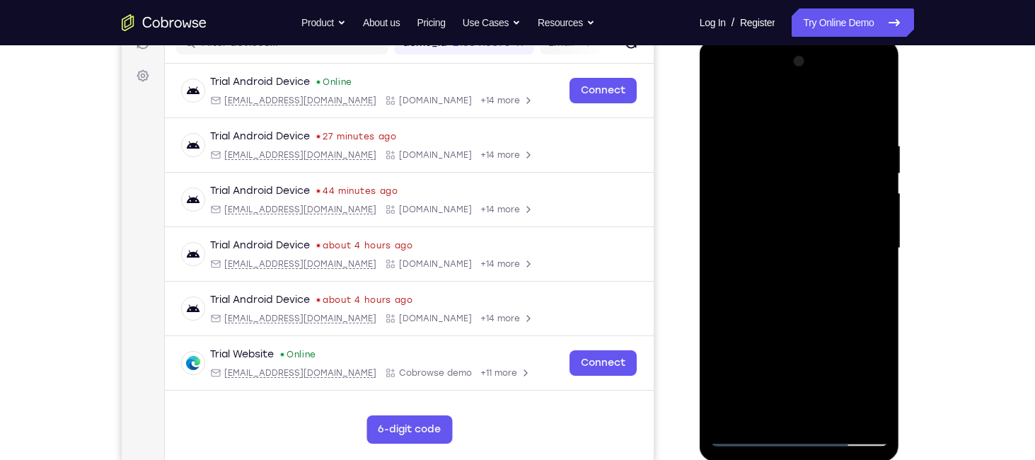
click at [832, 415] on div at bounding box center [799, 248] width 178 height 396
click at [796, 318] on div at bounding box center [799, 248] width 178 height 396
click at [770, 273] on div at bounding box center [799, 248] width 178 height 396
click at [748, 443] on div at bounding box center [799, 248] width 178 height 396
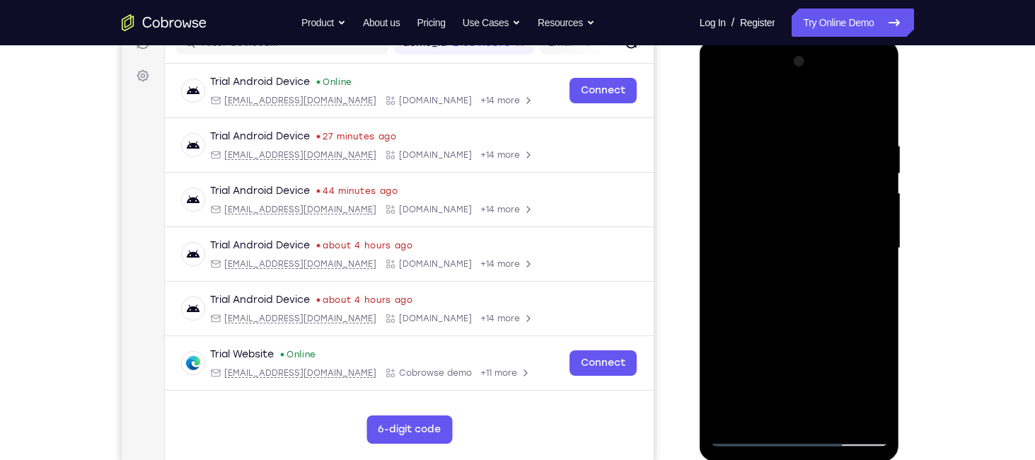
drag, startPoint x: 831, startPoint y: 324, endPoint x: 831, endPoint y: 157, distance: 167.0
click at [831, 157] on div at bounding box center [799, 248] width 178 height 396
drag, startPoint x: 790, startPoint y: 369, endPoint x: 785, endPoint y: 126, distance: 243.4
click at [785, 126] on div at bounding box center [799, 248] width 178 height 396
click at [765, 413] on div at bounding box center [799, 248] width 178 height 396
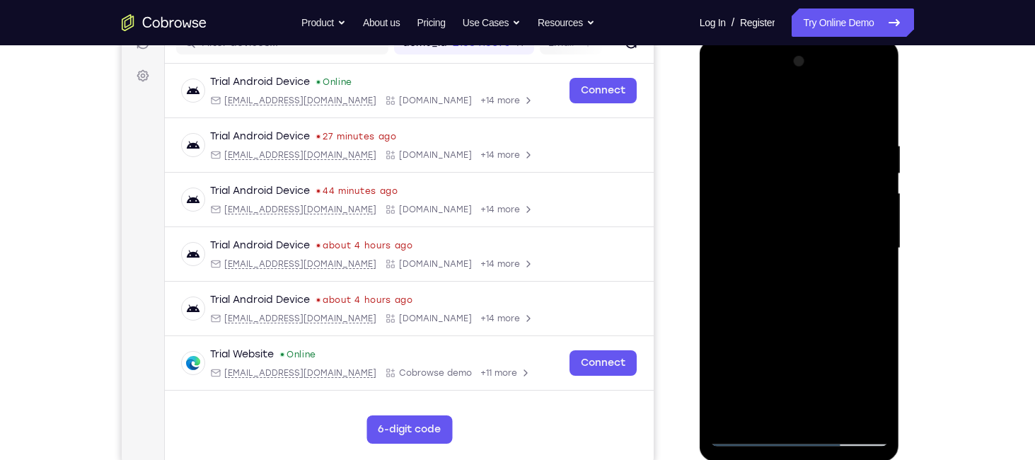
click at [785, 105] on div at bounding box center [799, 248] width 178 height 396
click at [728, 106] on div at bounding box center [799, 248] width 178 height 396
drag, startPoint x: 775, startPoint y: 125, endPoint x: 736, endPoint y: 231, distance: 113.3
click at [736, 231] on div at bounding box center [799, 248] width 178 height 396
click at [777, 131] on div at bounding box center [799, 248] width 178 height 396
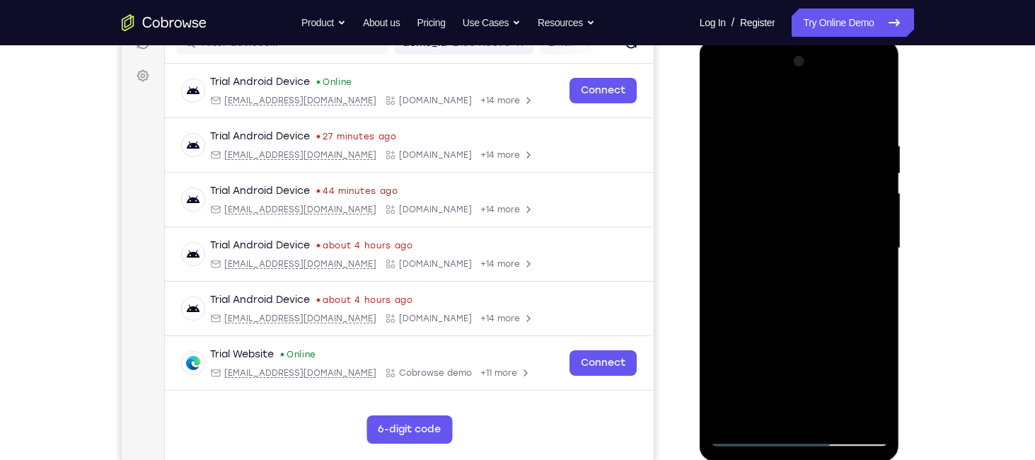
click at [809, 293] on div at bounding box center [799, 248] width 178 height 396
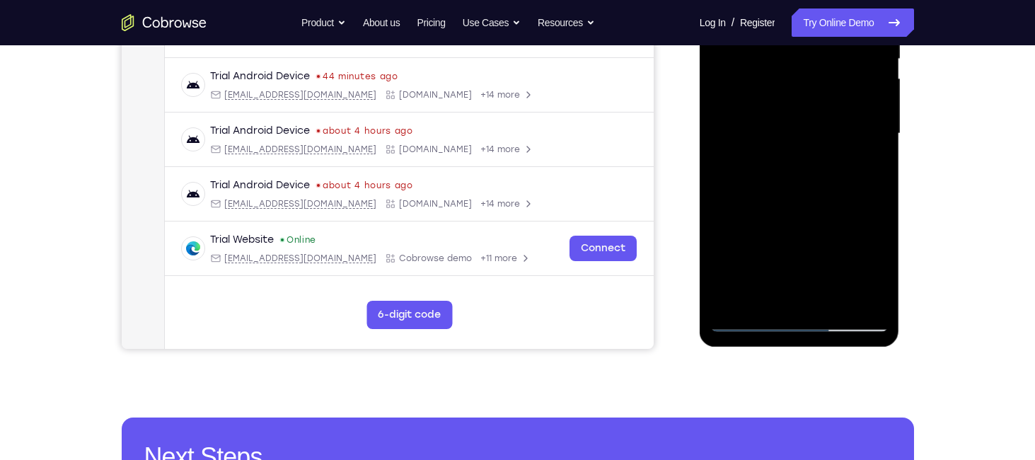
scroll to position [207, 0]
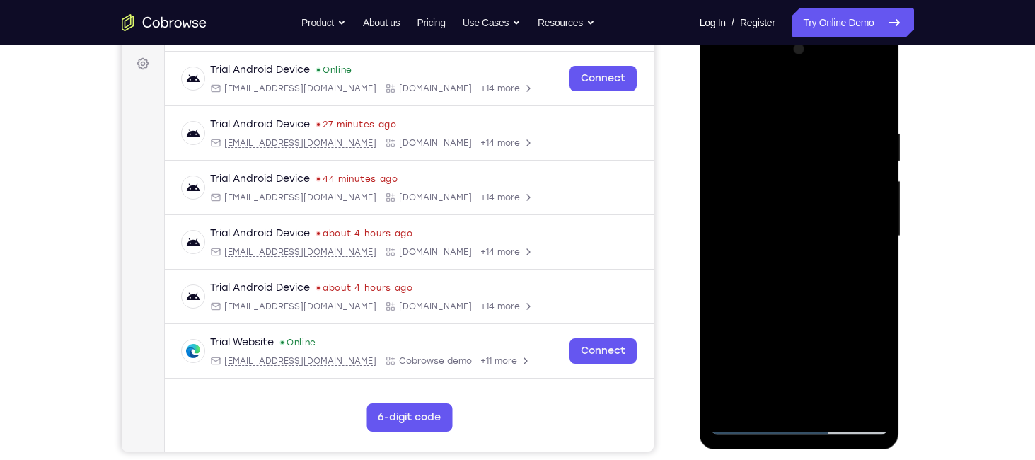
click at [796, 115] on div at bounding box center [799, 236] width 178 height 396
drag, startPoint x: 797, startPoint y: 182, endPoint x: 794, endPoint y: 119, distance: 63.0
click at [794, 119] on div at bounding box center [799, 236] width 178 height 396
drag, startPoint x: 775, startPoint y: 171, endPoint x: 773, endPoint y: 128, distance: 43.2
click at [773, 128] on div at bounding box center [799, 236] width 178 height 396
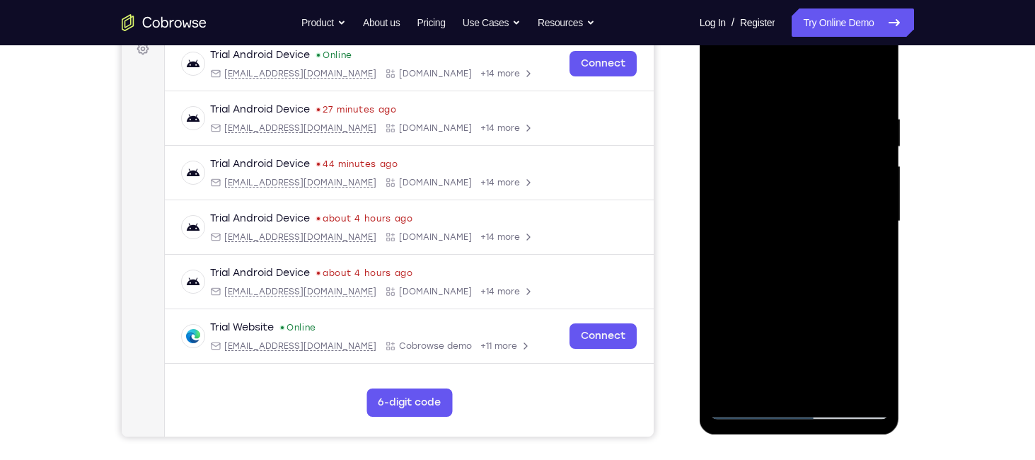
scroll to position [245, 0]
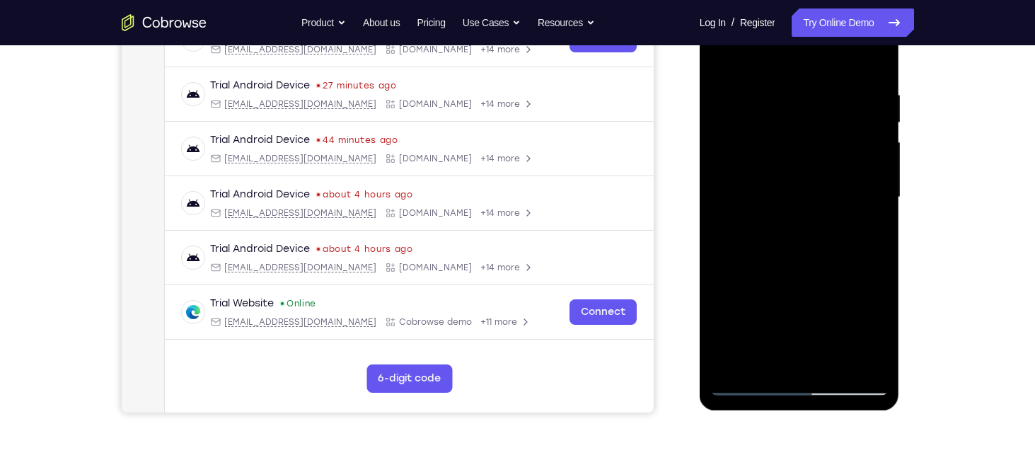
click at [770, 154] on div at bounding box center [799, 197] width 178 height 396
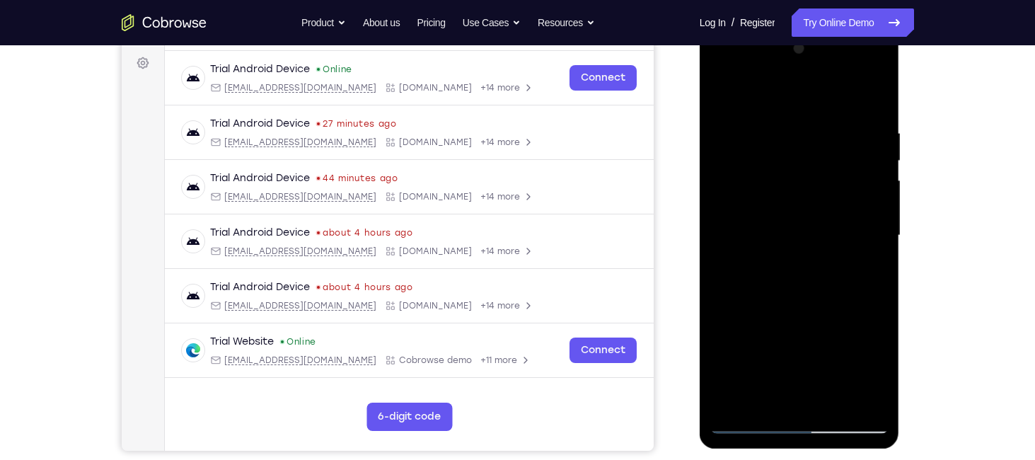
scroll to position [207, 0]
click at [729, 219] on div at bounding box center [799, 236] width 178 height 396
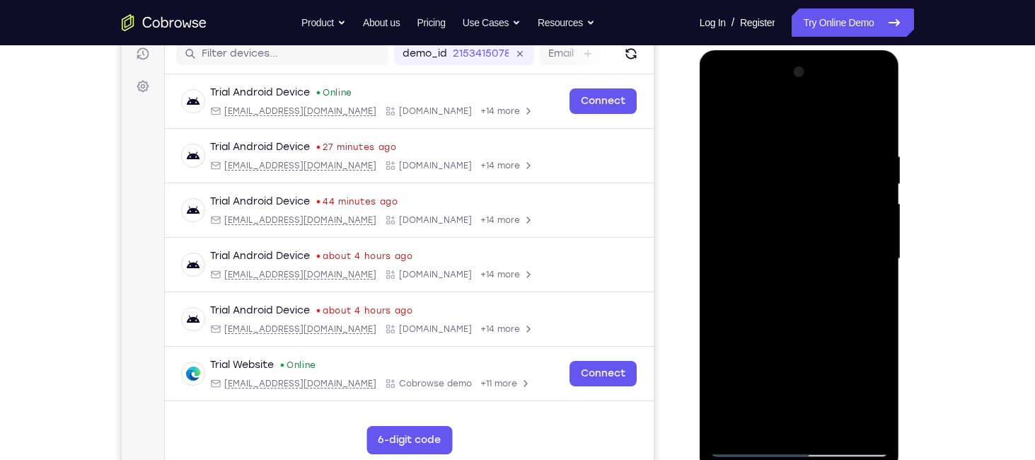
drag, startPoint x: 744, startPoint y: 176, endPoint x: 739, endPoint y: 241, distance: 64.6
click at [739, 241] on div at bounding box center [799, 259] width 178 height 396
click at [806, 164] on div at bounding box center [799, 259] width 178 height 396
click at [835, 215] on div at bounding box center [799, 259] width 178 height 396
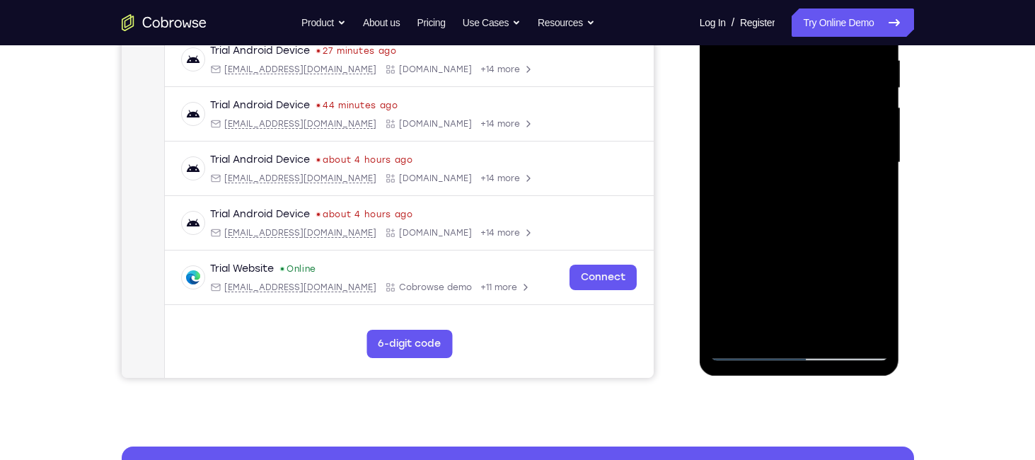
scroll to position [373, 0]
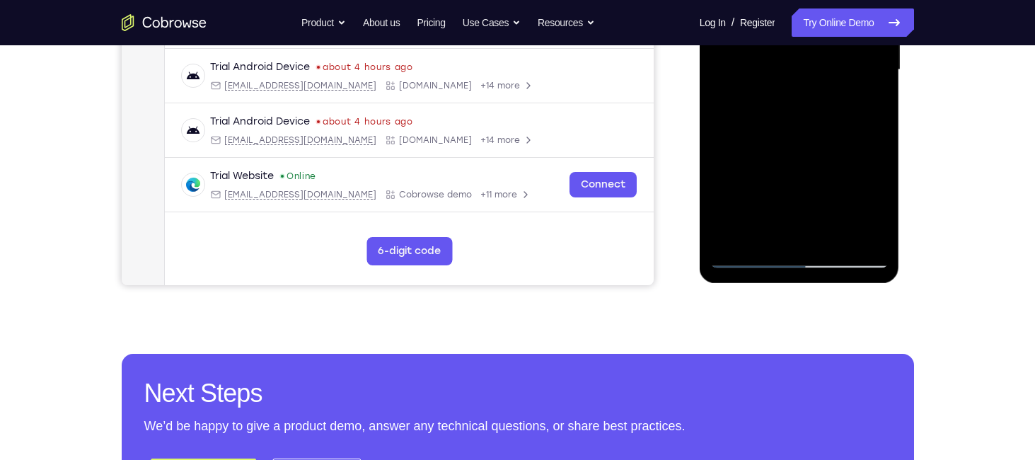
click at [740, 236] on div at bounding box center [799, 70] width 178 height 396
click at [871, 237] on div at bounding box center [799, 70] width 178 height 396
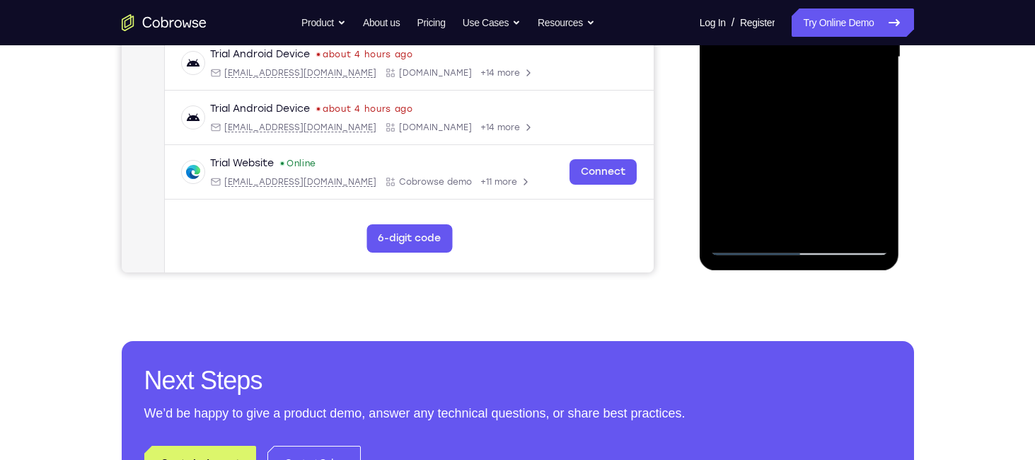
scroll to position [386, 0]
click at [790, 166] on div at bounding box center [799, 57] width 178 height 396
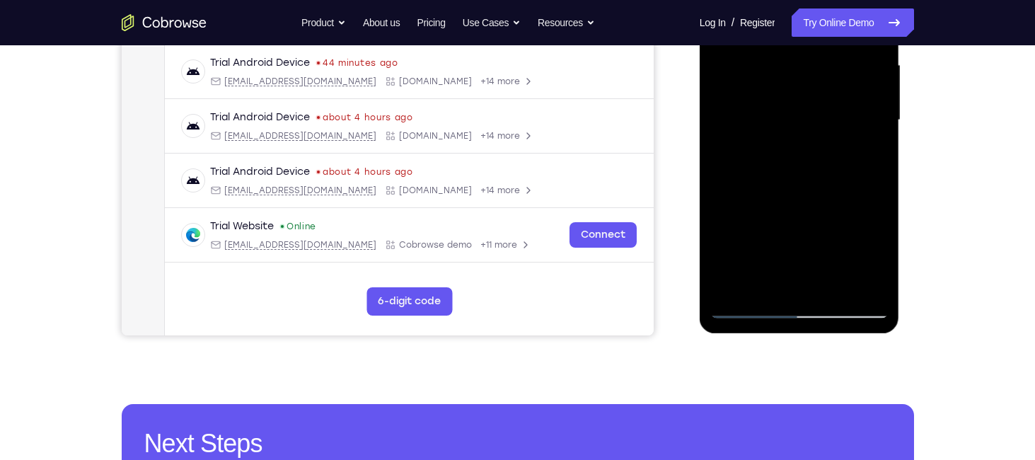
scroll to position [303, 0]
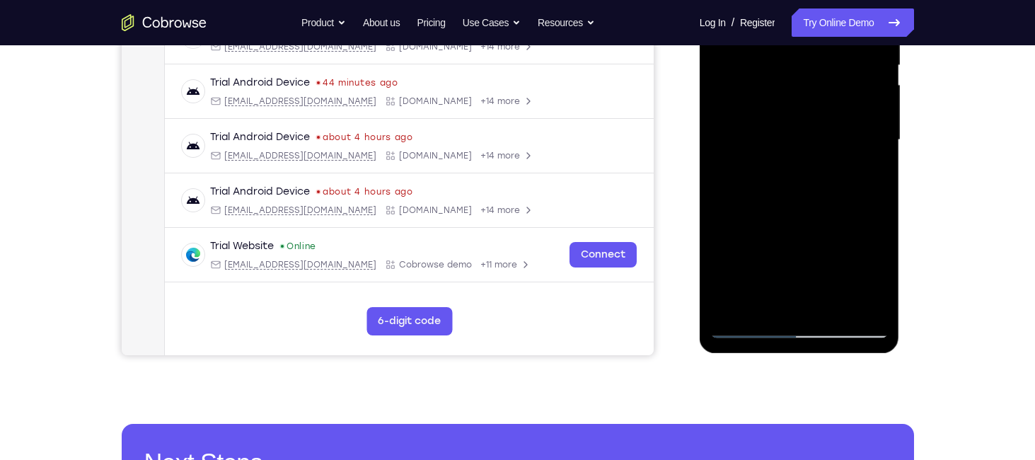
click at [879, 144] on div at bounding box center [799, 140] width 178 height 396
click at [881, 141] on div at bounding box center [799, 140] width 178 height 396
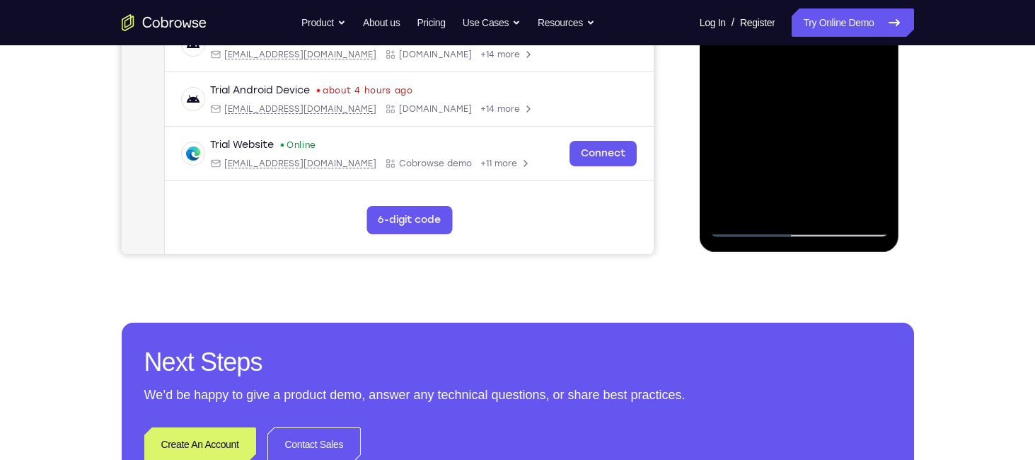
scroll to position [405, 0]
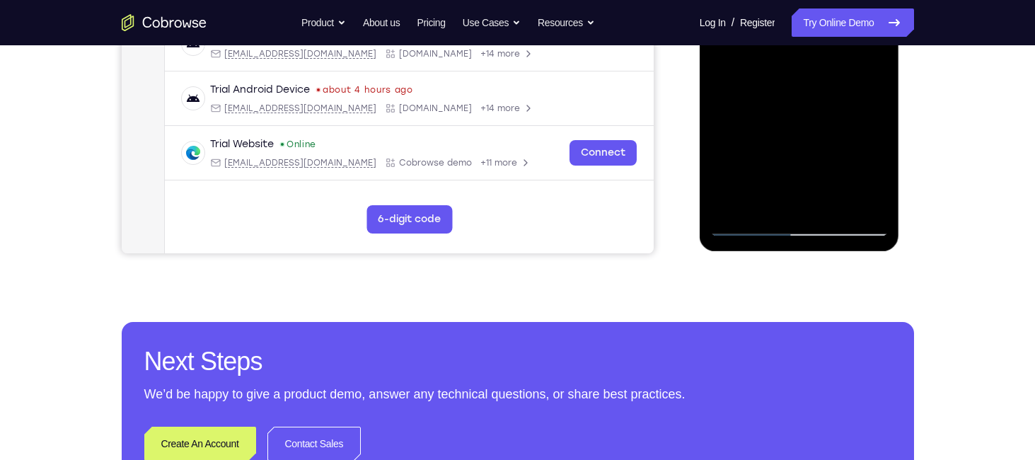
click at [734, 209] on div at bounding box center [799, 38] width 178 height 396
click at [871, 206] on div at bounding box center [799, 38] width 178 height 396
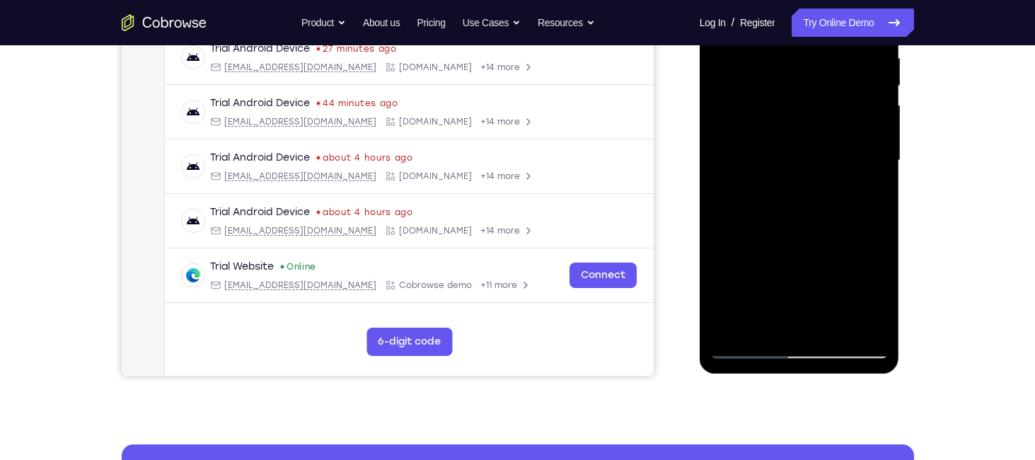
scroll to position [282, 0]
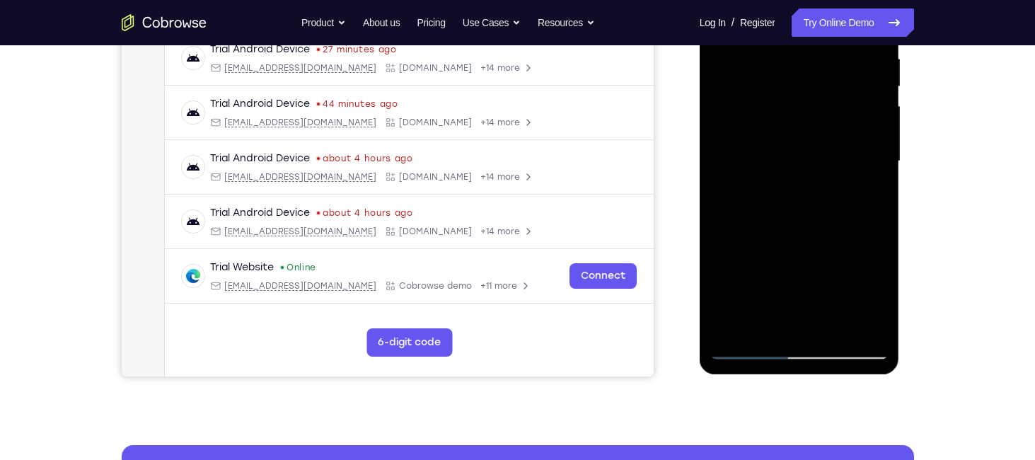
click at [836, 66] on div at bounding box center [799, 161] width 178 height 396
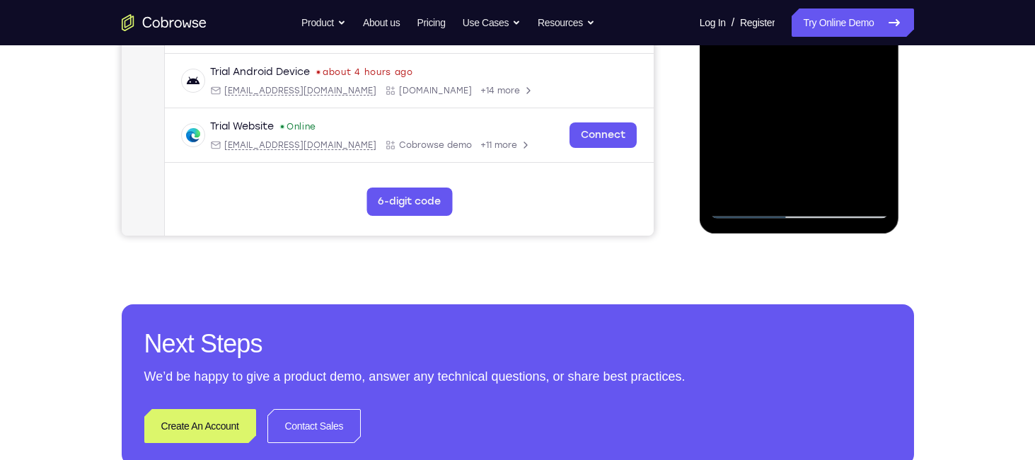
scroll to position [348, 0]
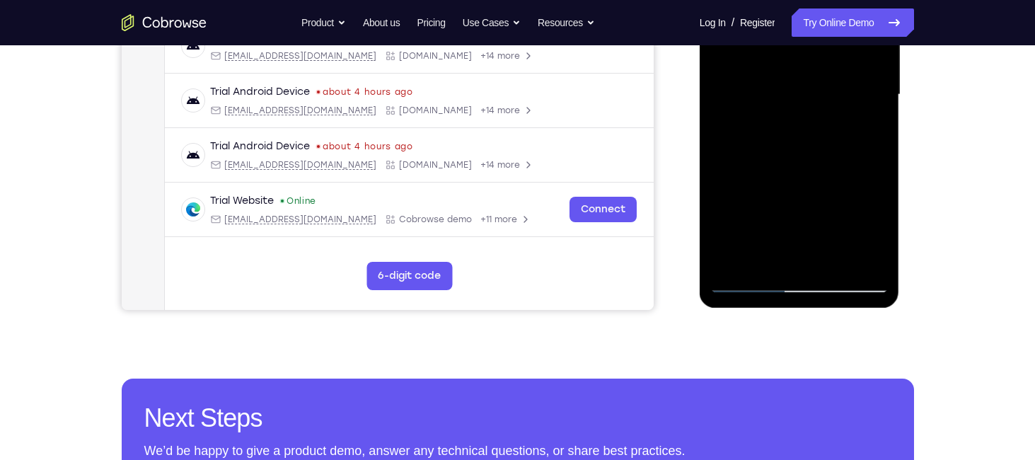
drag, startPoint x: 812, startPoint y: 96, endPoint x: 801, endPoint y: 14, distance: 82.8
click at [801, 14] on div at bounding box center [799, 95] width 178 height 396
click at [971, 151] on div "Your Support Agent Your Customer Web iOS Android Next Steps We’d be happy to gi…" at bounding box center [517, 163] width 1035 height 933
drag, startPoint x: 818, startPoint y: 179, endPoint x: 807, endPoint y: 54, distance: 125.0
click at [807, 54] on div at bounding box center [799, 95] width 178 height 396
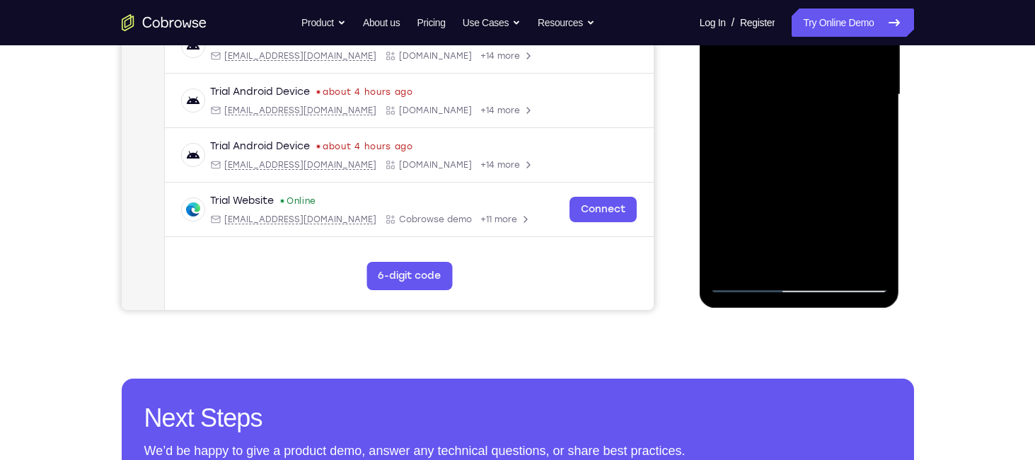
drag, startPoint x: 778, startPoint y: 173, endPoint x: 775, endPoint y: 48, distance: 125.3
click at [775, 48] on div at bounding box center [799, 95] width 178 height 396
drag, startPoint x: 772, startPoint y: 192, endPoint x: 770, endPoint y: 76, distance: 116.0
click at [770, 76] on div at bounding box center [799, 95] width 178 height 396
drag, startPoint x: 746, startPoint y: 212, endPoint x: 747, endPoint y: 118, distance: 93.4
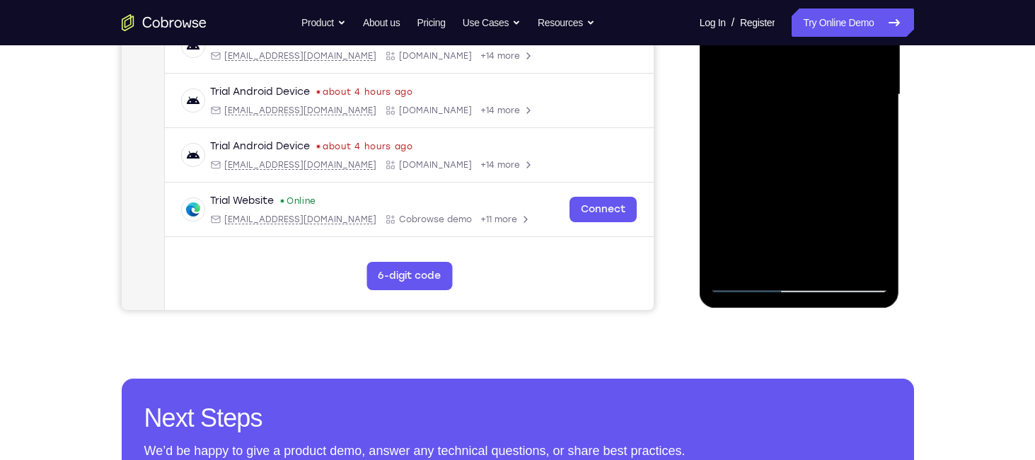
click at [747, 118] on div at bounding box center [799, 95] width 178 height 396
drag, startPoint x: 753, startPoint y: 215, endPoint x: 754, endPoint y: 67, distance: 147.9
click at [754, 67] on div at bounding box center [799, 95] width 178 height 396
drag, startPoint x: 746, startPoint y: 182, endPoint x: 751, endPoint y: 109, distance: 73.0
click at [751, 109] on div at bounding box center [799, 95] width 178 height 396
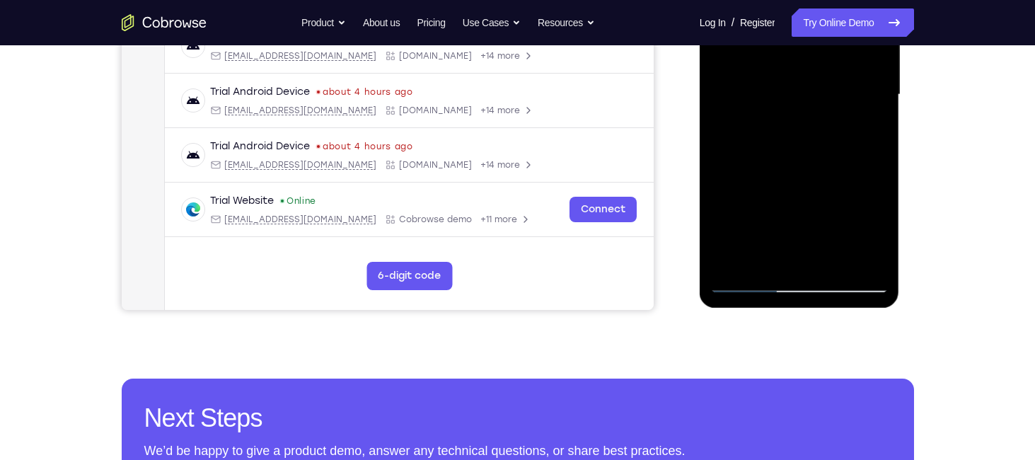
drag, startPoint x: 800, startPoint y: 204, endPoint x: 787, endPoint y: 81, distance: 124.5
click at [787, 81] on div at bounding box center [799, 95] width 178 height 396
click at [757, 183] on div at bounding box center [799, 95] width 178 height 396
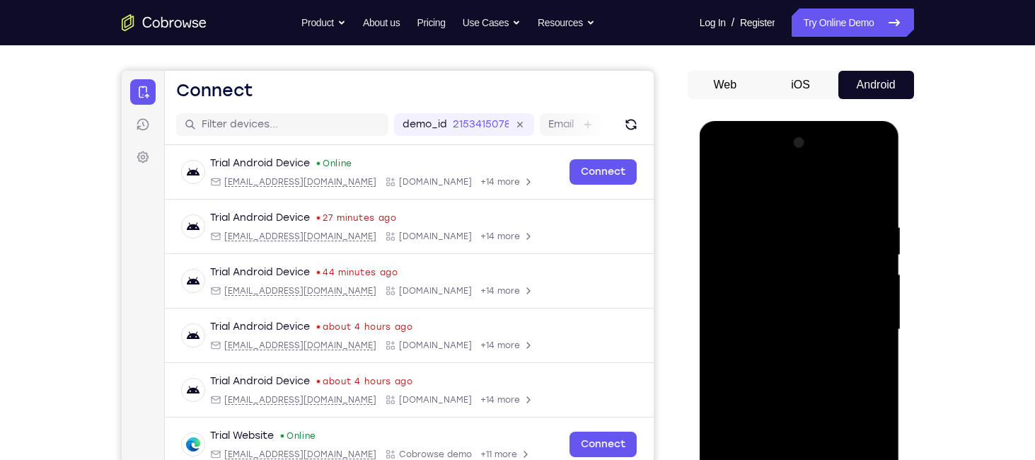
scroll to position [113, 0]
drag, startPoint x: 847, startPoint y: 248, endPoint x: 715, endPoint y: 253, distance: 132.4
click at [715, 253] on div at bounding box center [799, 330] width 178 height 396
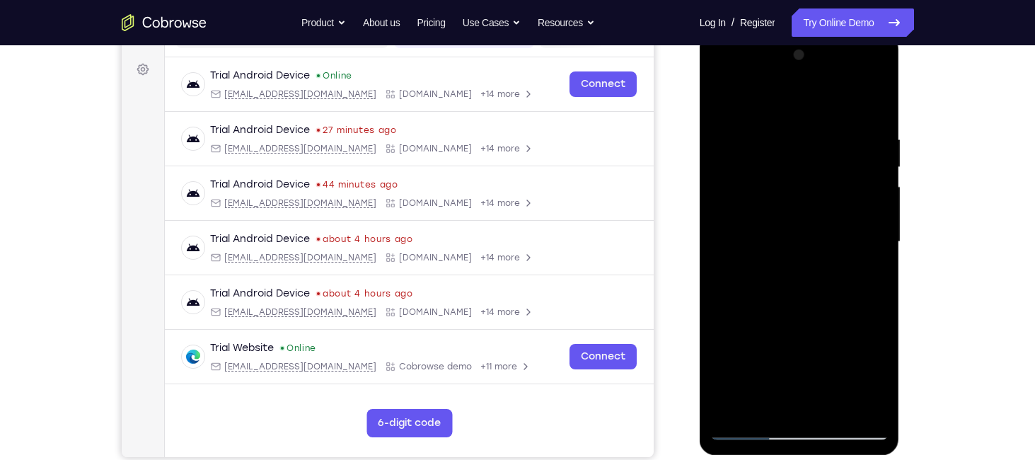
drag, startPoint x: 862, startPoint y: 243, endPoint x: 728, endPoint y: 228, distance: 134.6
click at [728, 228] on div at bounding box center [799, 242] width 178 height 396
click at [867, 219] on div at bounding box center [799, 242] width 178 height 396
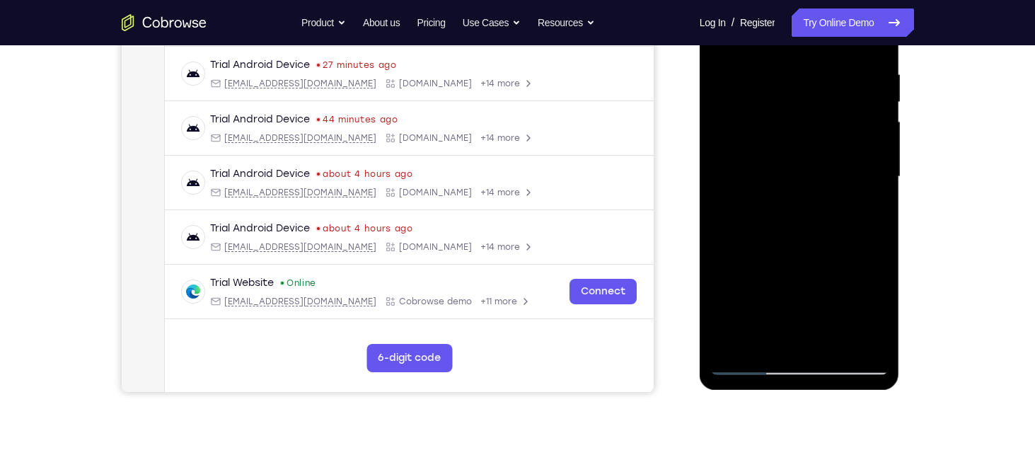
click at [831, 207] on div at bounding box center [799, 177] width 178 height 396
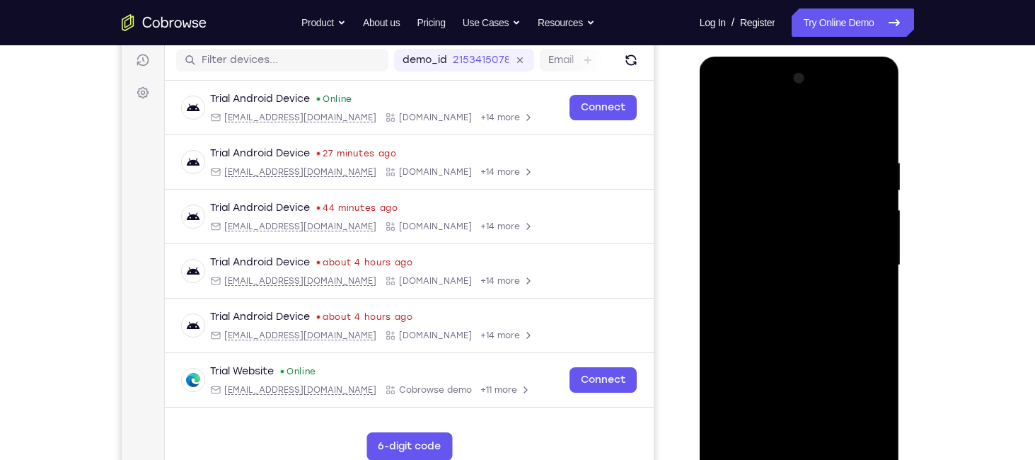
scroll to position [173, 0]
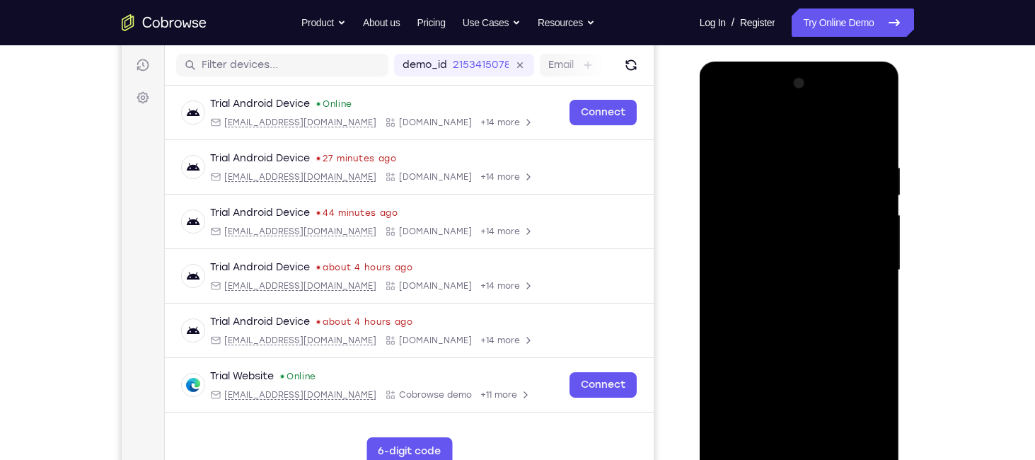
click at [877, 221] on div at bounding box center [799, 270] width 178 height 396
click at [874, 136] on div at bounding box center [799, 270] width 178 height 396
click at [857, 167] on div at bounding box center [799, 270] width 178 height 396
click at [865, 136] on div at bounding box center [799, 270] width 178 height 396
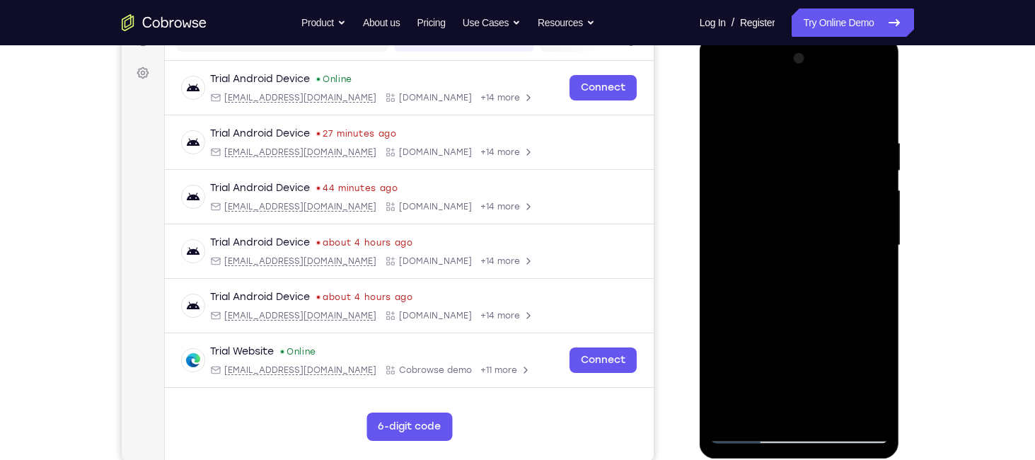
click at [731, 144] on div at bounding box center [799, 245] width 178 height 396
click at [722, 132] on div at bounding box center [799, 245] width 178 height 396
click at [721, 132] on div at bounding box center [799, 245] width 178 height 396
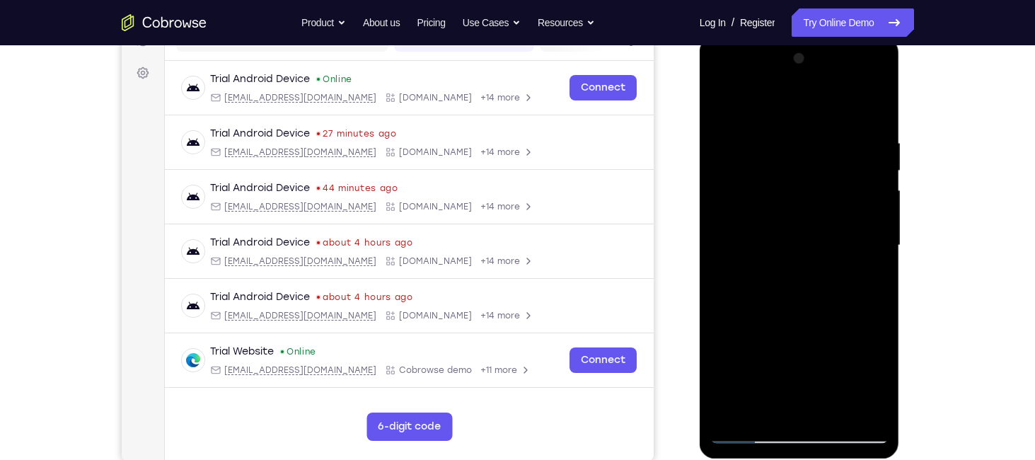
click at [721, 132] on div at bounding box center [799, 245] width 178 height 396
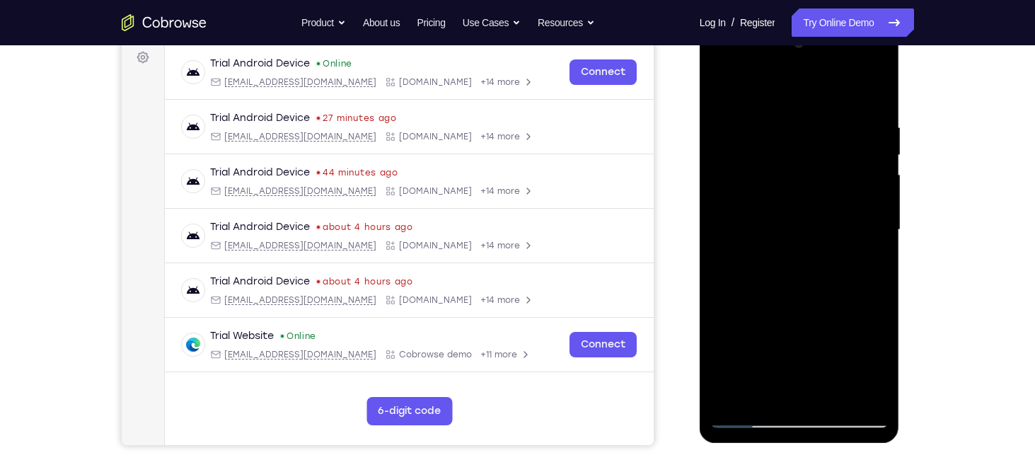
scroll to position [214, 0]
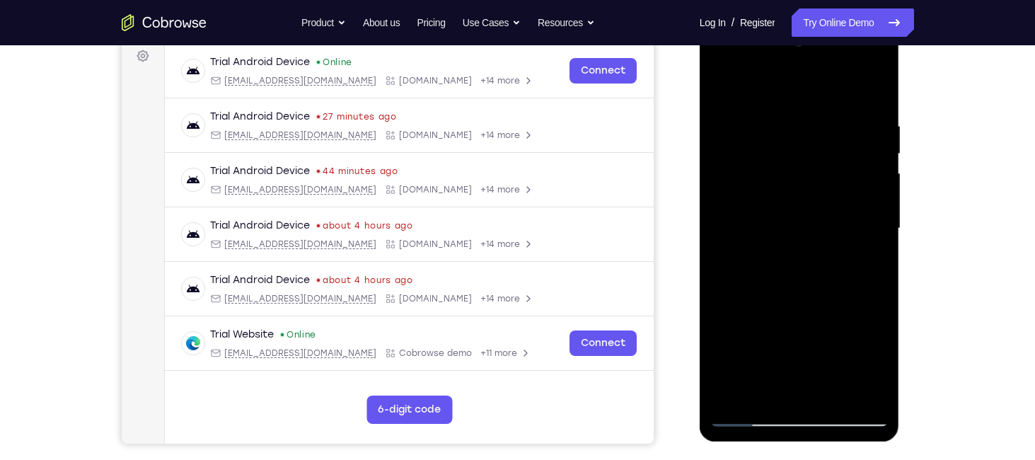
click at [720, 112] on div at bounding box center [799, 228] width 178 height 396
click at [724, 124] on div at bounding box center [799, 228] width 178 height 396
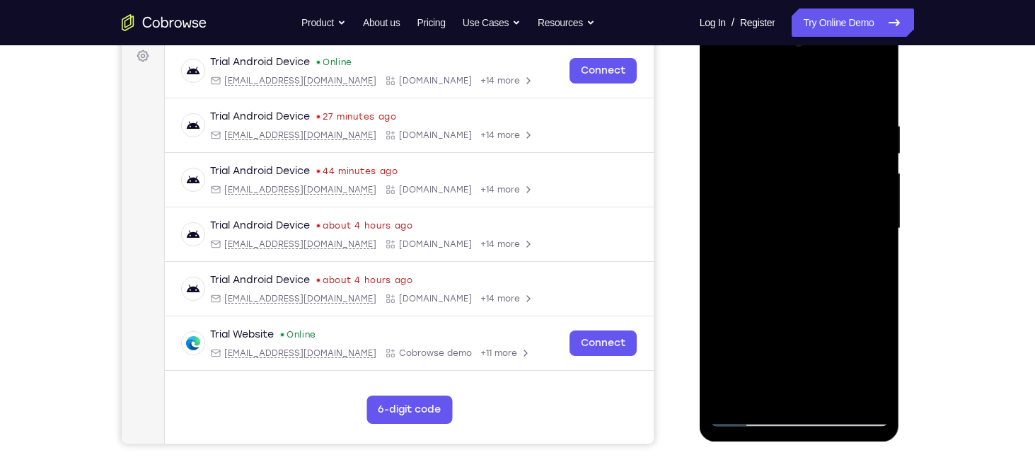
click at [724, 124] on div at bounding box center [799, 228] width 178 height 396
click at [741, 149] on div at bounding box center [799, 228] width 178 height 396
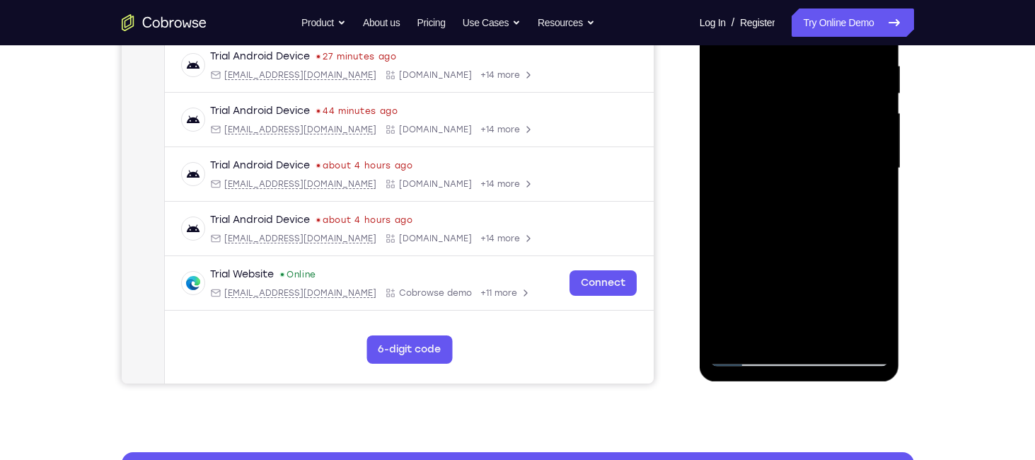
scroll to position [277, 0]
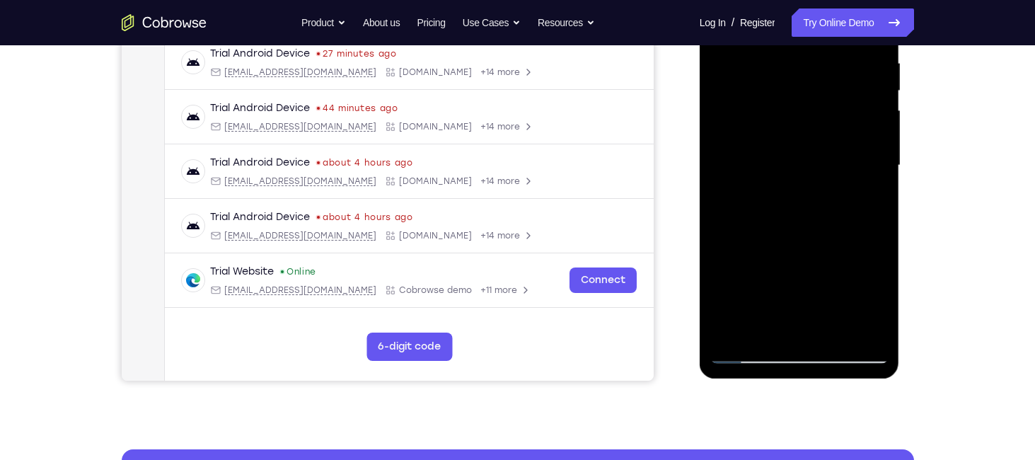
click at [811, 149] on div at bounding box center [799, 165] width 178 height 396
click at [724, 102] on div at bounding box center [799, 165] width 178 height 396
click at [723, 112] on div at bounding box center [799, 165] width 178 height 396
click at [723, 129] on div at bounding box center [799, 165] width 178 height 396
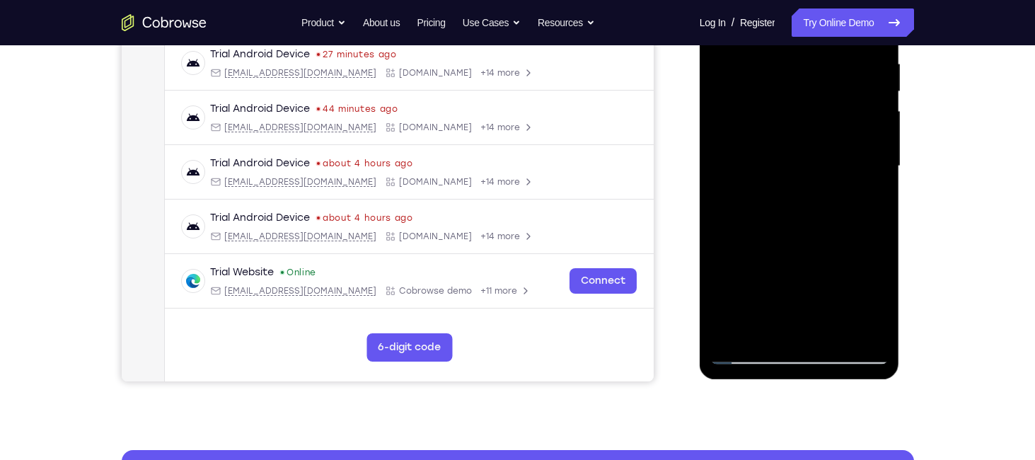
scroll to position [272, 0]
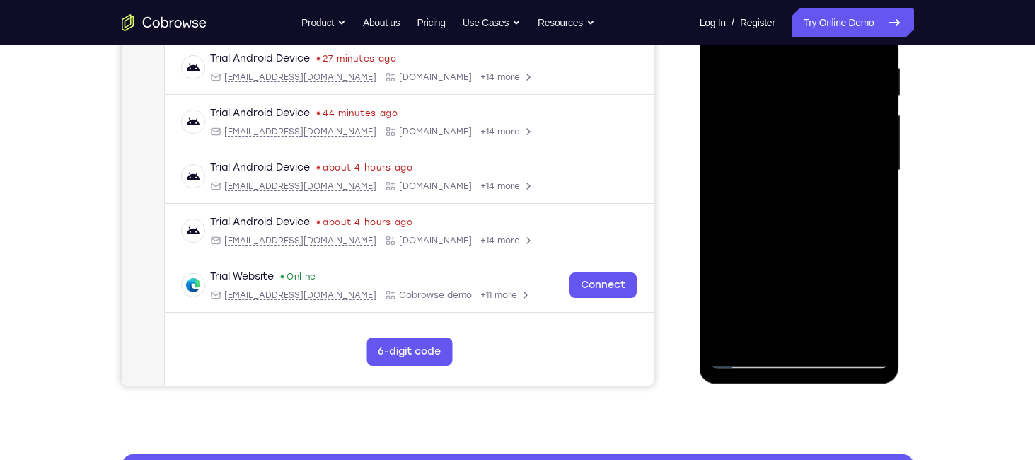
click at [727, 96] on div at bounding box center [799, 170] width 178 height 396
click at [727, 119] on div at bounding box center [799, 170] width 178 height 396
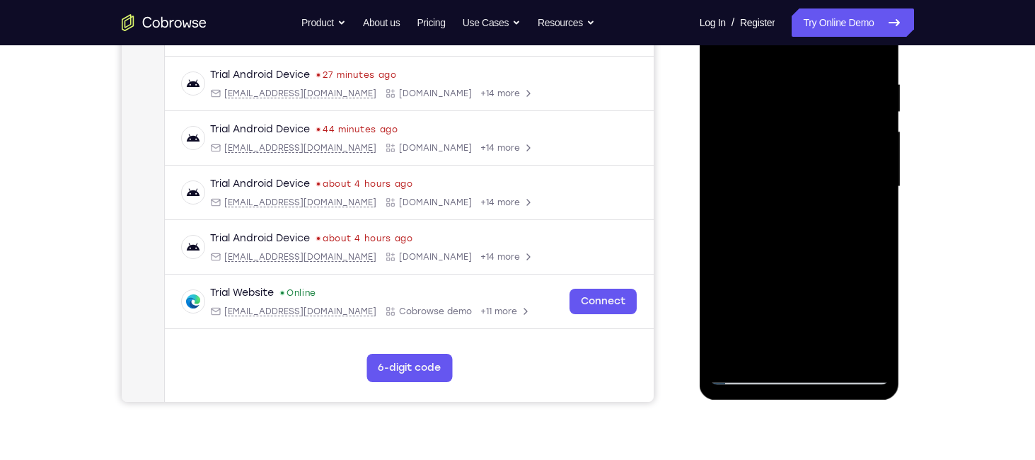
scroll to position [255, 0]
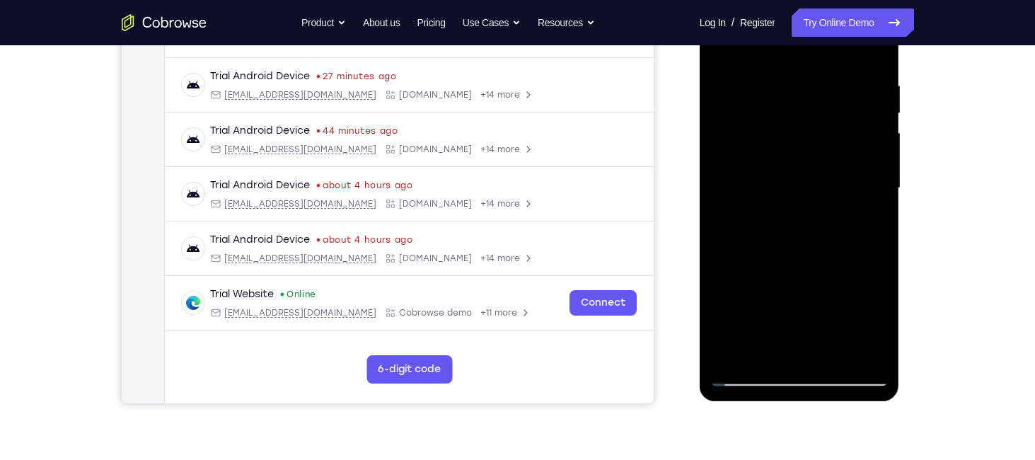
click at [729, 125] on div at bounding box center [799, 188] width 178 height 396
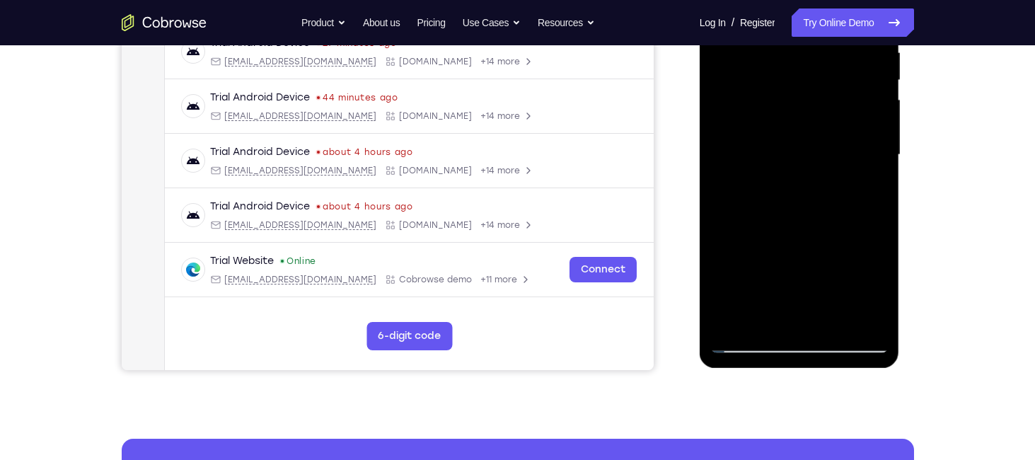
scroll to position [289, 0]
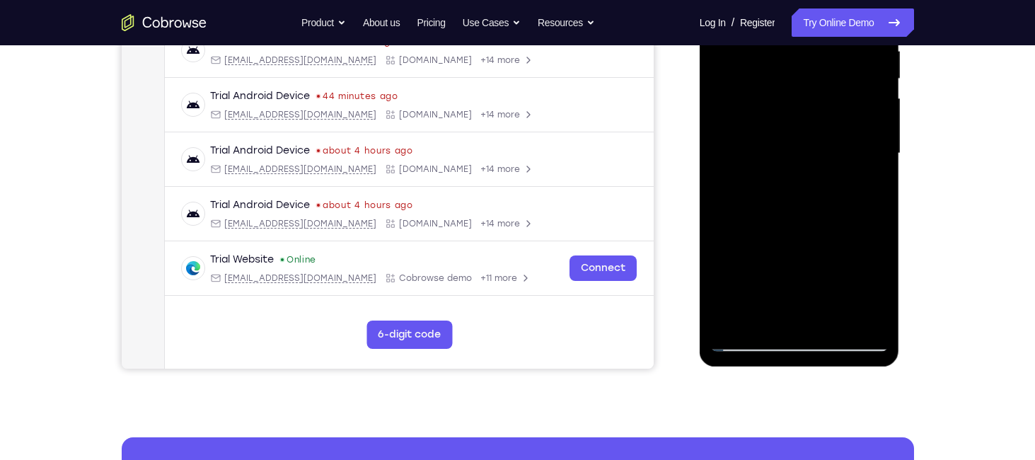
click at [740, 132] on div at bounding box center [799, 153] width 178 height 396
click at [736, 139] on div at bounding box center [799, 153] width 178 height 396
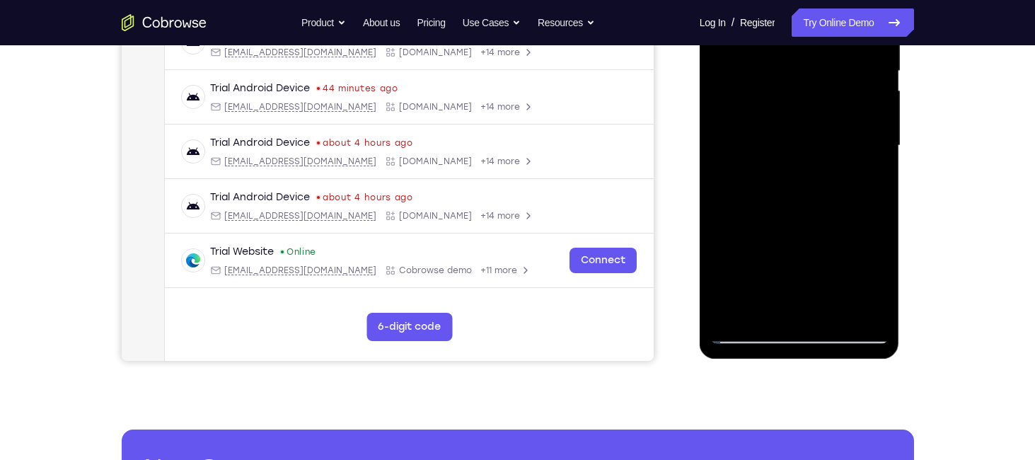
scroll to position [297, 0]
click at [724, 156] on div at bounding box center [799, 146] width 178 height 396
click at [706, 158] on div at bounding box center [800, 148] width 200 height 422
click at [723, 158] on div at bounding box center [799, 146] width 178 height 396
click at [729, 173] on div at bounding box center [799, 146] width 178 height 396
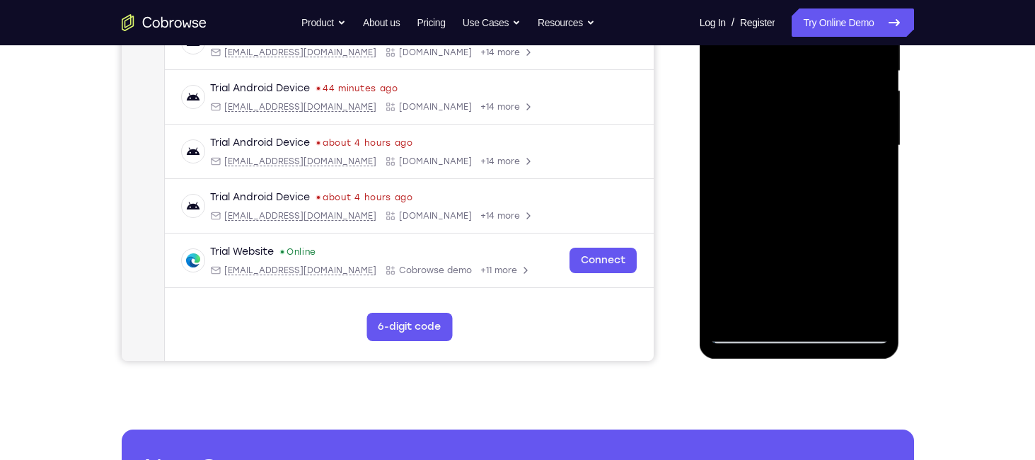
click at [736, 154] on div at bounding box center [799, 146] width 178 height 396
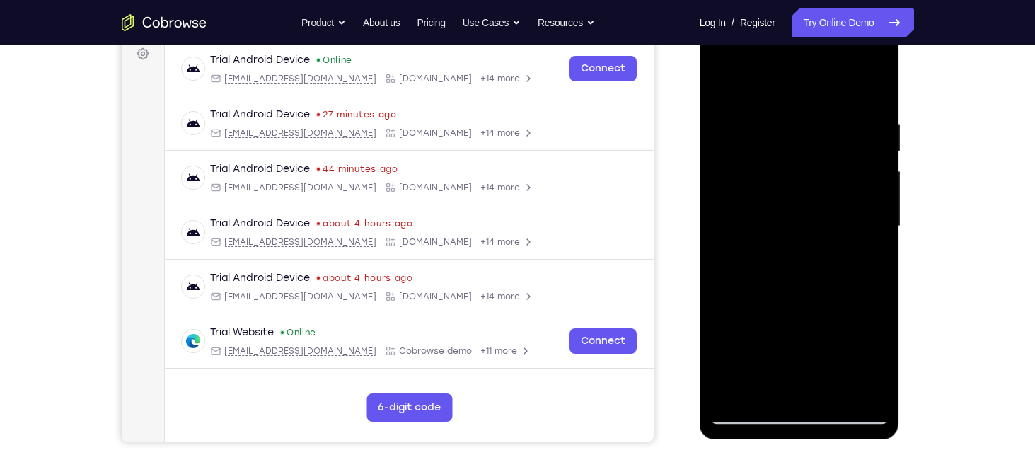
click at [732, 118] on div at bounding box center [799, 226] width 178 height 396
drag, startPoint x: 724, startPoint y: 156, endPoint x: 959, endPoint y: 154, distance: 235.6
click at [901, 154] on html "Online web based iOS Simulators and Android Emulators. Run iPhone, iPad, Mobile…" at bounding box center [801, 230] width 202 height 424
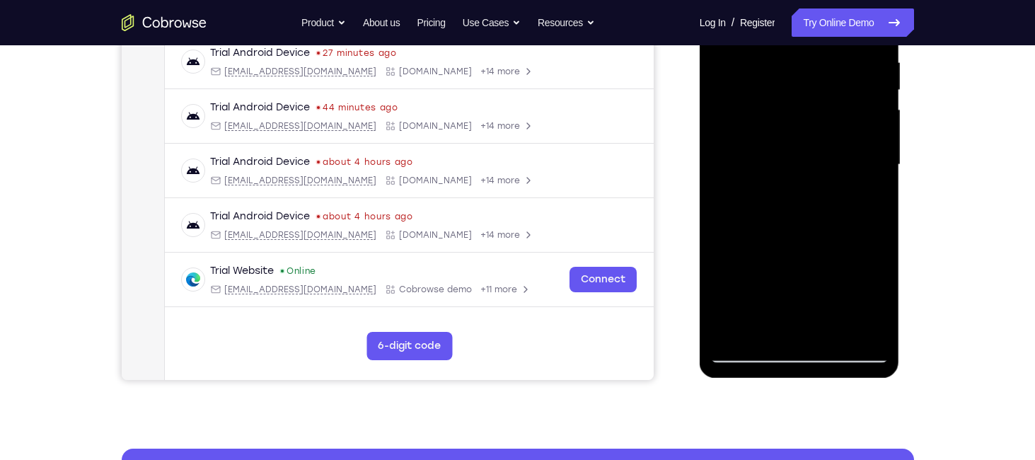
scroll to position [279, 0]
